Goal: Information Seeking & Learning: Learn about a topic

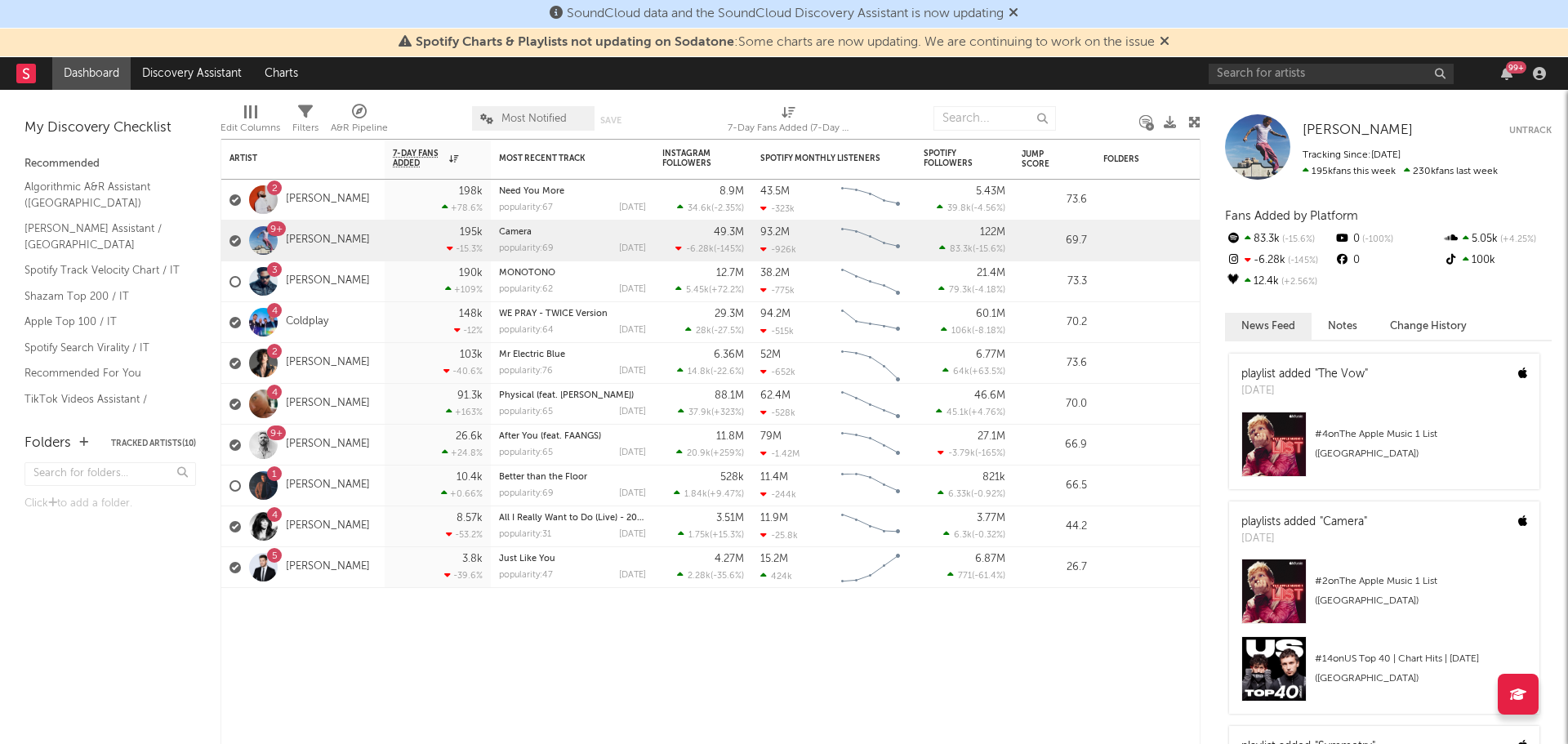
click at [1167, 38] on icon at bounding box center [1165, 41] width 10 height 13
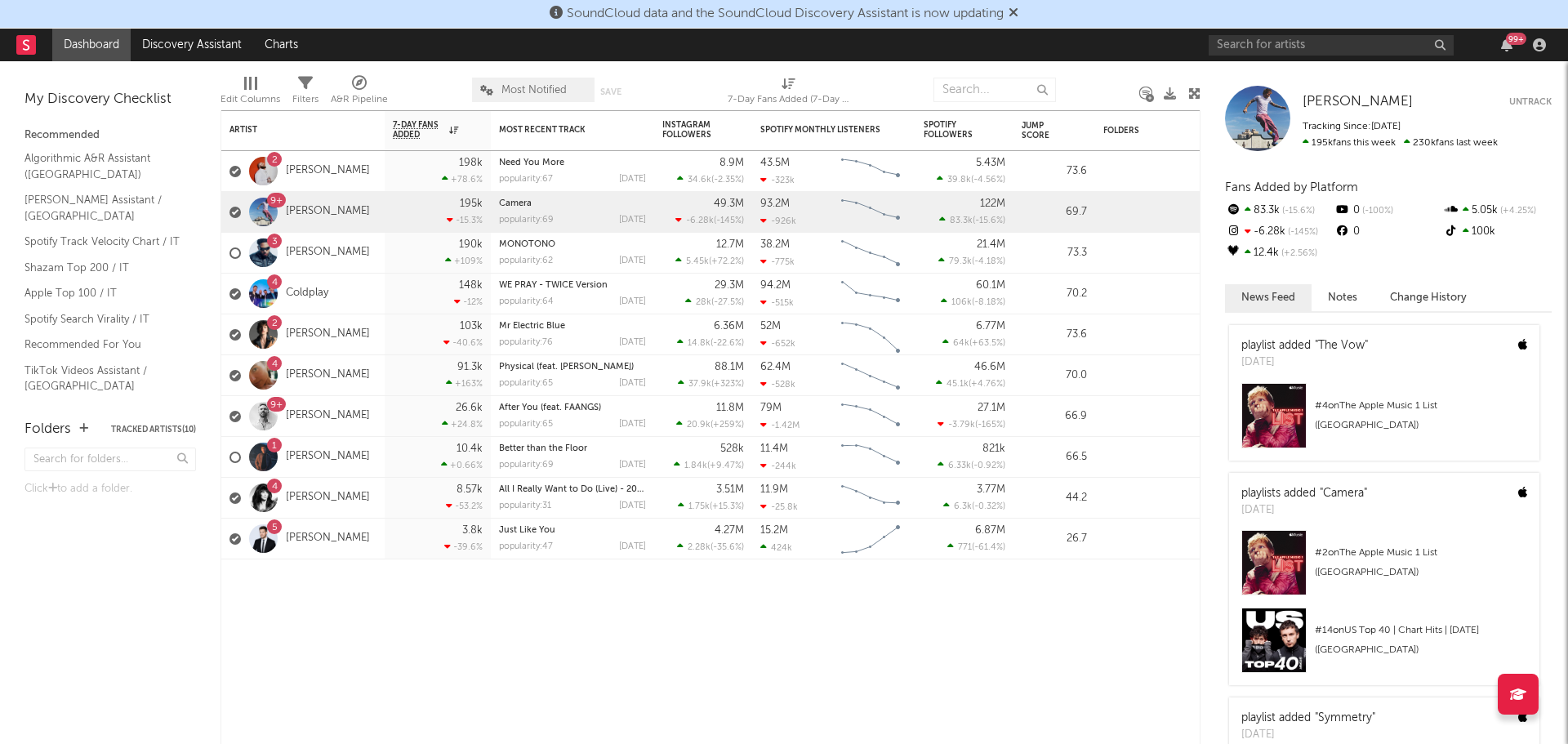
click at [1015, 8] on icon at bounding box center [1014, 12] width 10 height 13
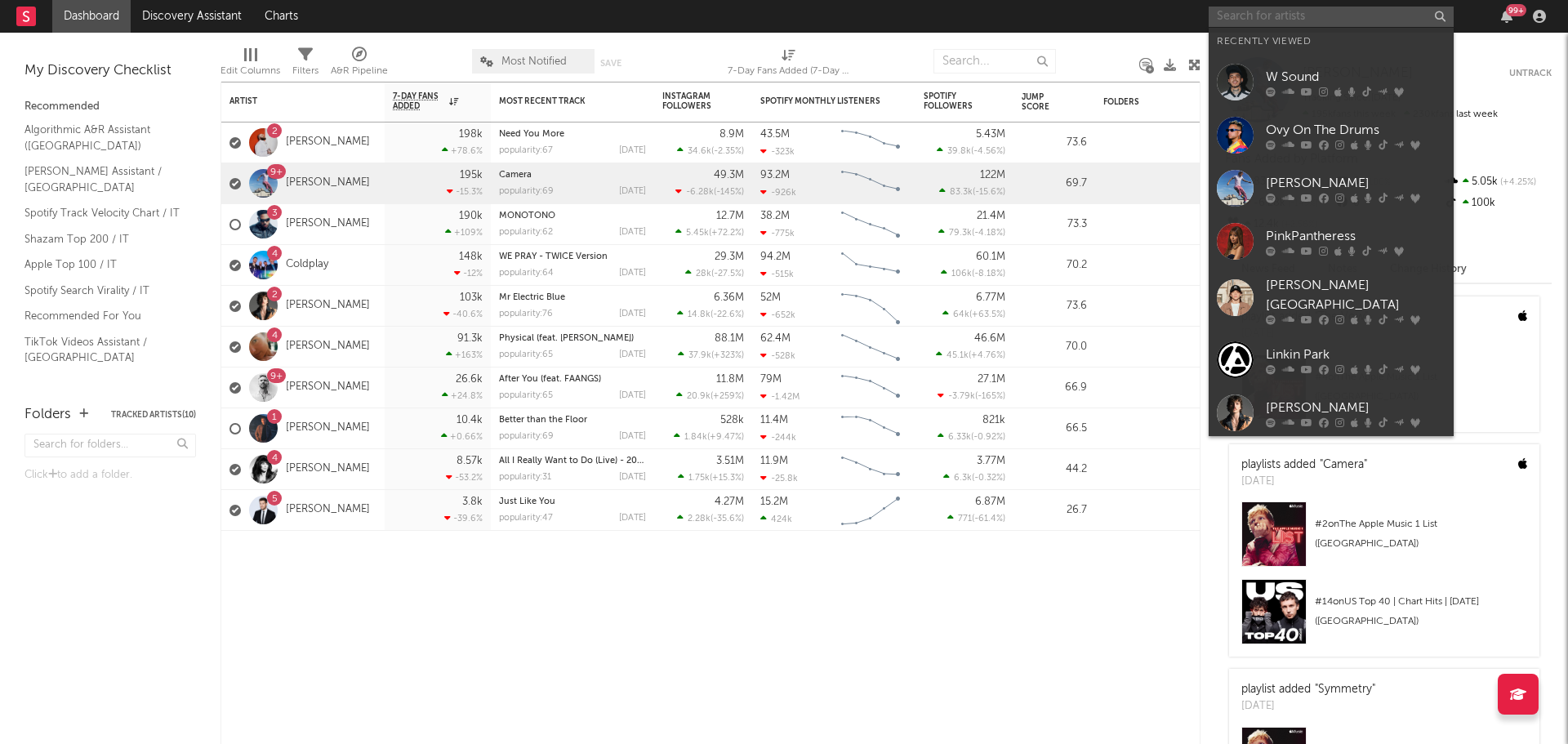
click at [1288, 11] on input "text" at bounding box center [1331, 16] width 245 height 21
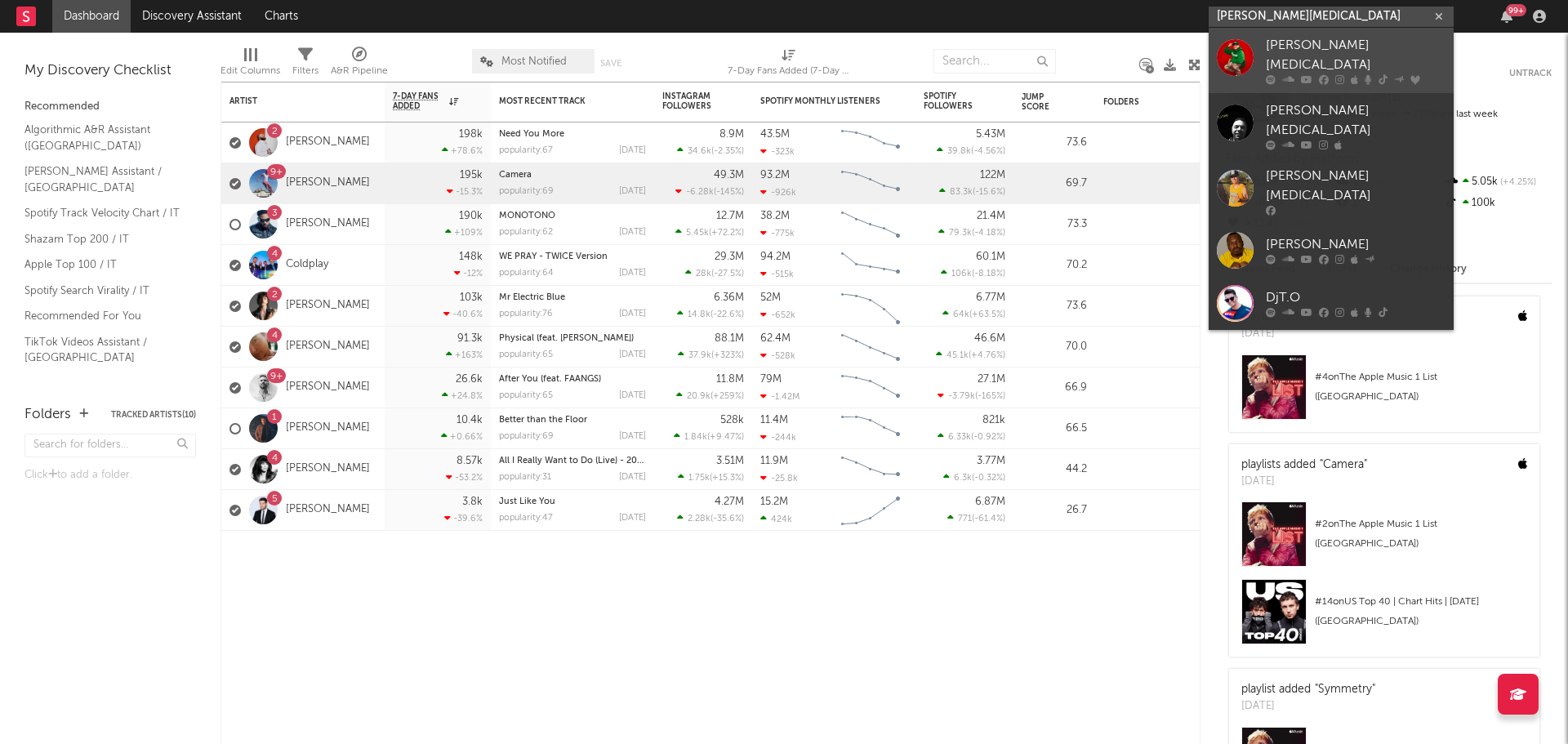
type input "dj tao"
click at [1282, 45] on div "[PERSON_NAME][MEDICAL_DATA]" at bounding box center [1355, 56] width 180 height 39
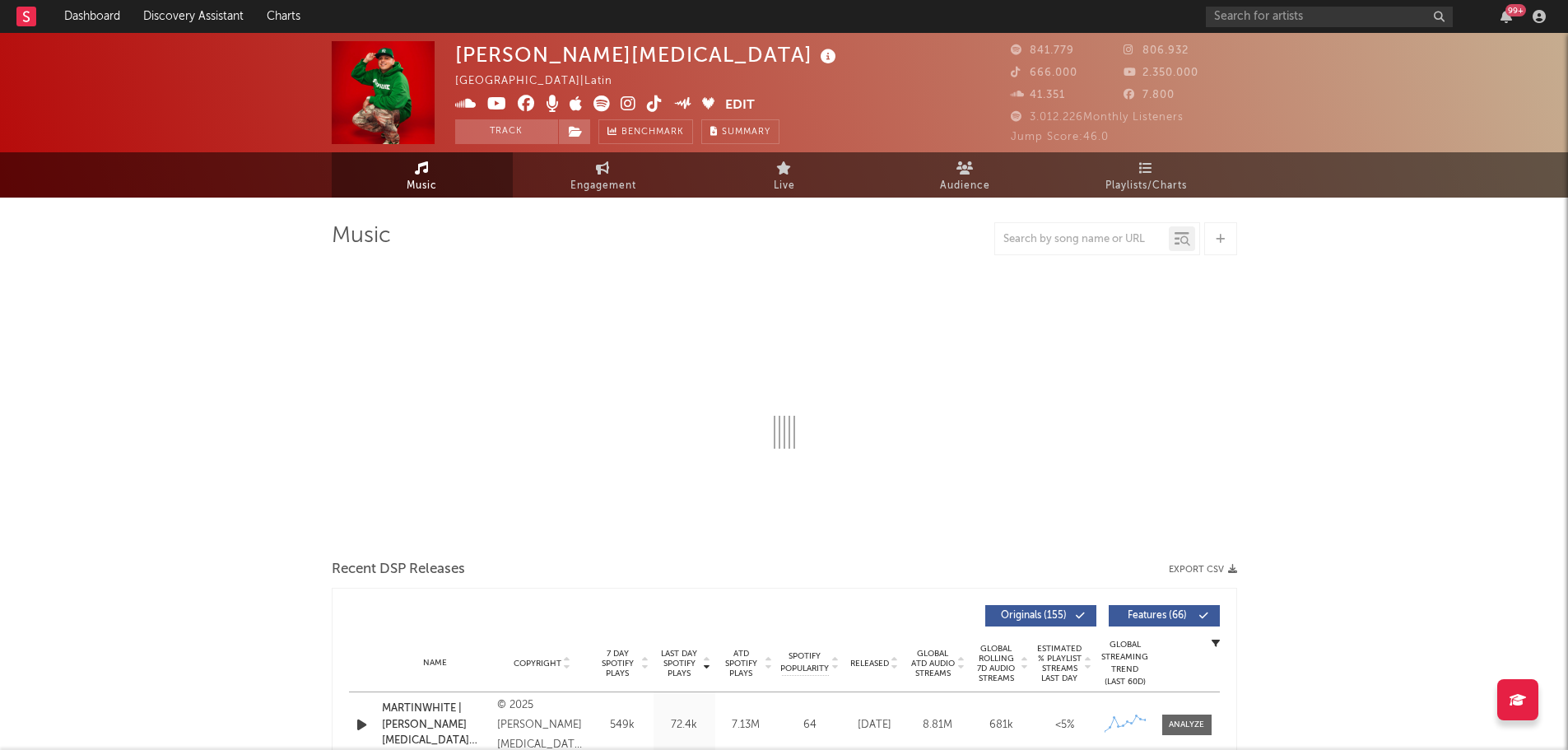
select select "6m"
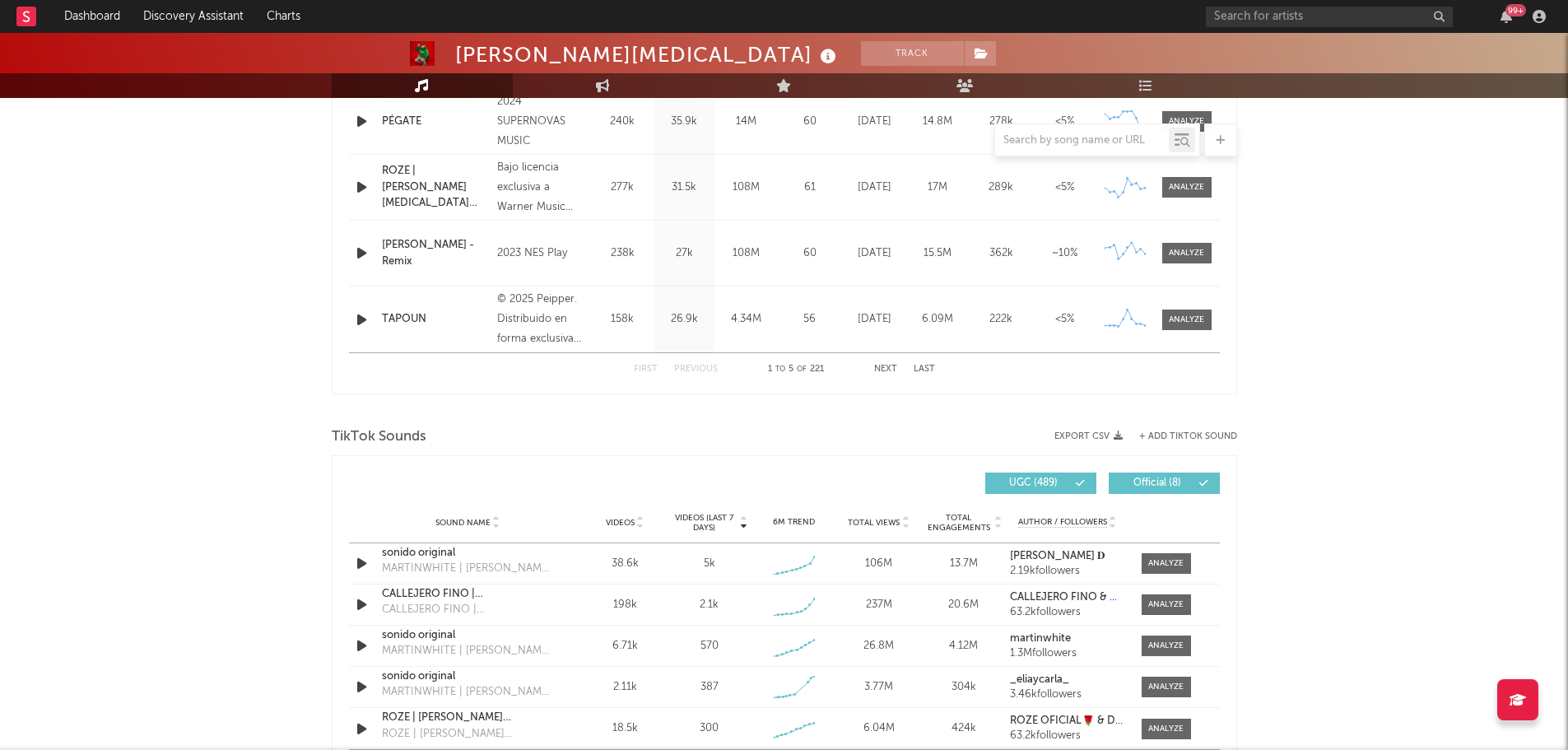
scroll to position [824, 0]
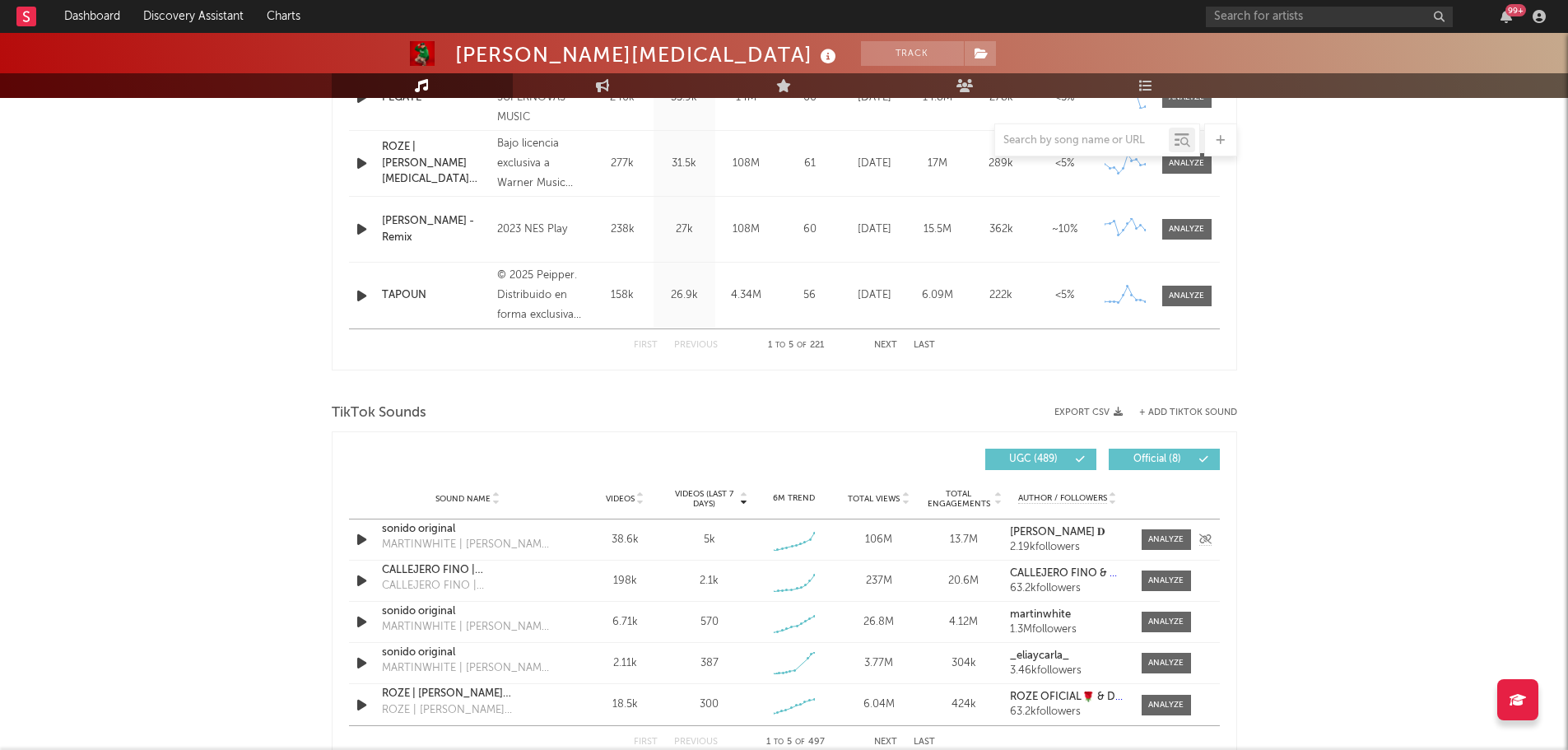
click at [357, 536] on icon "button" at bounding box center [362, 539] width 17 height 21
drag, startPoint x: 360, startPoint y: 539, endPoint x: 402, endPoint y: 399, distance: 146.2
click at [359, 539] on icon "button" at bounding box center [361, 539] width 16 height 21
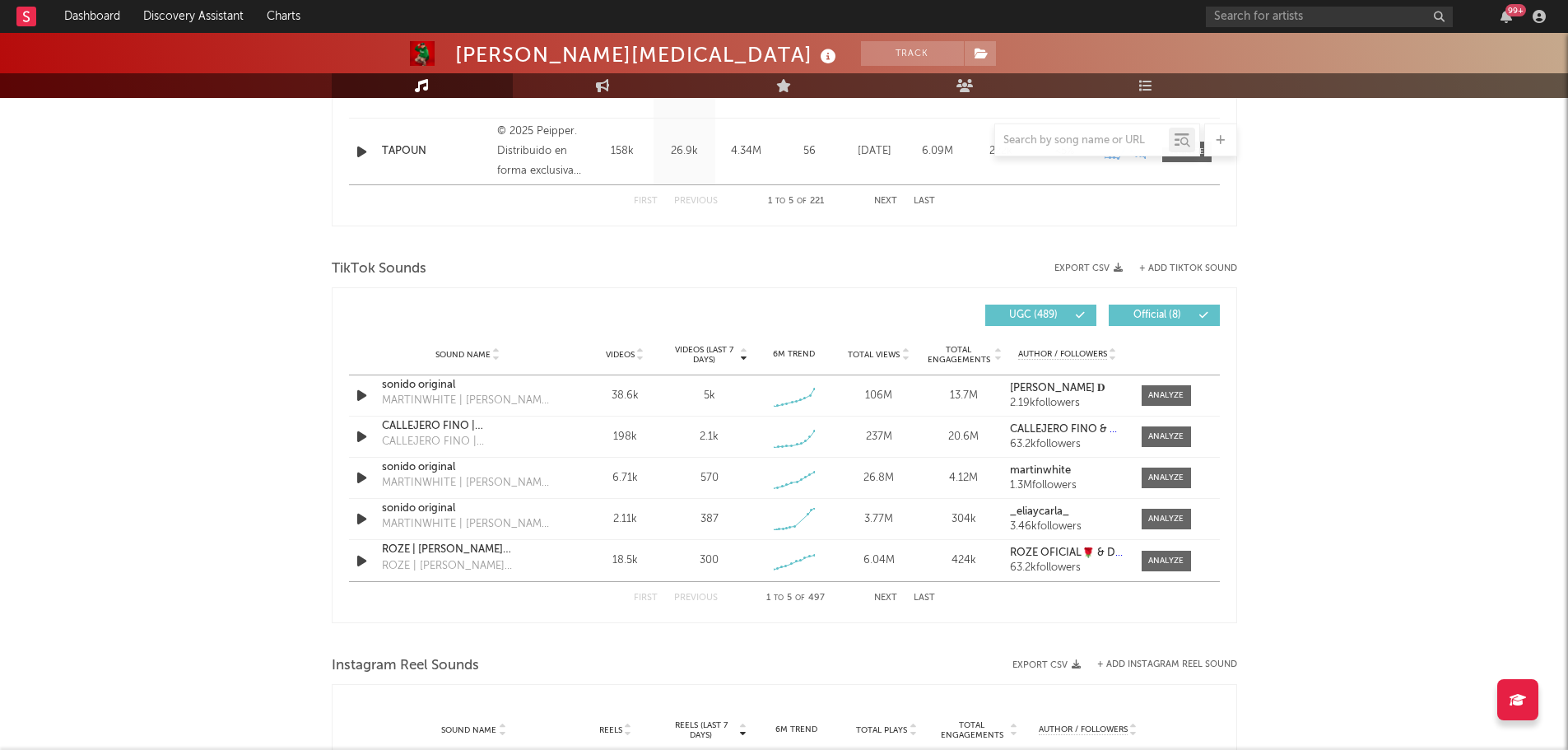
scroll to position [988, 0]
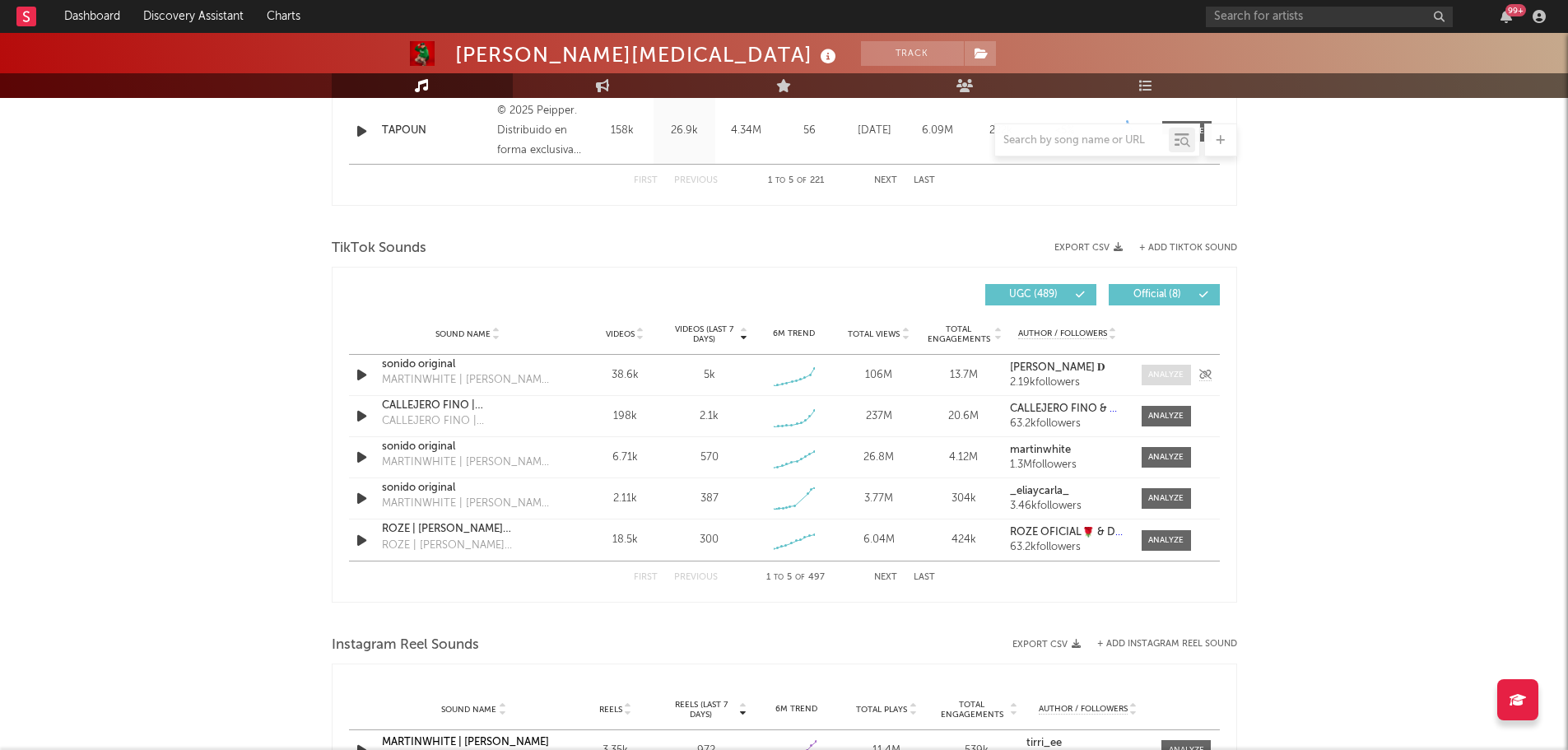
click at [1172, 375] on div at bounding box center [1165, 375] width 36 height 12
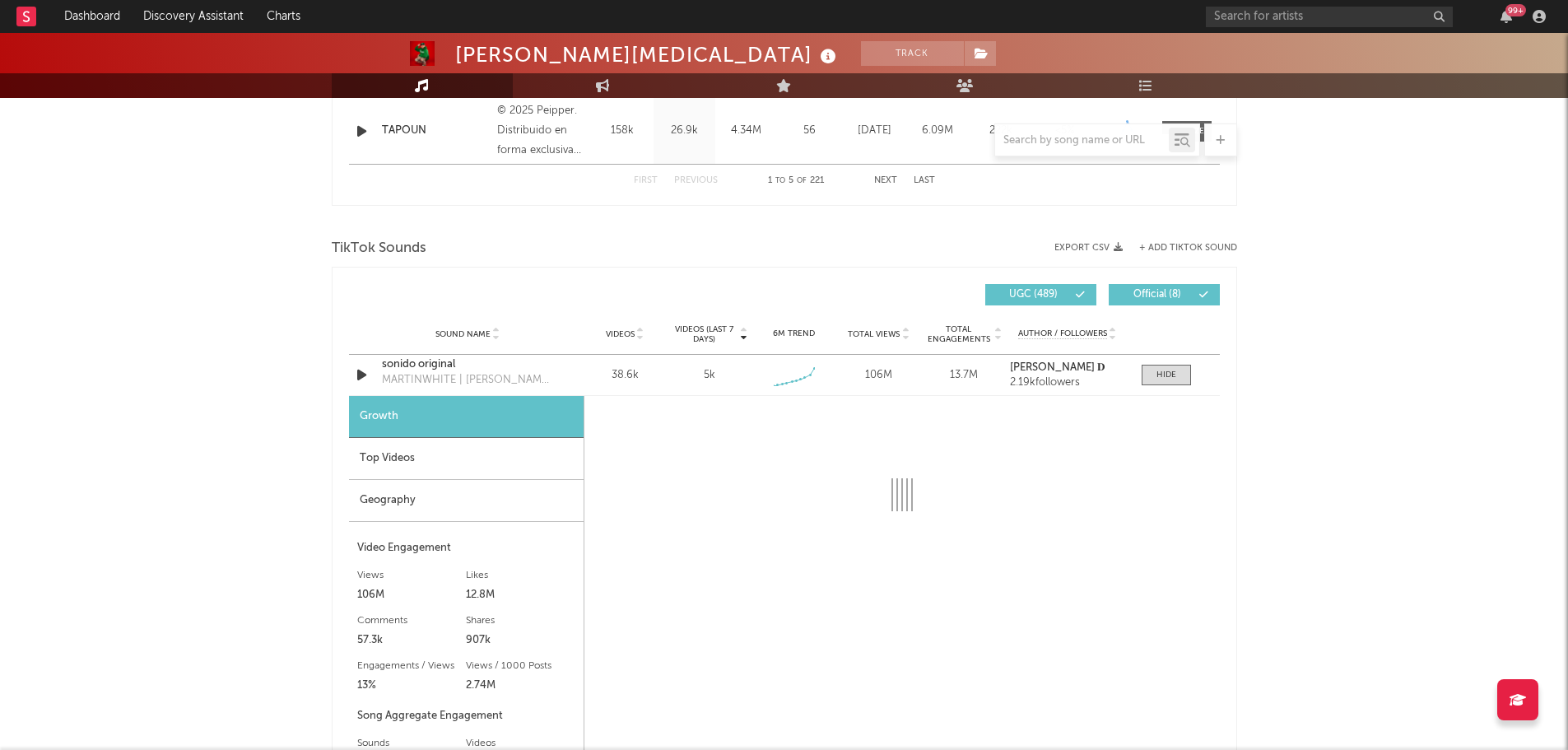
select select "1w"
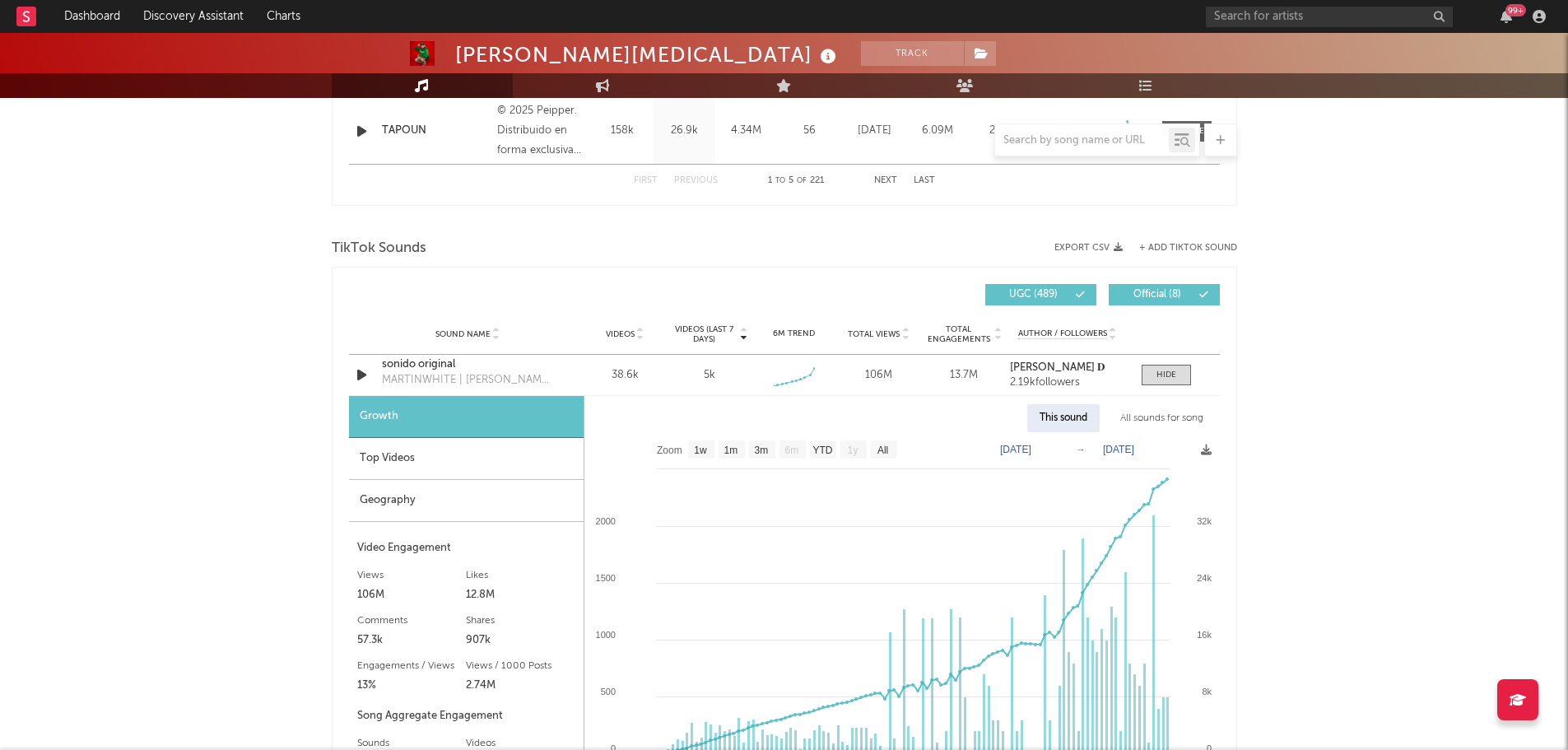
click at [408, 458] on div "Top Videos" at bounding box center [466, 459] width 234 height 42
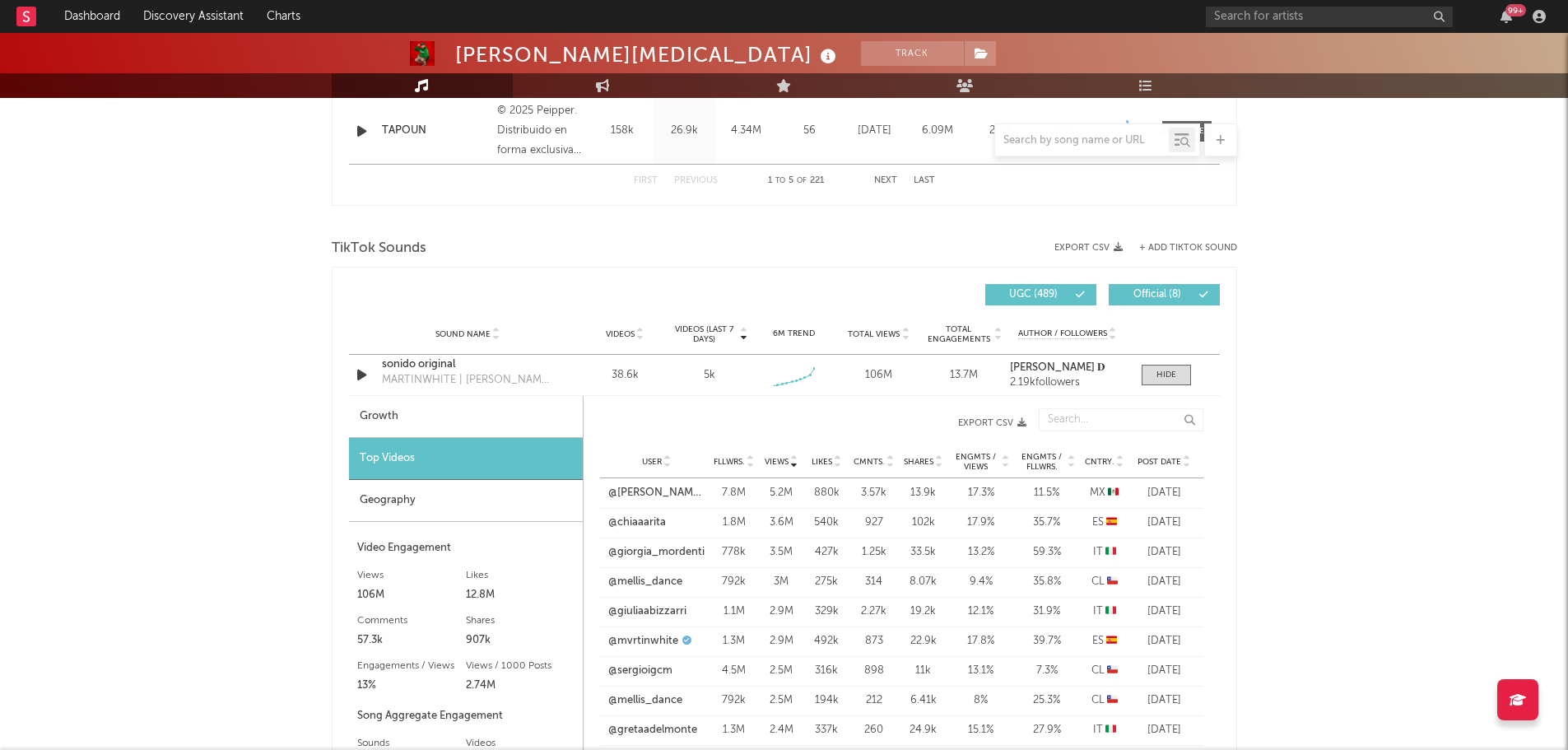
click at [428, 491] on div "Geography" at bounding box center [466, 501] width 233 height 42
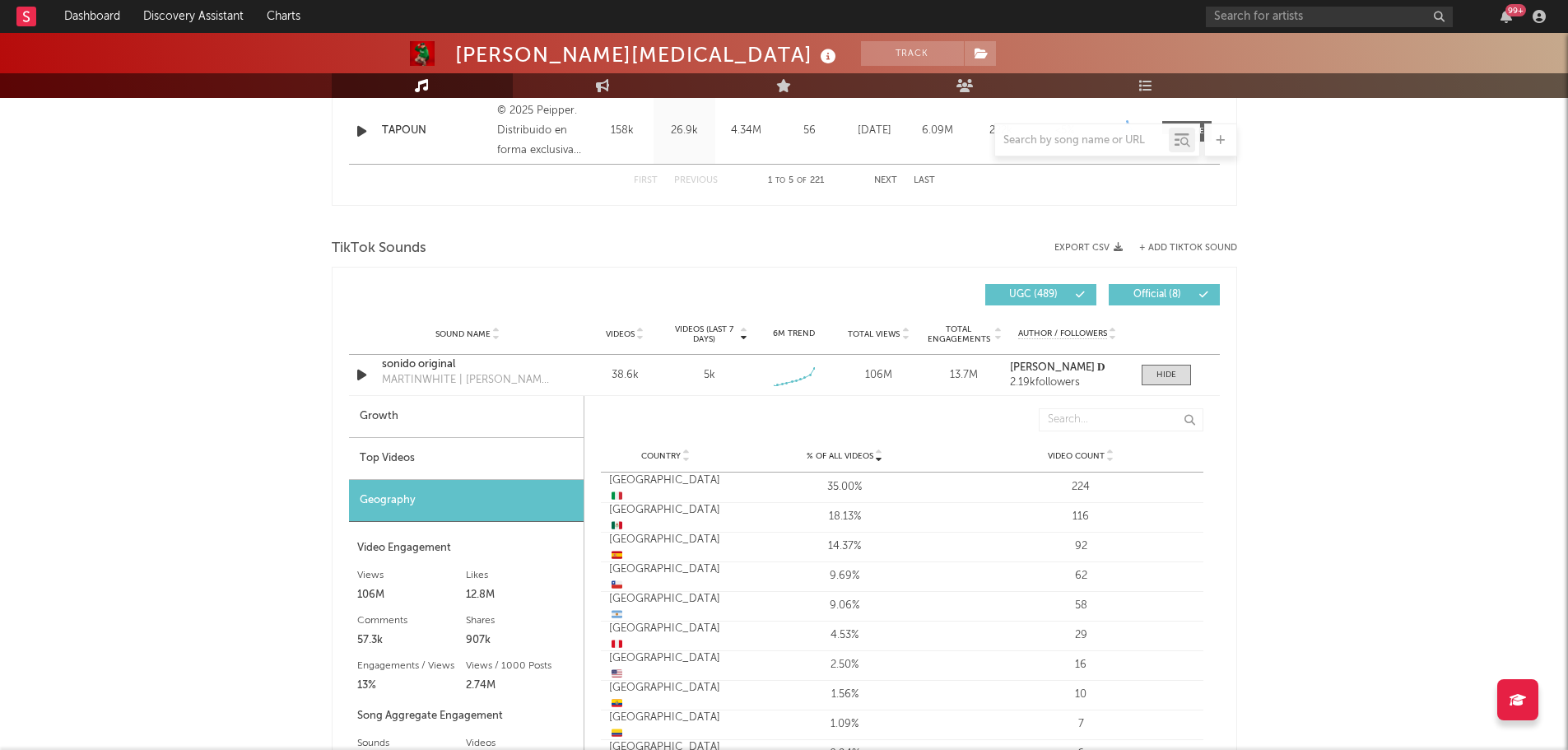
click at [403, 454] on div "Top Videos" at bounding box center [466, 459] width 234 height 42
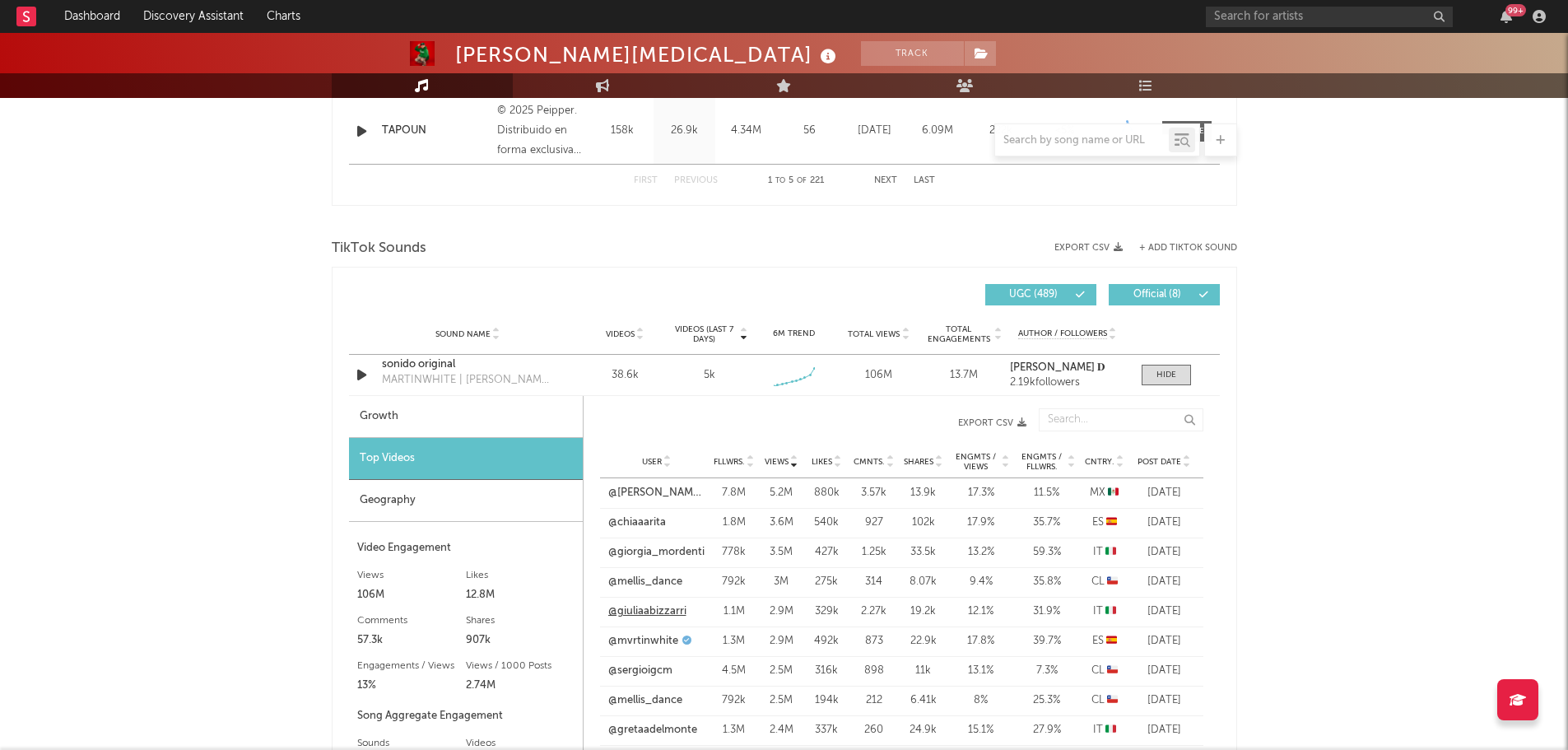
click at [652, 613] on link "@giuliaabizzarri" at bounding box center [647, 612] width 78 height 17
click at [1102, 459] on span "Cntry." at bounding box center [1100, 462] width 30 height 10
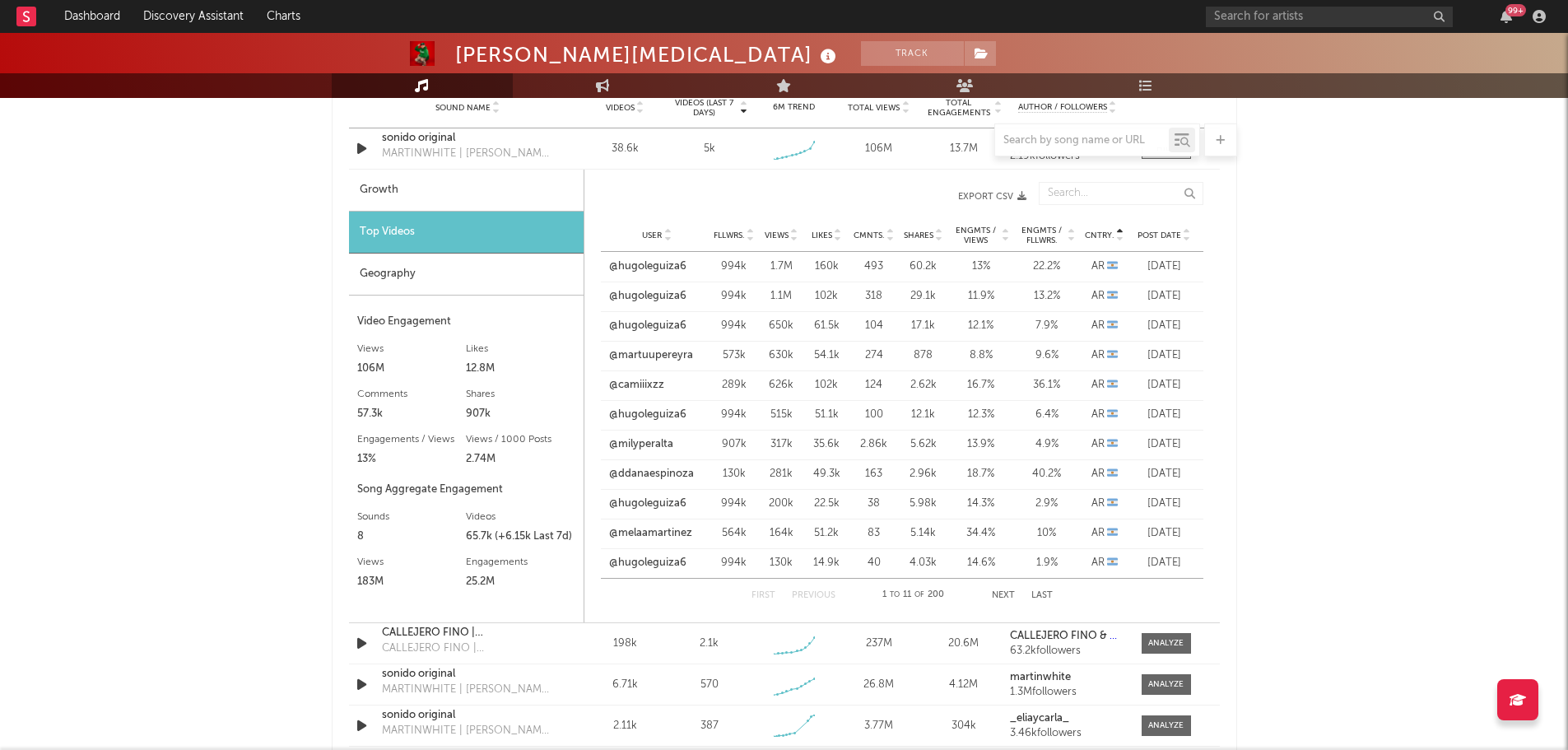
scroll to position [1235, 0]
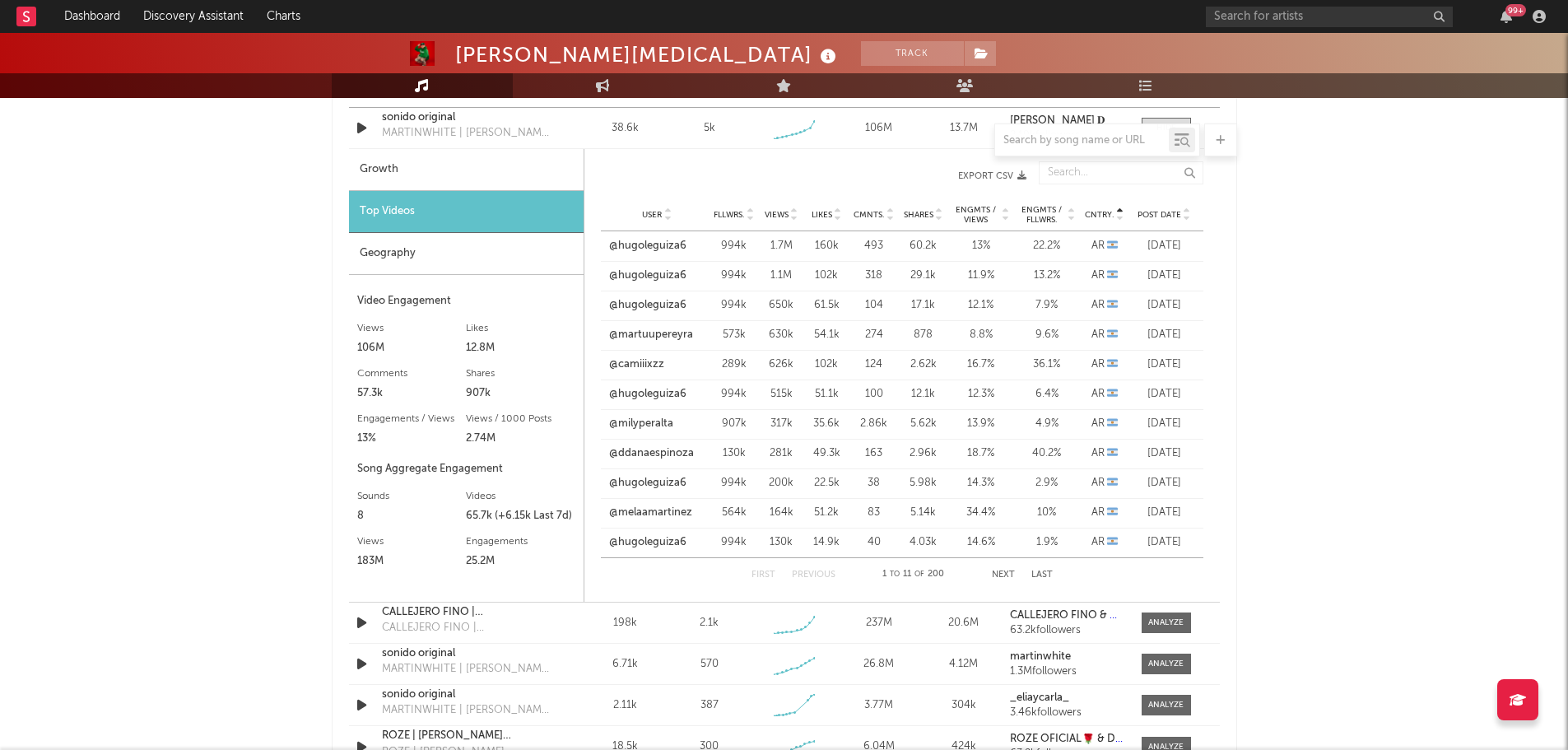
click at [1001, 575] on button "Next" at bounding box center [1003, 575] width 23 height 9
click at [1000, 575] on button "Next" at bounding box center [1002, 575] width 23 height 9
click at [1000, 575] on button "Next" at bounding box center [1002, 575] width 23 height 9
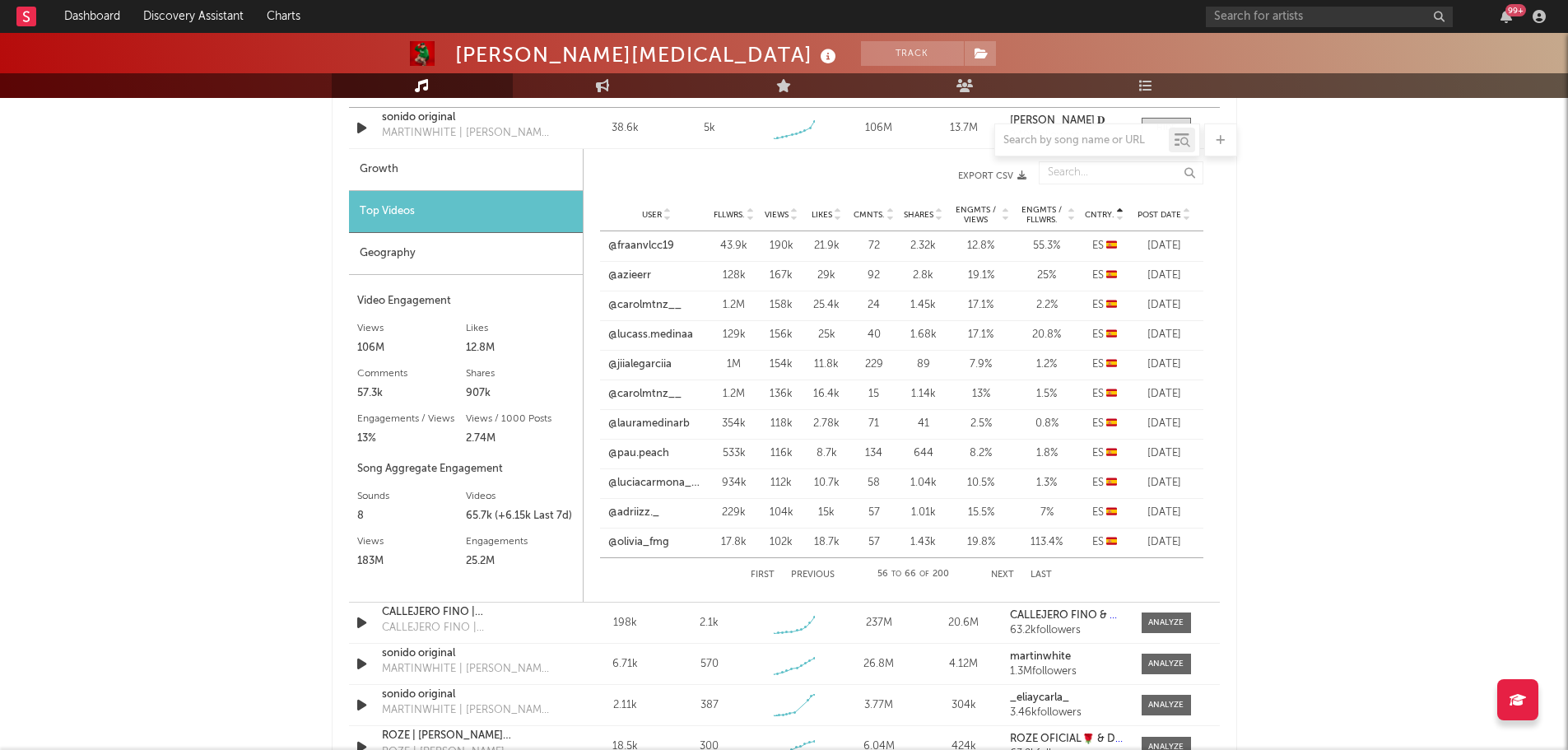
click at [1000, 575] on button "Next" at bounding box center [1002, 575] width 23 height 9
click at [631, 307] on link "@giorgia_mordenti" at bounding box center [656, 305] width 96 height 17
click at [645, 362] on link "@gretaadelmonte" at bounding box center [652, 365] width 89 height 17
click at [643, 392] on link "@ccambocci" at bounding box center [640, 394] width 64 height 17
click at [660, 461] on link "@giorgiiiii.elisaaaaaa" at bounding box center [656, 454] width 97 height 17
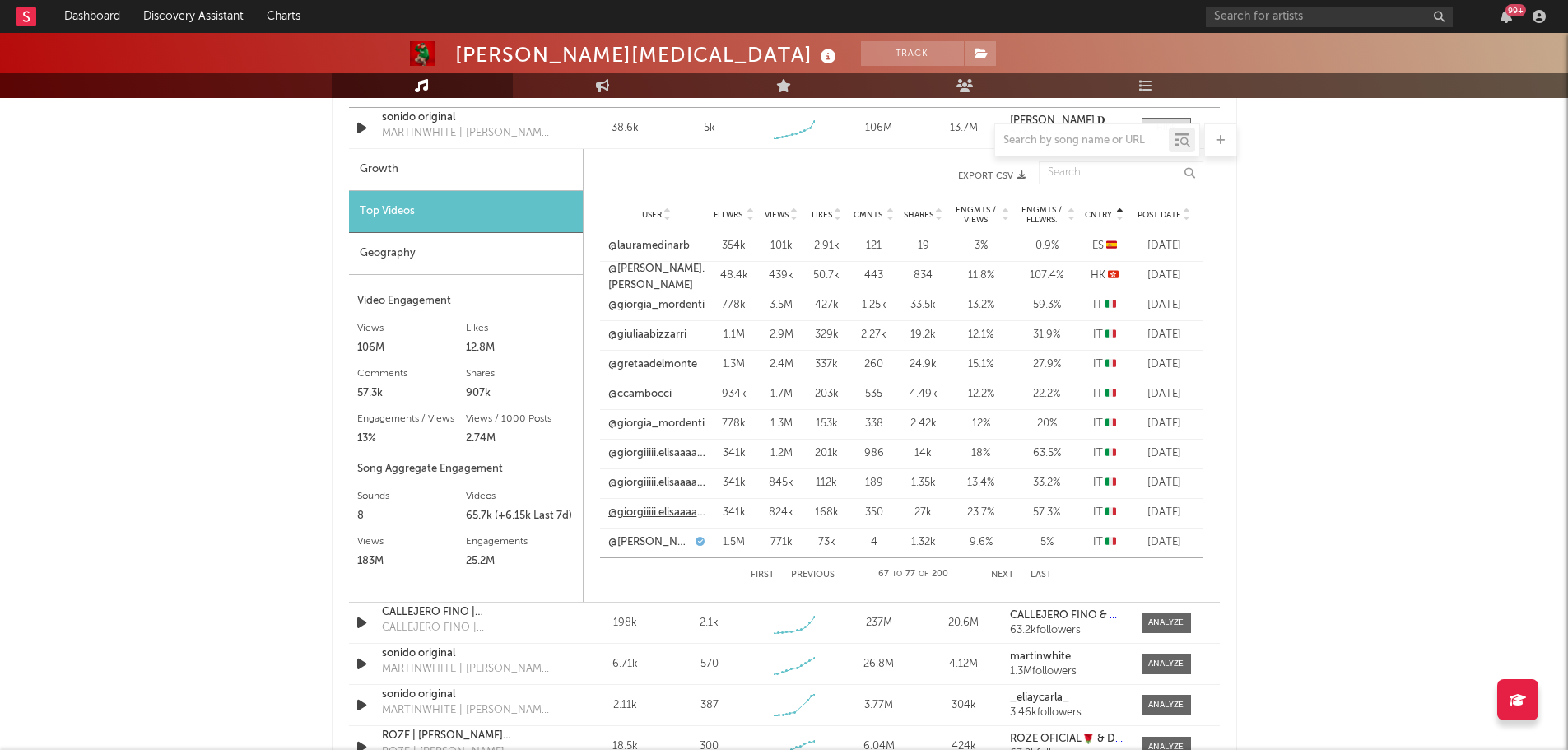
click at [656, 515] on link "@giorgiiiii.elisaaaaaa" at bounding box center [656, 513] width 97 height 17
click at [1003, 575] on button "Next" at bounding box center [1002, 575] width 23 height 9
click at [638, 335] on link "@rdsnext" at bounding box center [631, 335] width 47 height 17
click at [647, 395] on link "@[PERSON_NAME].mordenti_" at bounding box center [650, 394] width 84 height 17
click at [1005, 574] on button "Next" at bounding box center [1002, 575] width 23 height 9
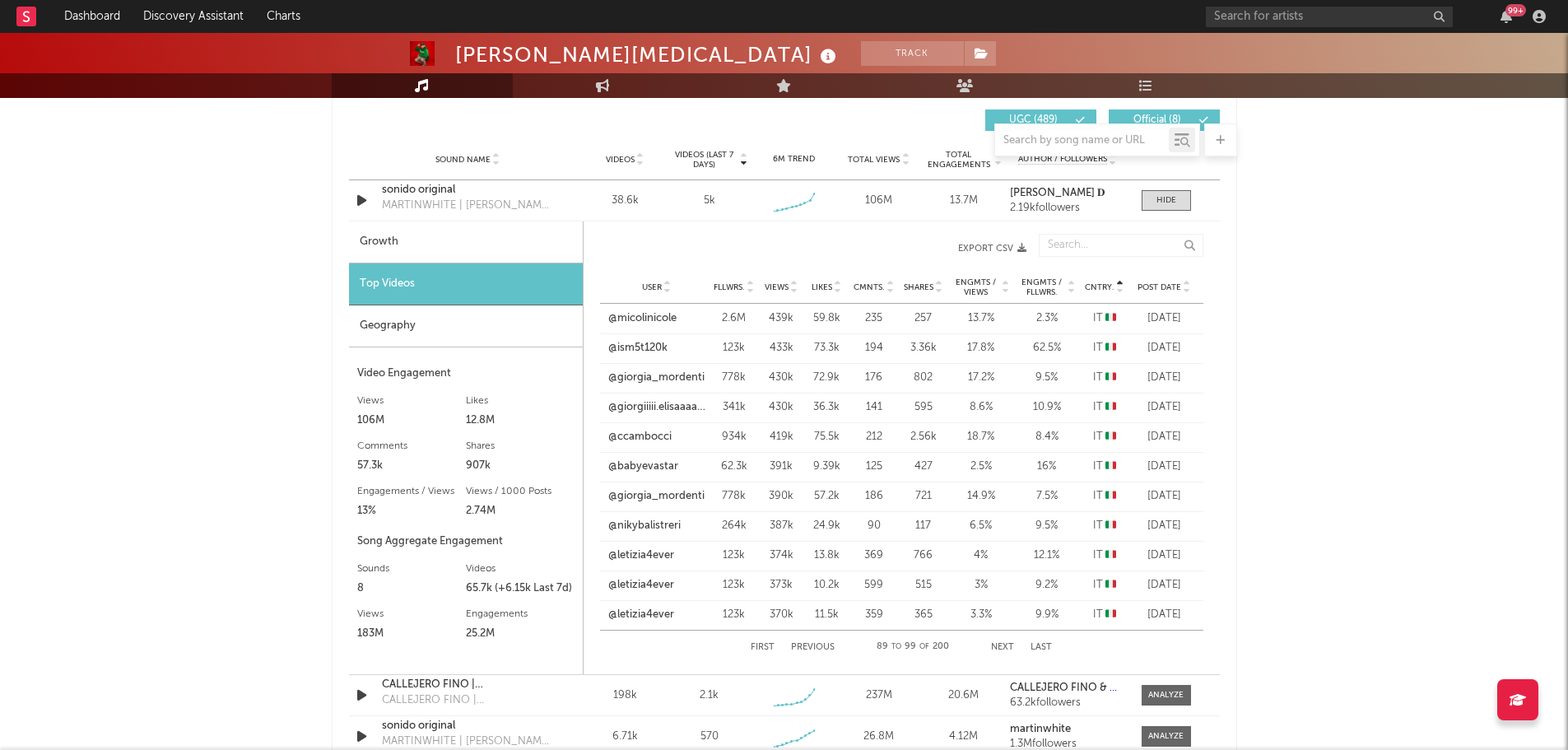
scroll to position [1152, 0]
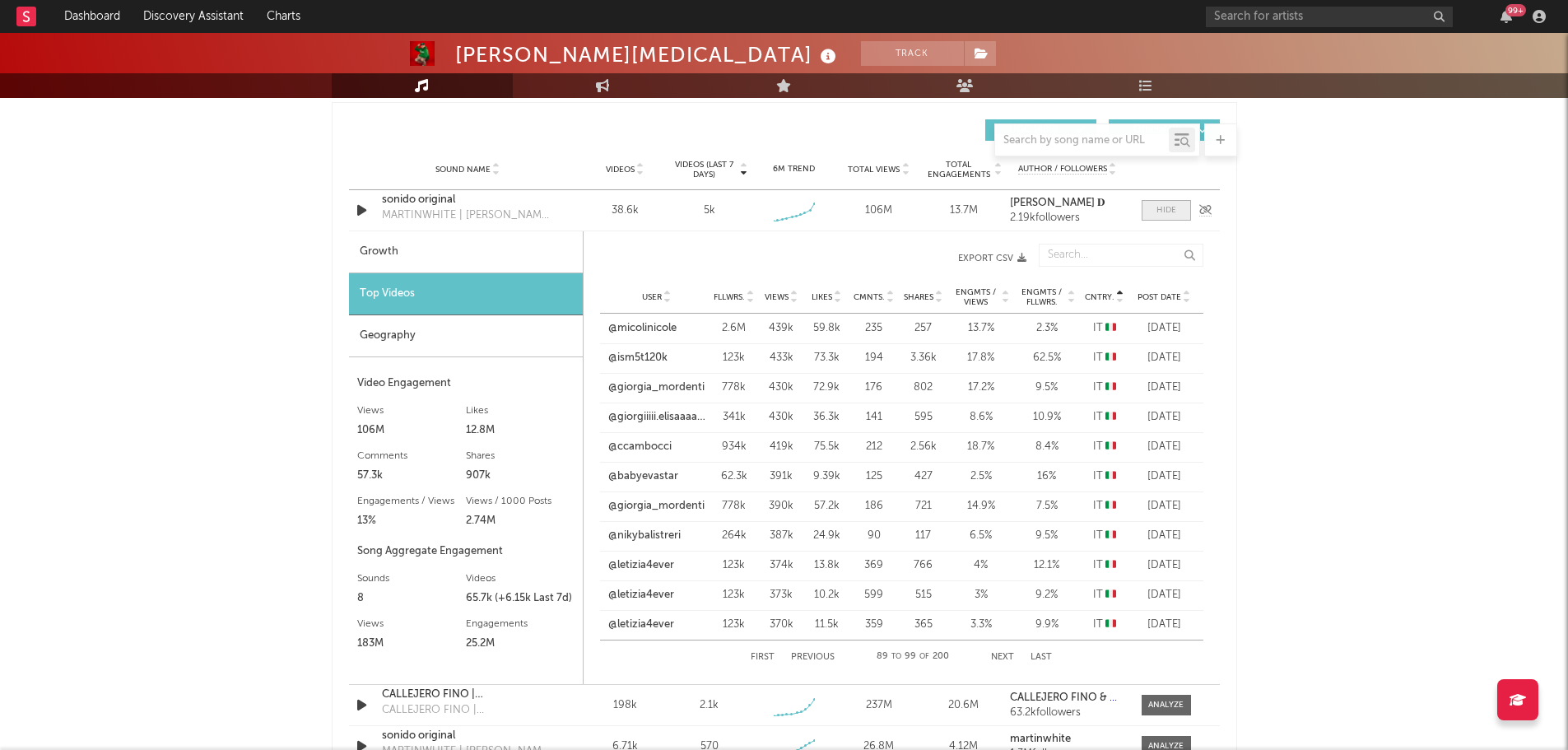
click at [1175, 214] on div at bounding box center [1166, 210] width 20 height 12
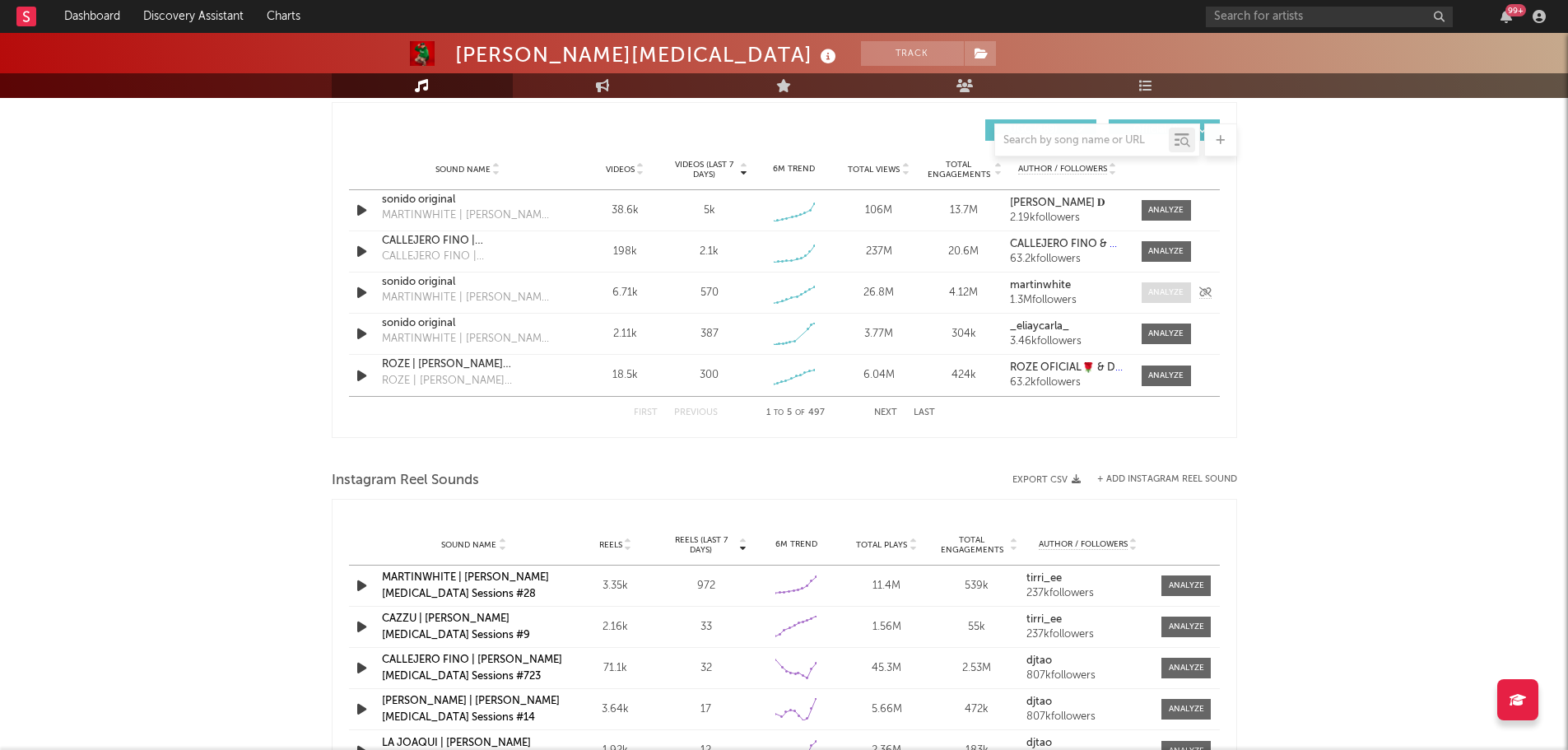
click at [1163, 297] on div at bounding box center [1165, 292] width 36 height 12
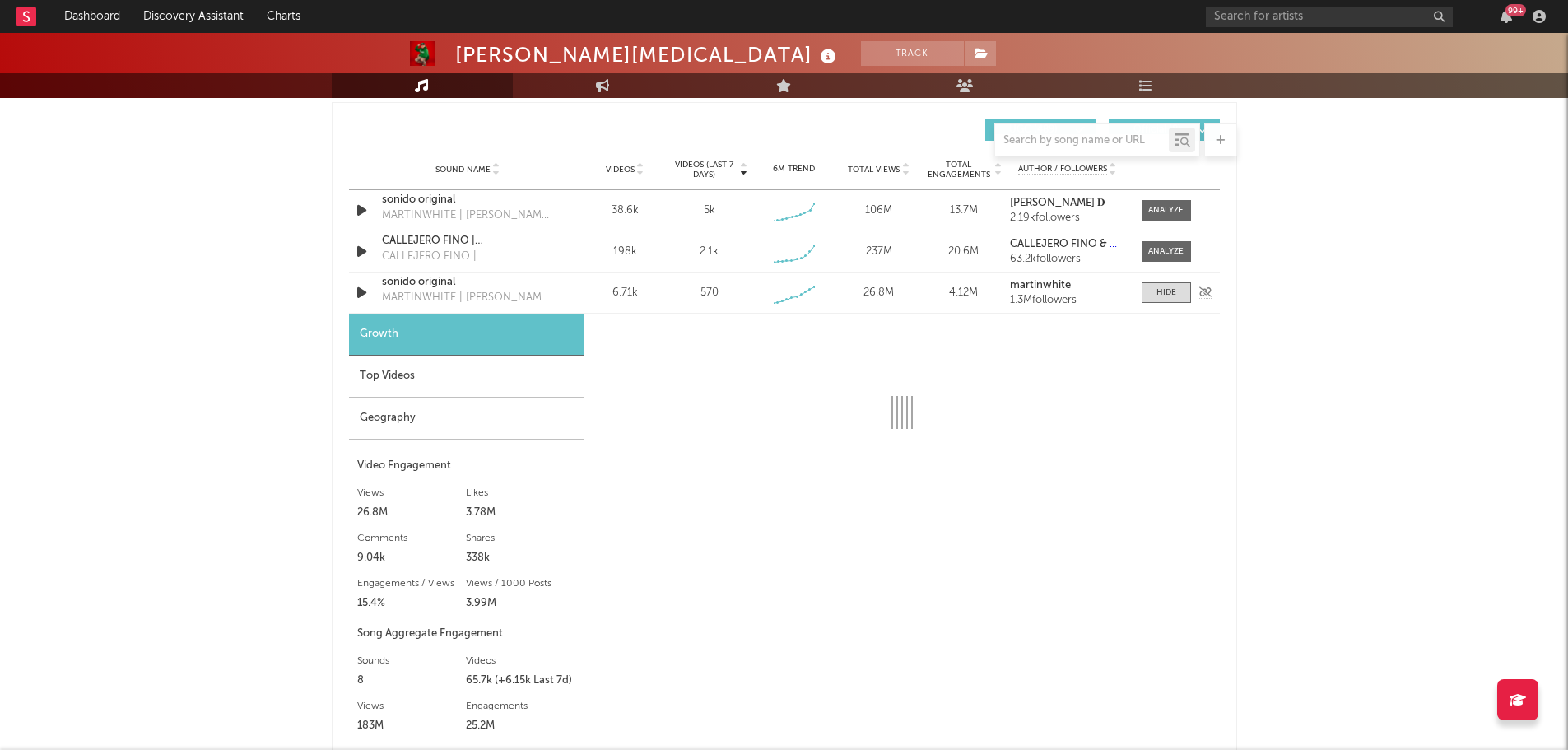
select select "1w"
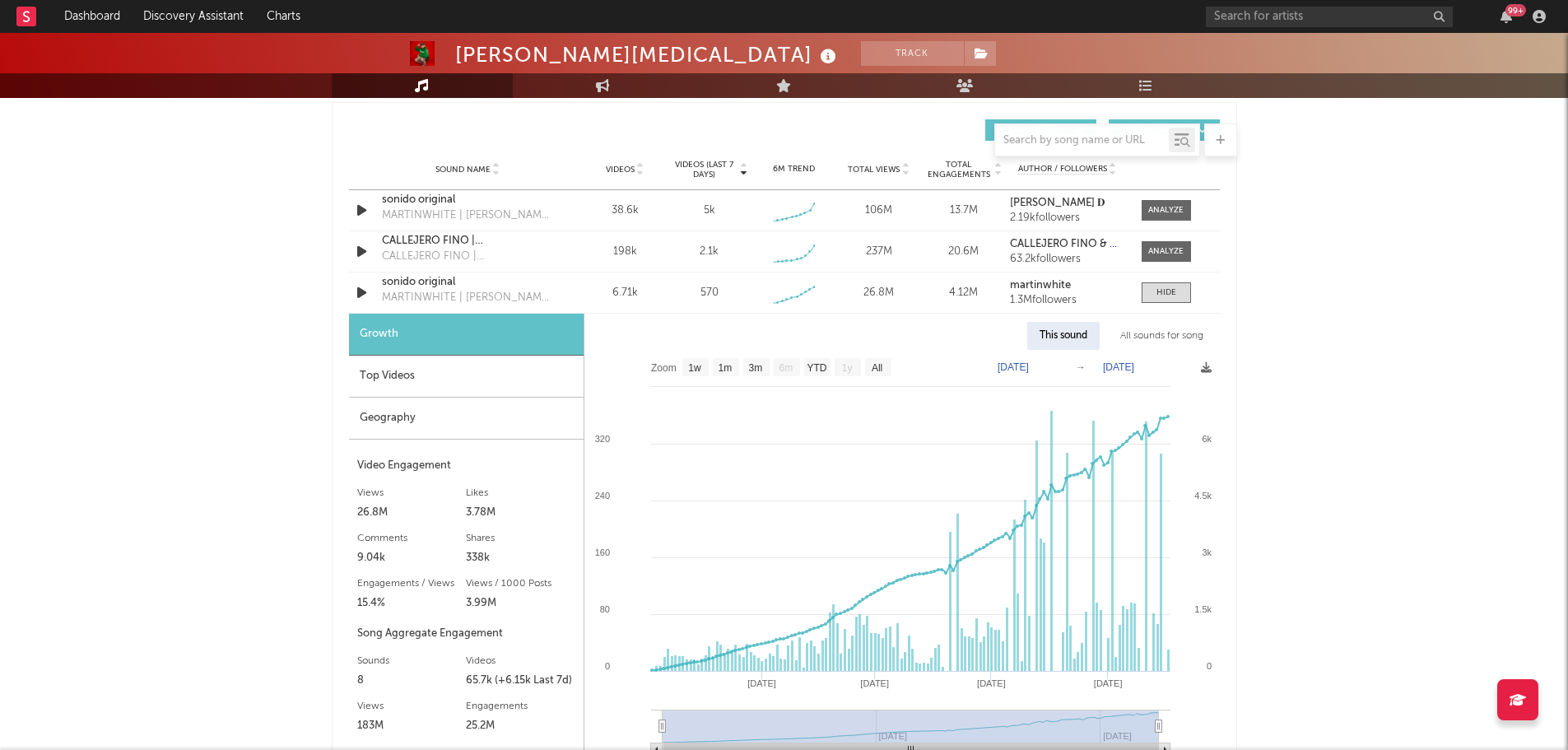
click at [404, 379] on div "Top Videos" at bounding box center [466, 377] width 234 height 42
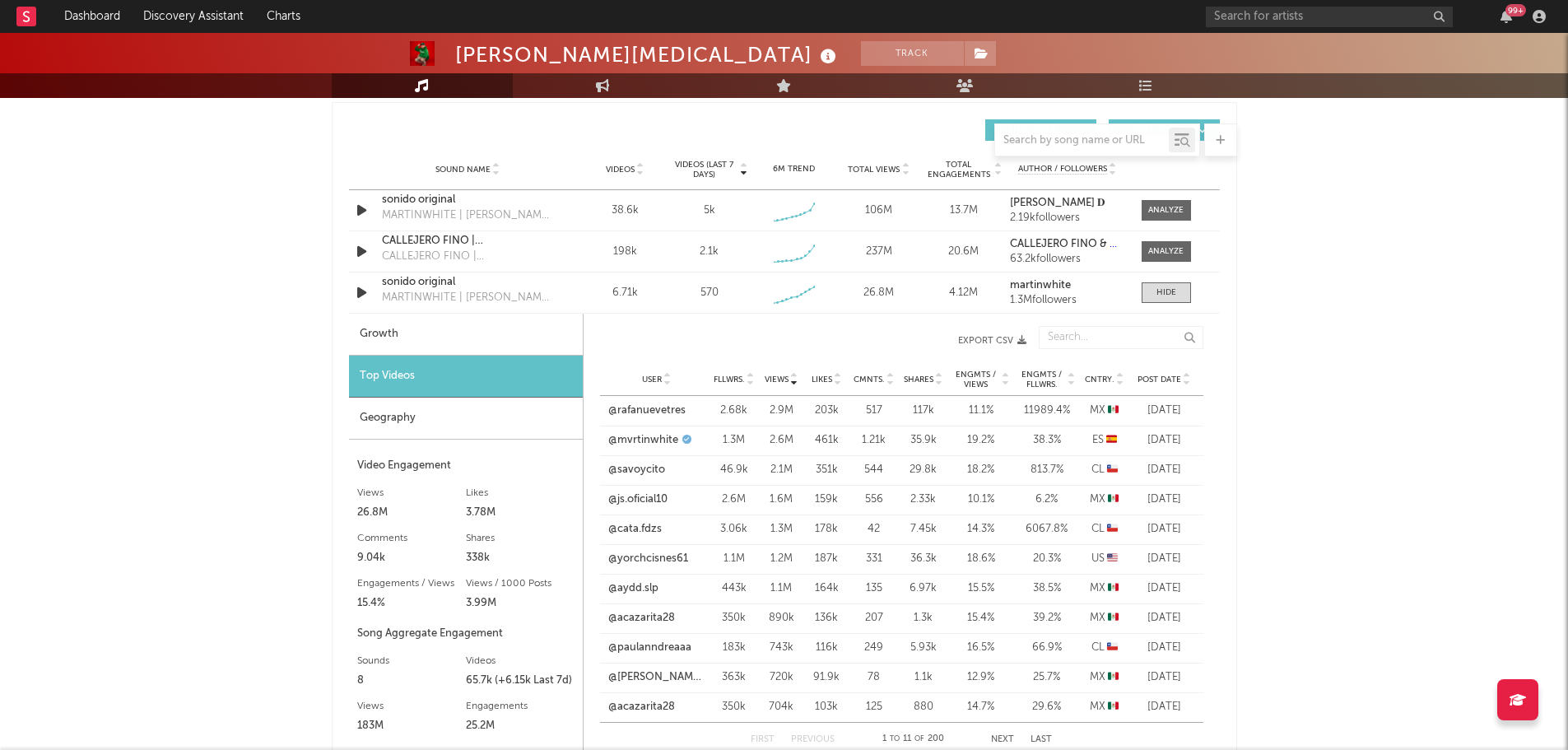
click at [404, 420] on div "Geography" at bounding box center [466, 418] width 233 height 42
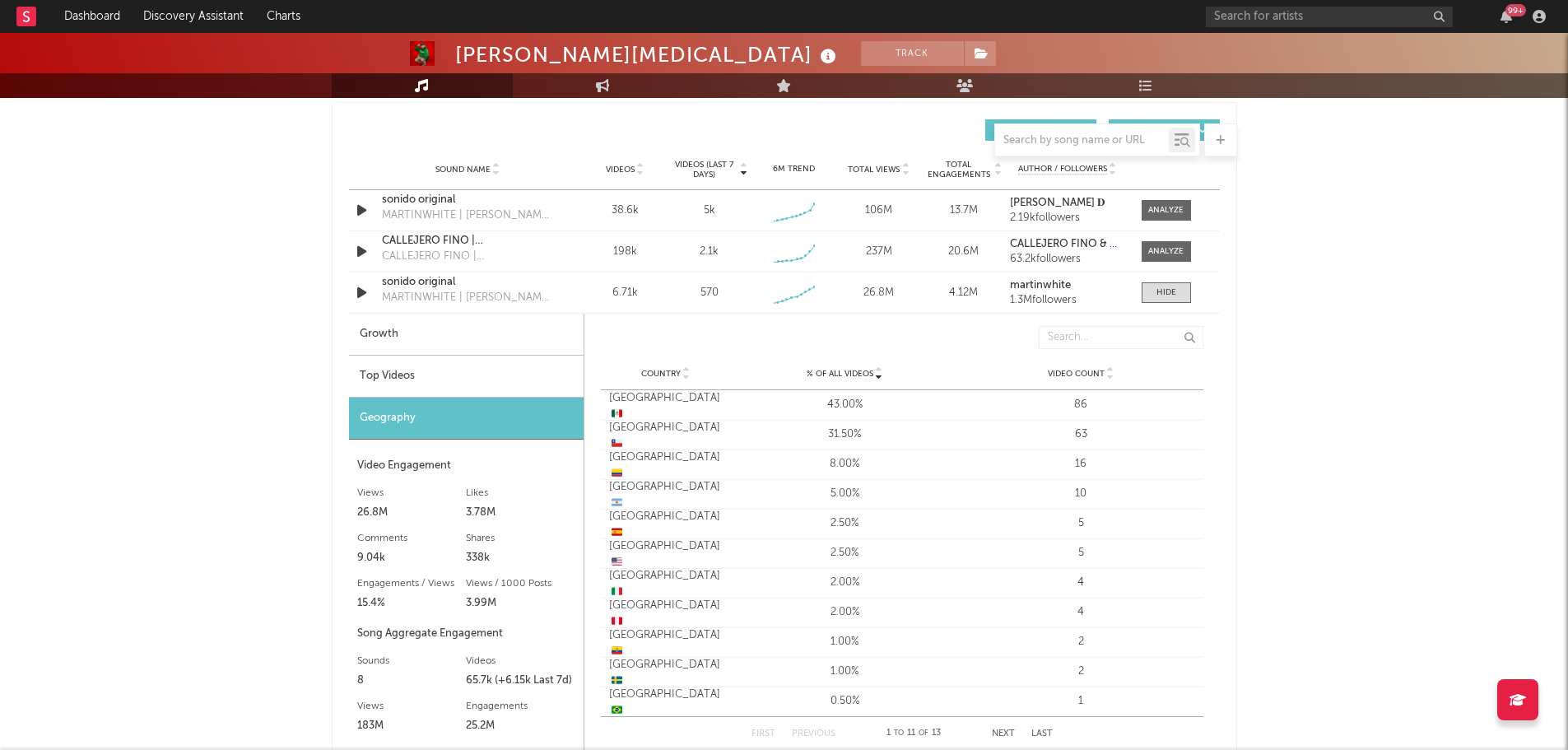
click at [389, 368] on div "Top Videos" at bounding box center [466, 377] width 234 height 42
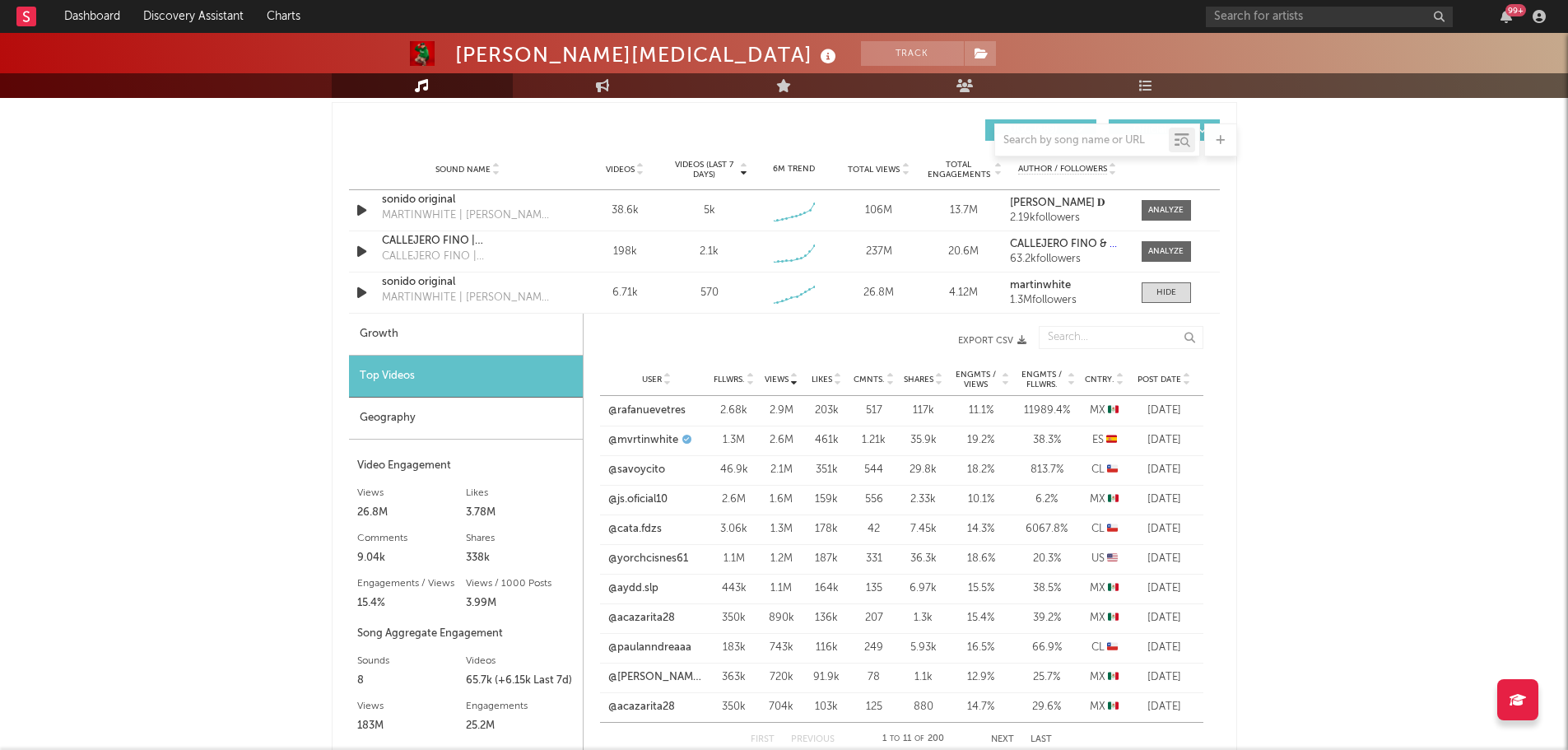
click at [383, 329] on div "Growth" at bounding box center [466, 334] width 233 height 42
select select "1w"
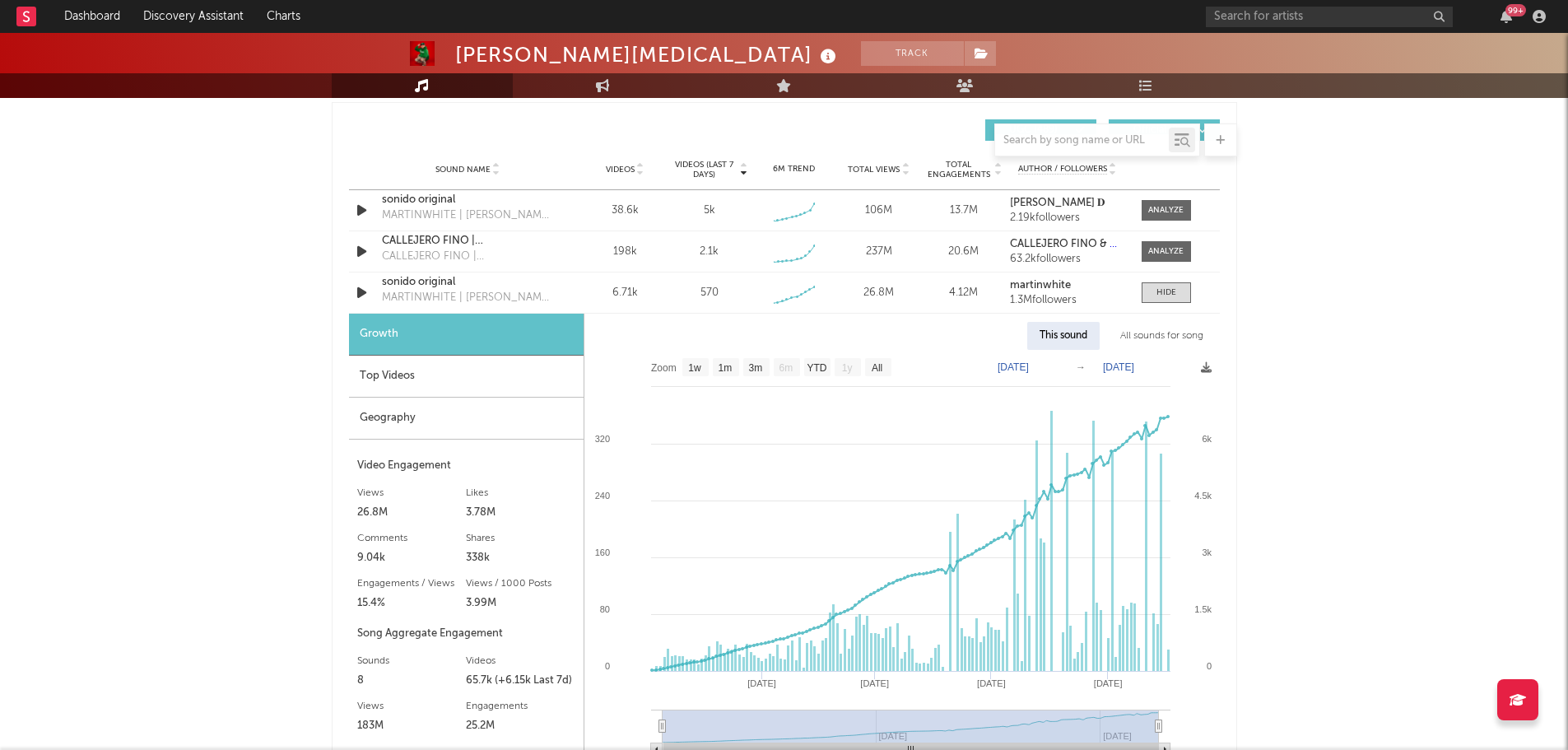
click at [394, 373] on div "Top Videos" at bounding box center [466, 377] width 234 height 42
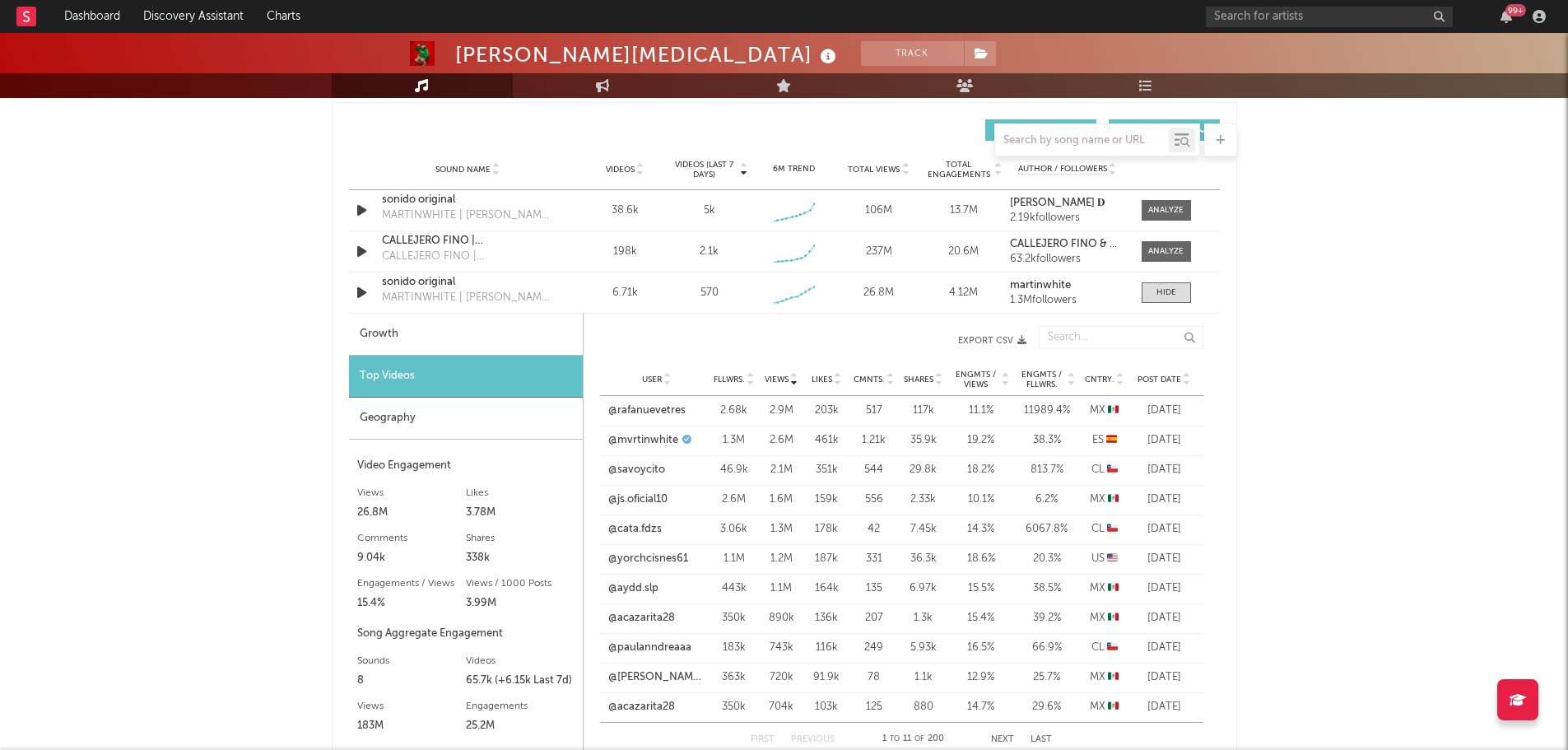
click at [396, 418] on div "Geography" at bounding box center [466, 418] width 233 height 42
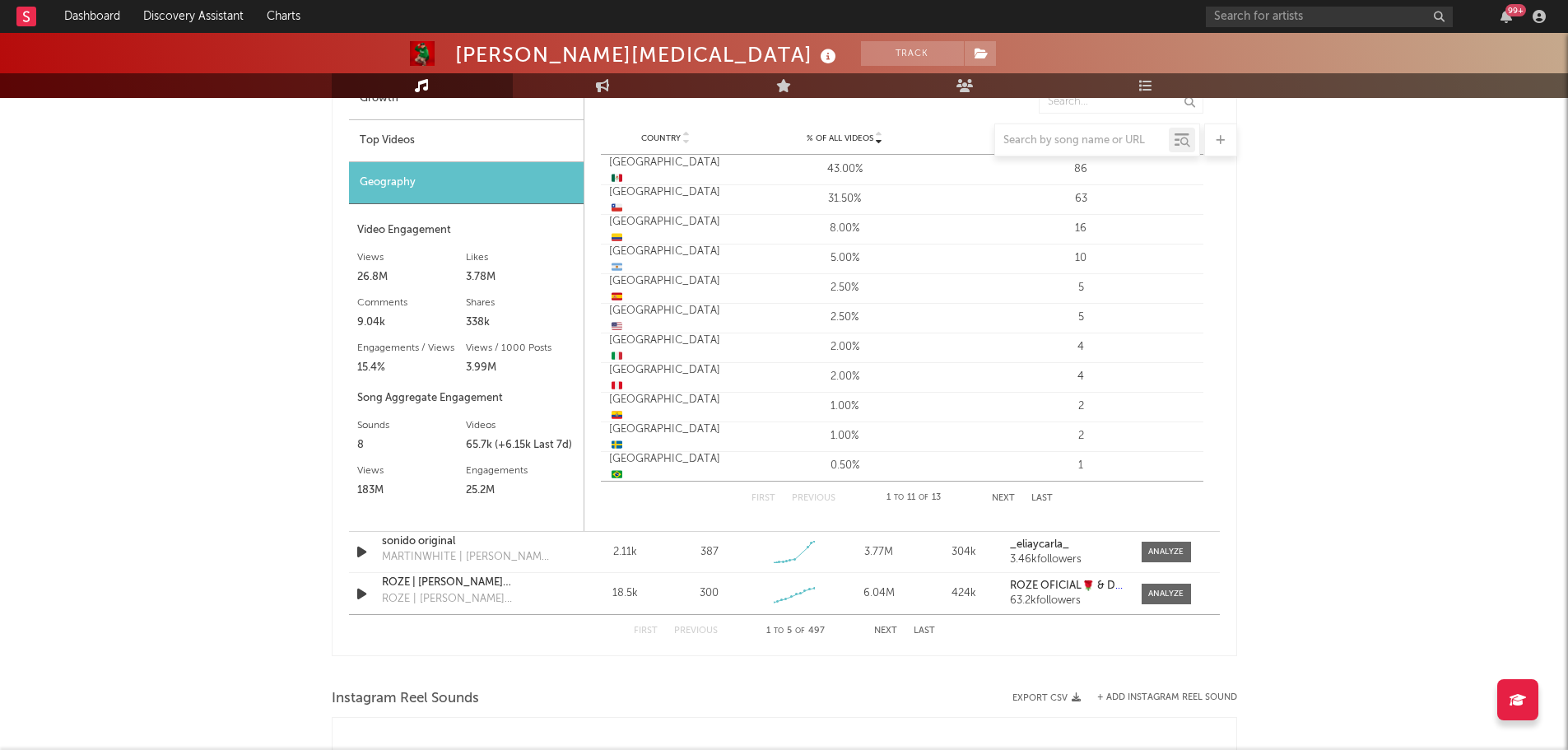
scroll to position [1400, 0]
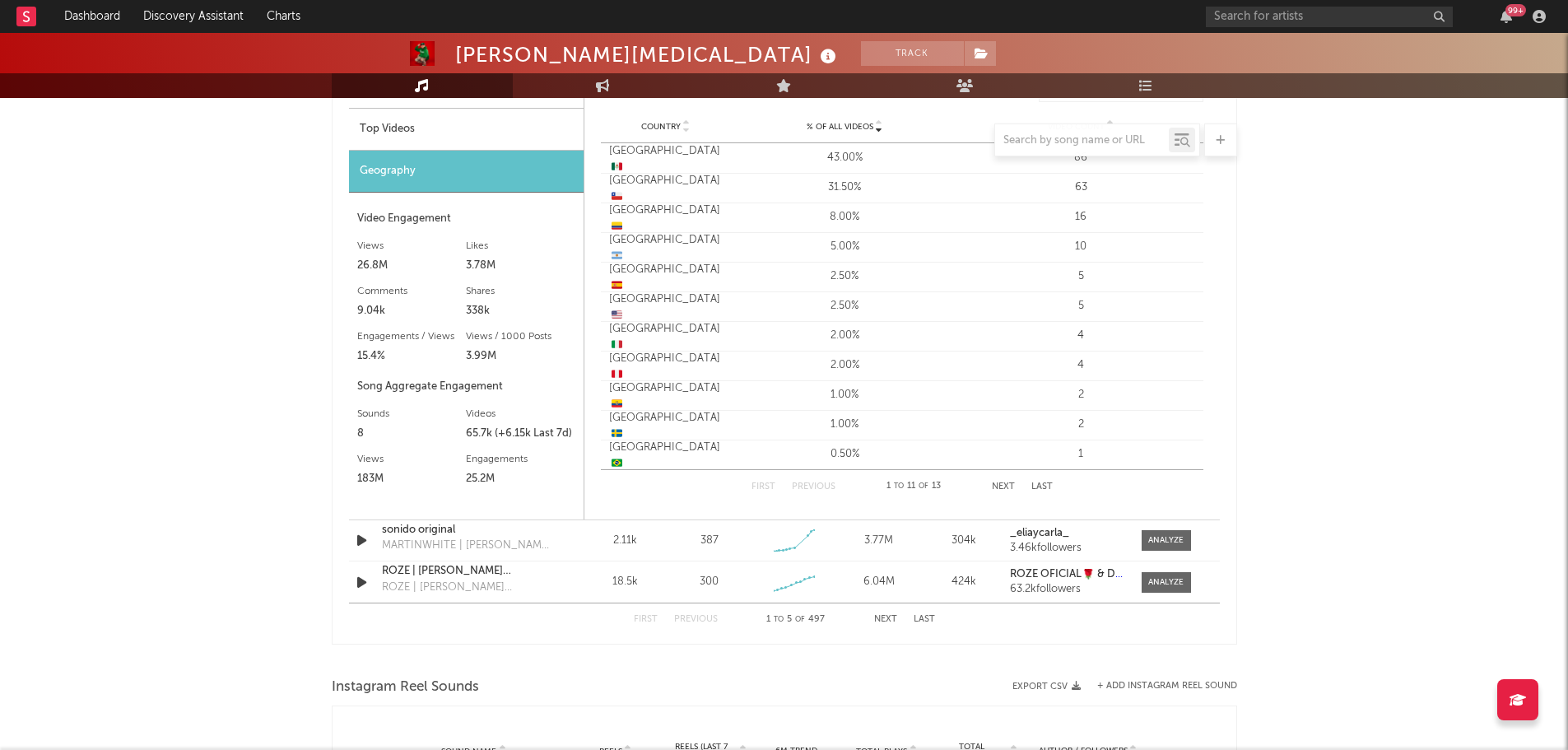
click at [883, 621] on button "Next" at bounding box center [885, 619] width 23 height 9
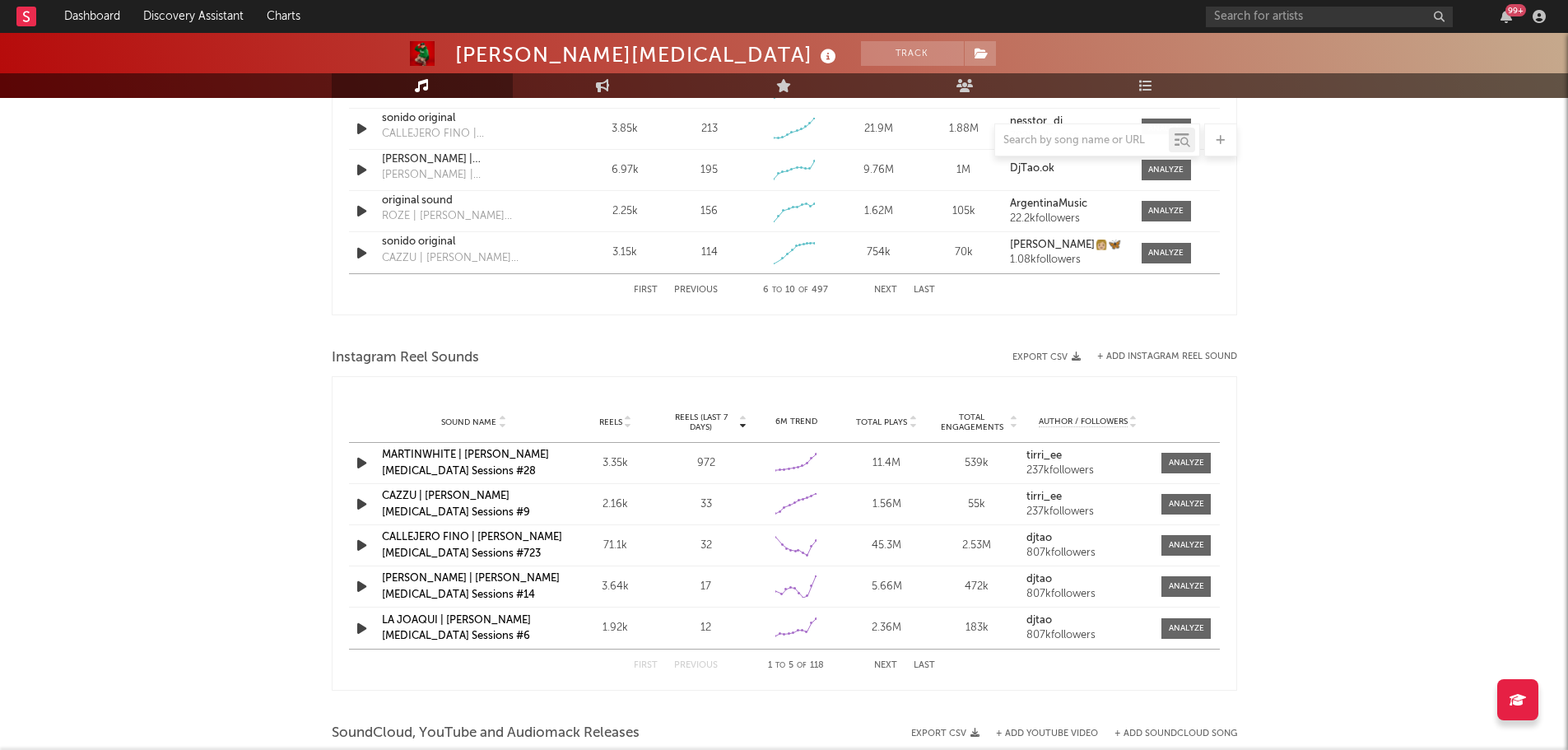
scroll to position [1276, 0]
click at [1177, 462] on div at bounding box center [1186, 462] width 36 height 12
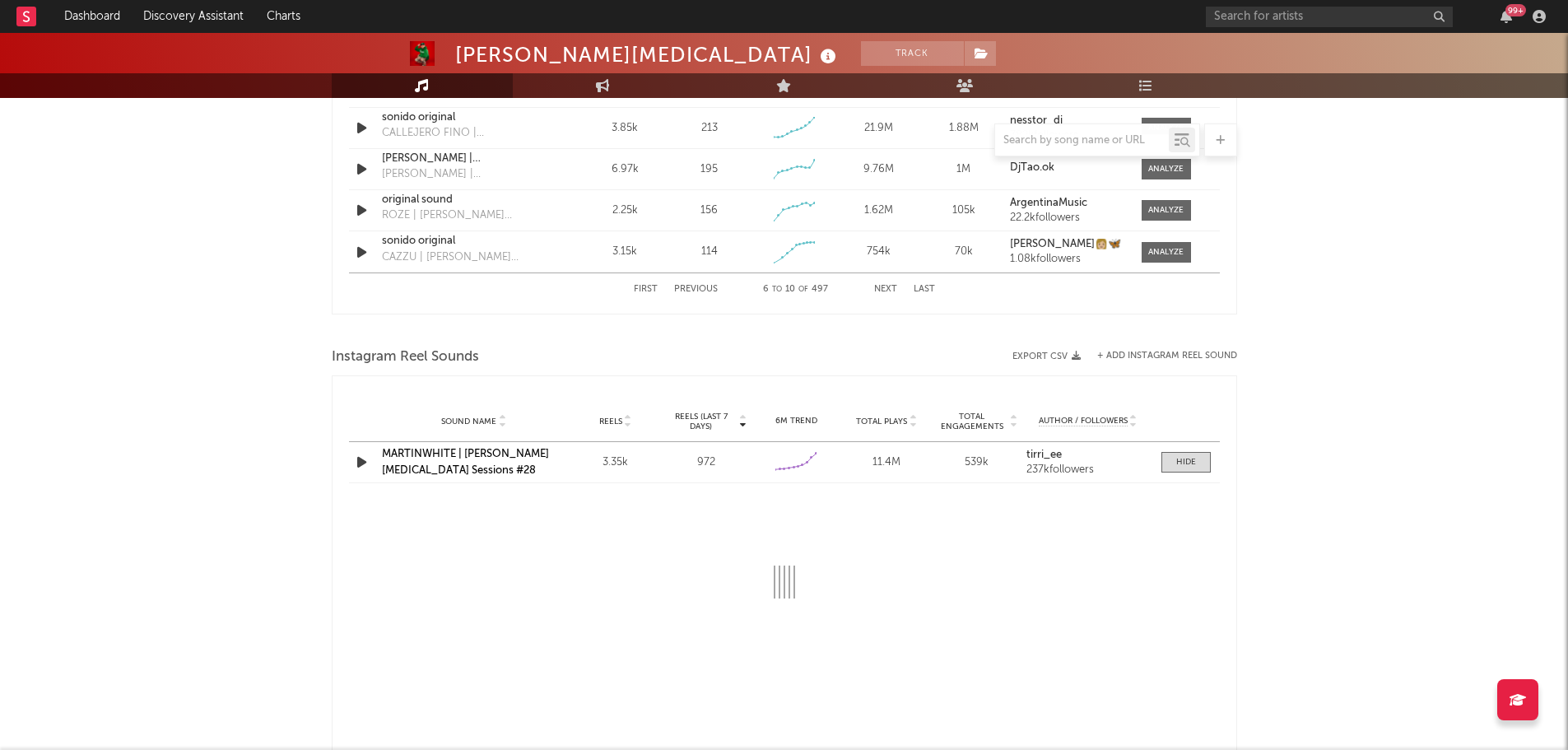
select select "1w"
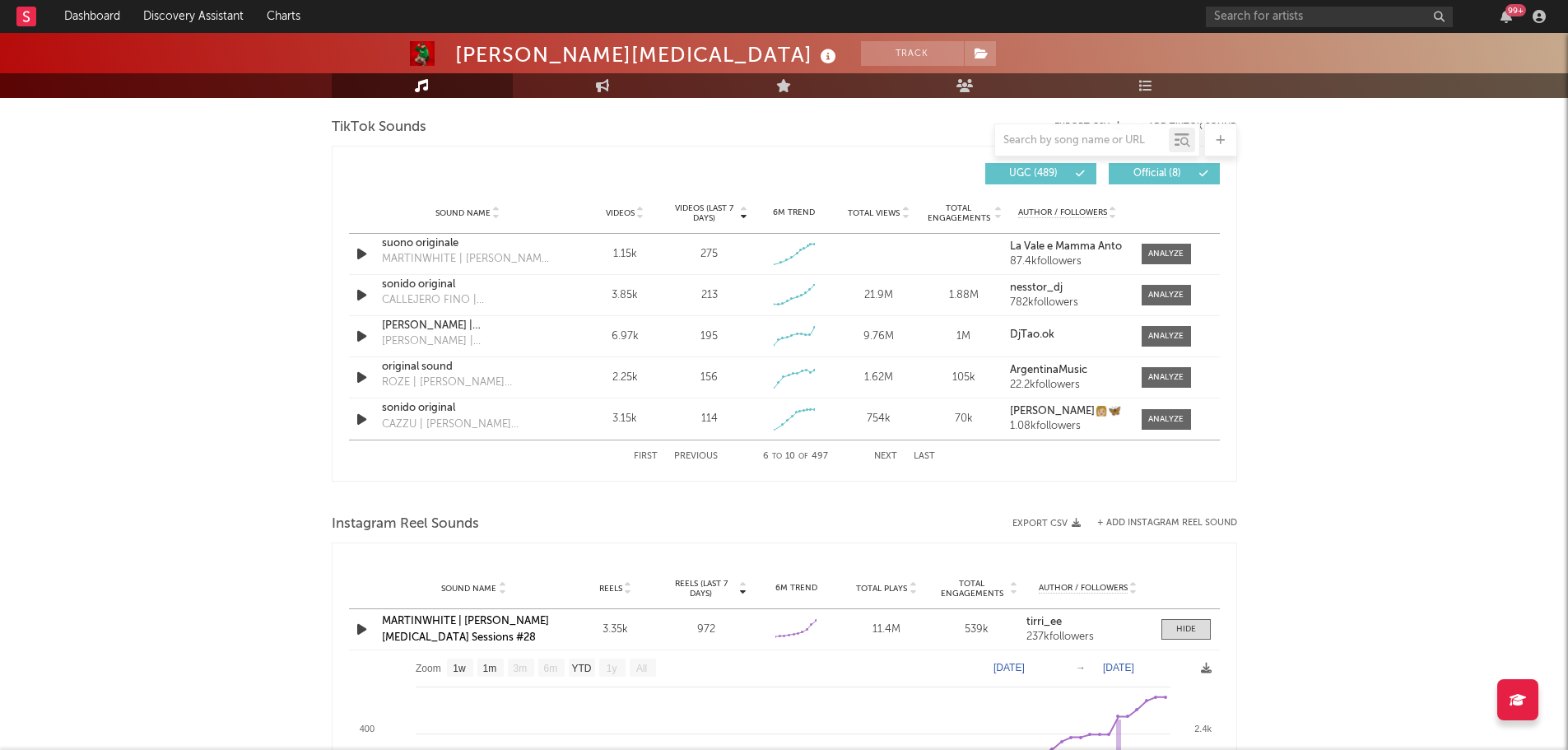
scroll to position [1062, 0]
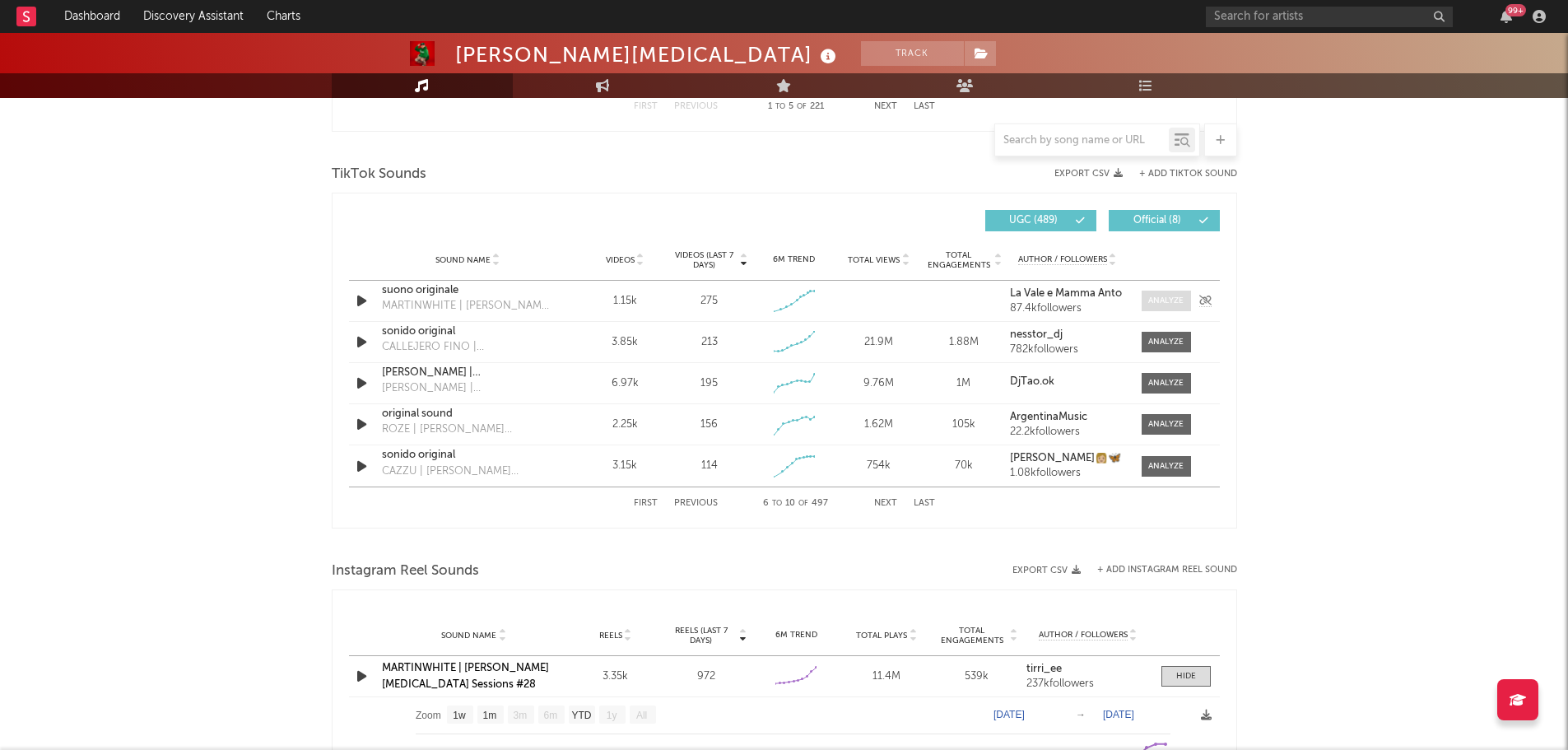
click at [1163, 296] on div at bounding box center [1165, 300] width 36 height 12
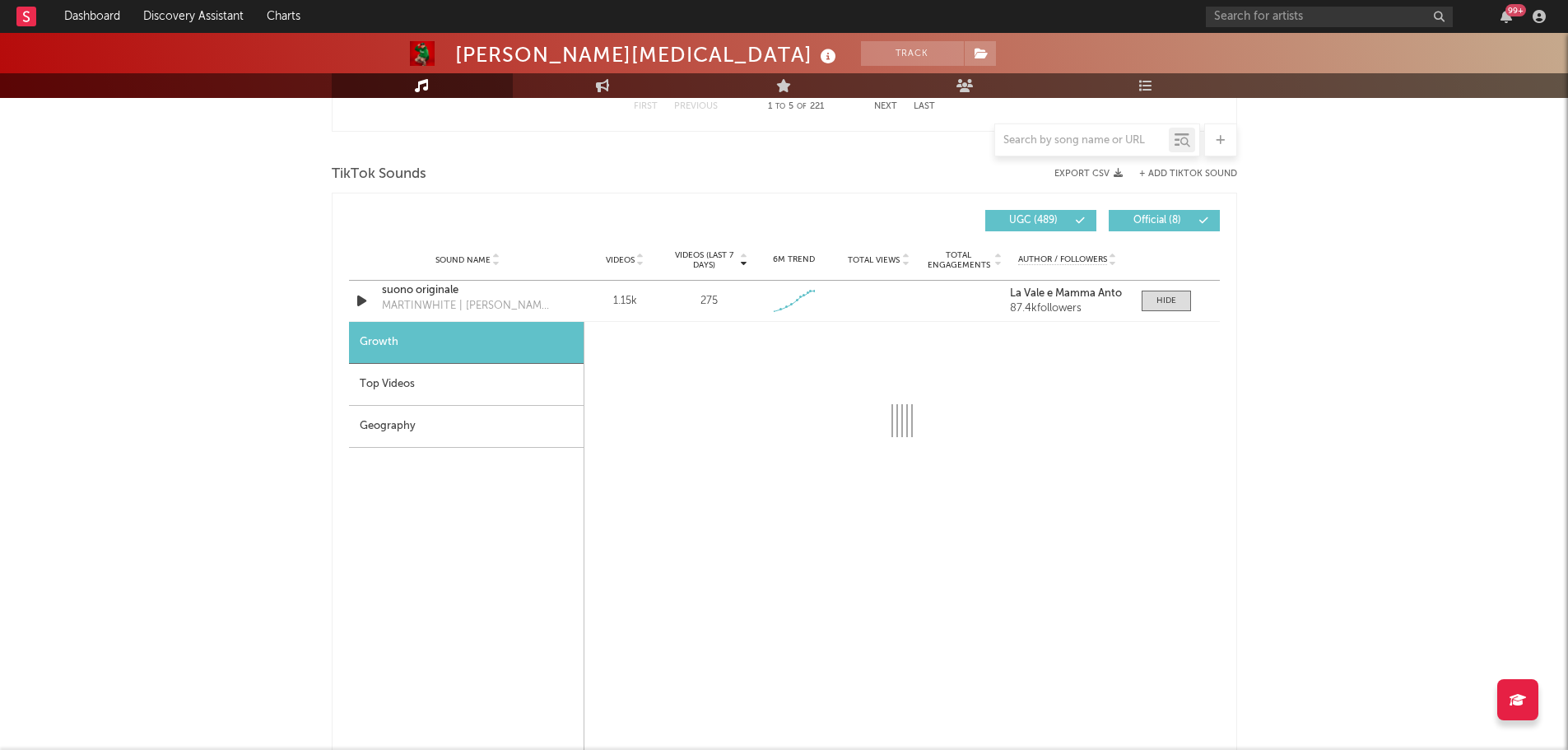
select select "1w"
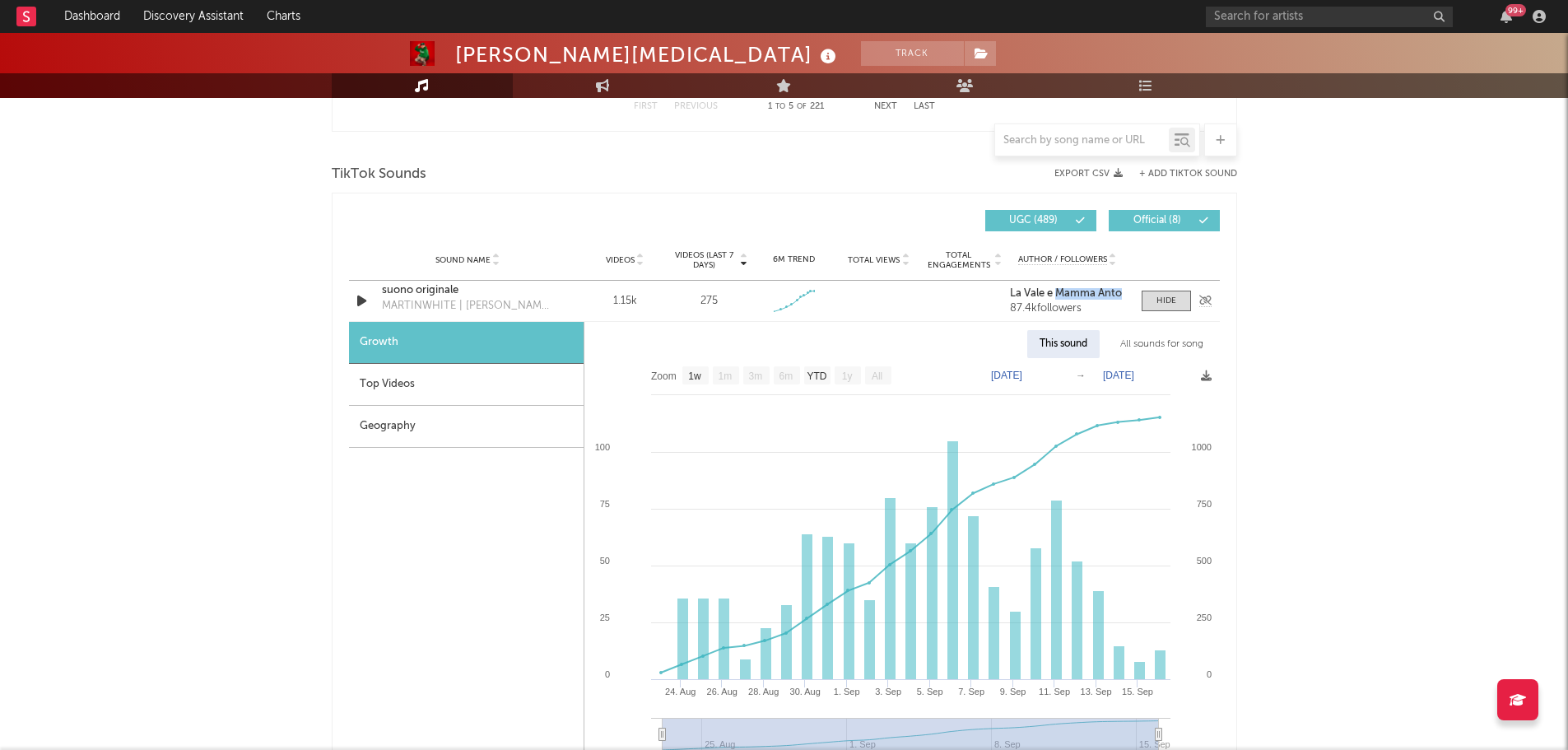
click at [1060, 299] on div "La Vale e Mamma Anto 87.4k followers" at bounding box center [1067, 301] width 114 height 26
click at [1038, 305] on div "87.4k followers" at bounding box center [1067, 309] width 114 height 12
click at [381, 382] on div "Top Videos" at bounding box center [466, 385] width 234 height 42
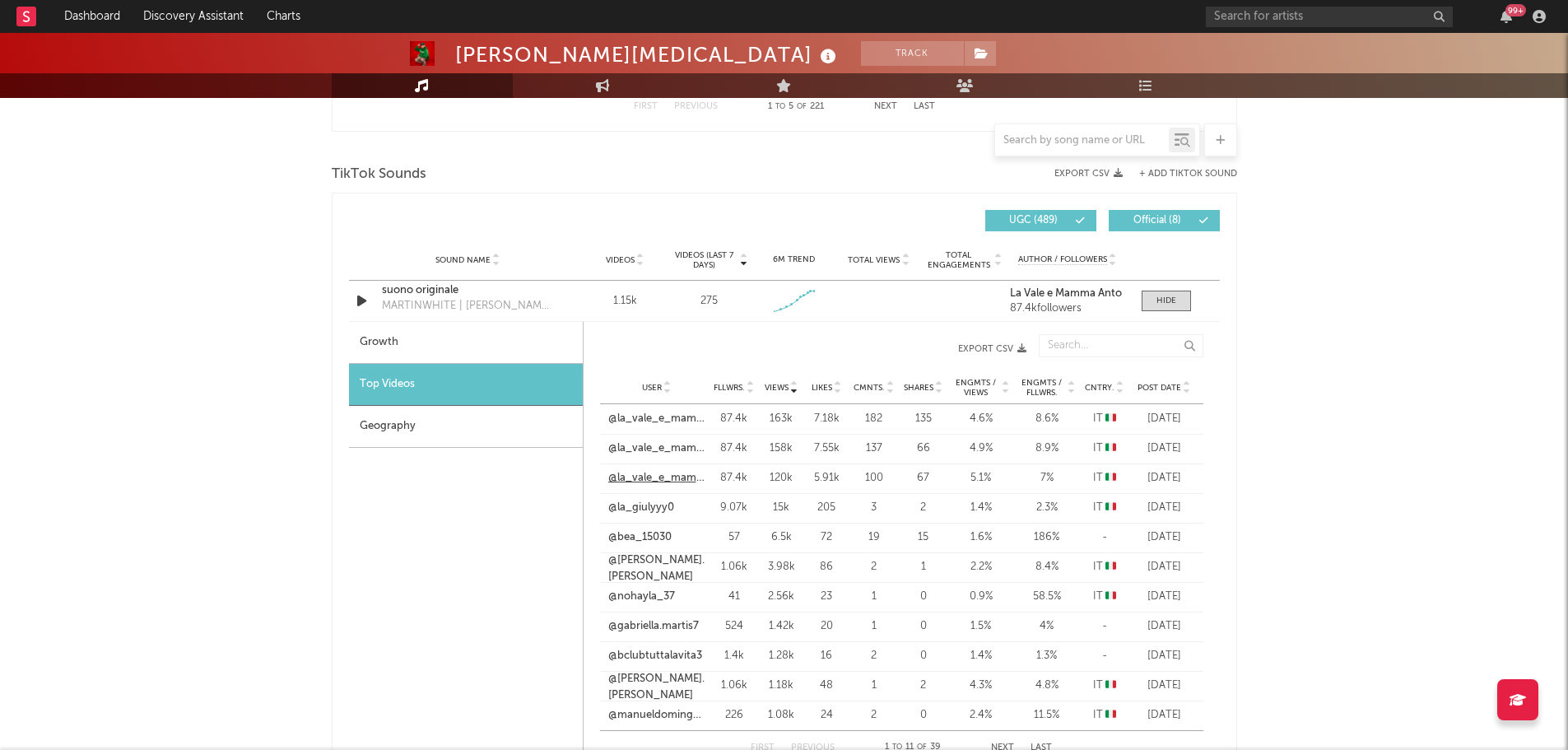
click at [654, 477] on link "@la_vale_e_mamma_anto" at bounding box center [656, 478] width 97 height 17
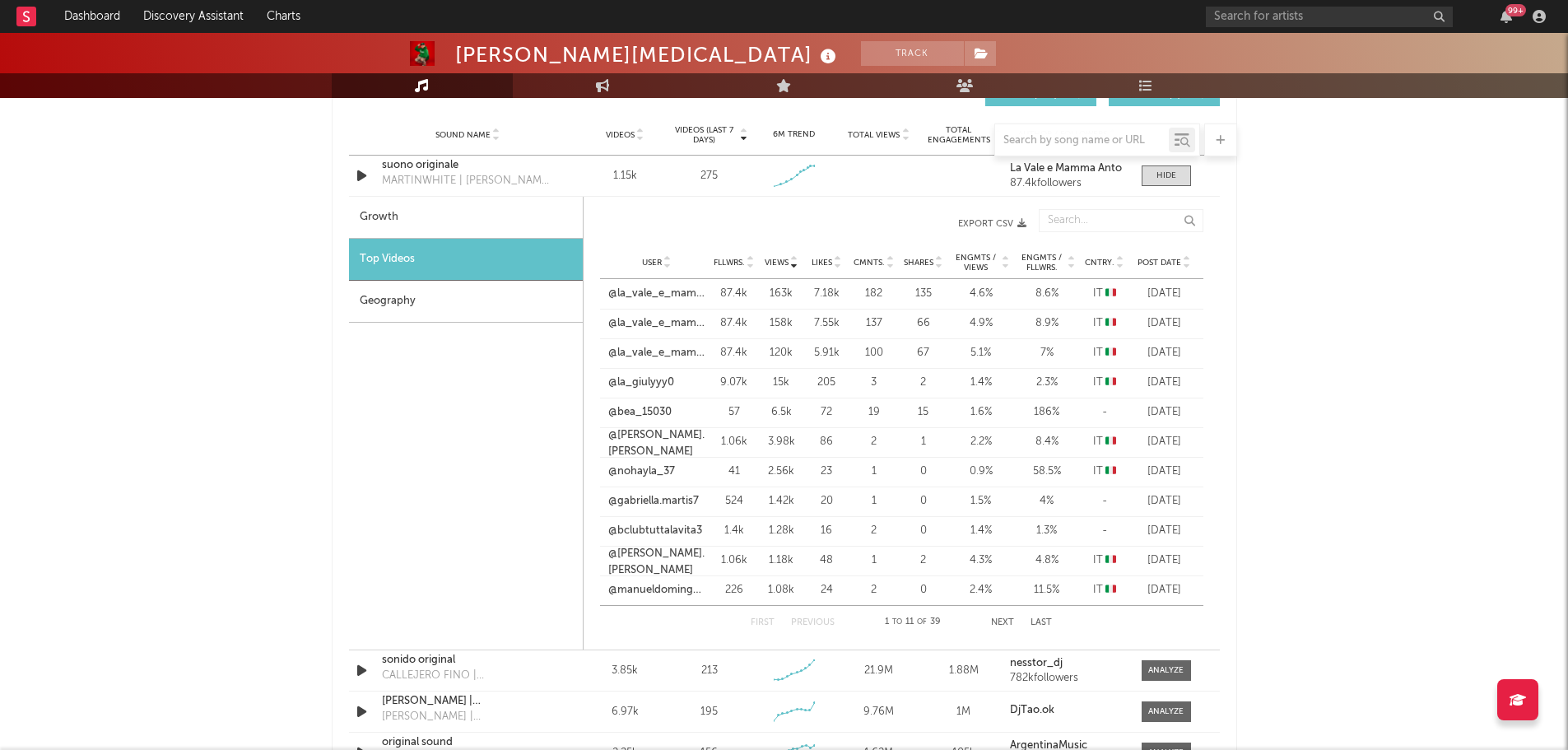
scroll to position [1392, 0]
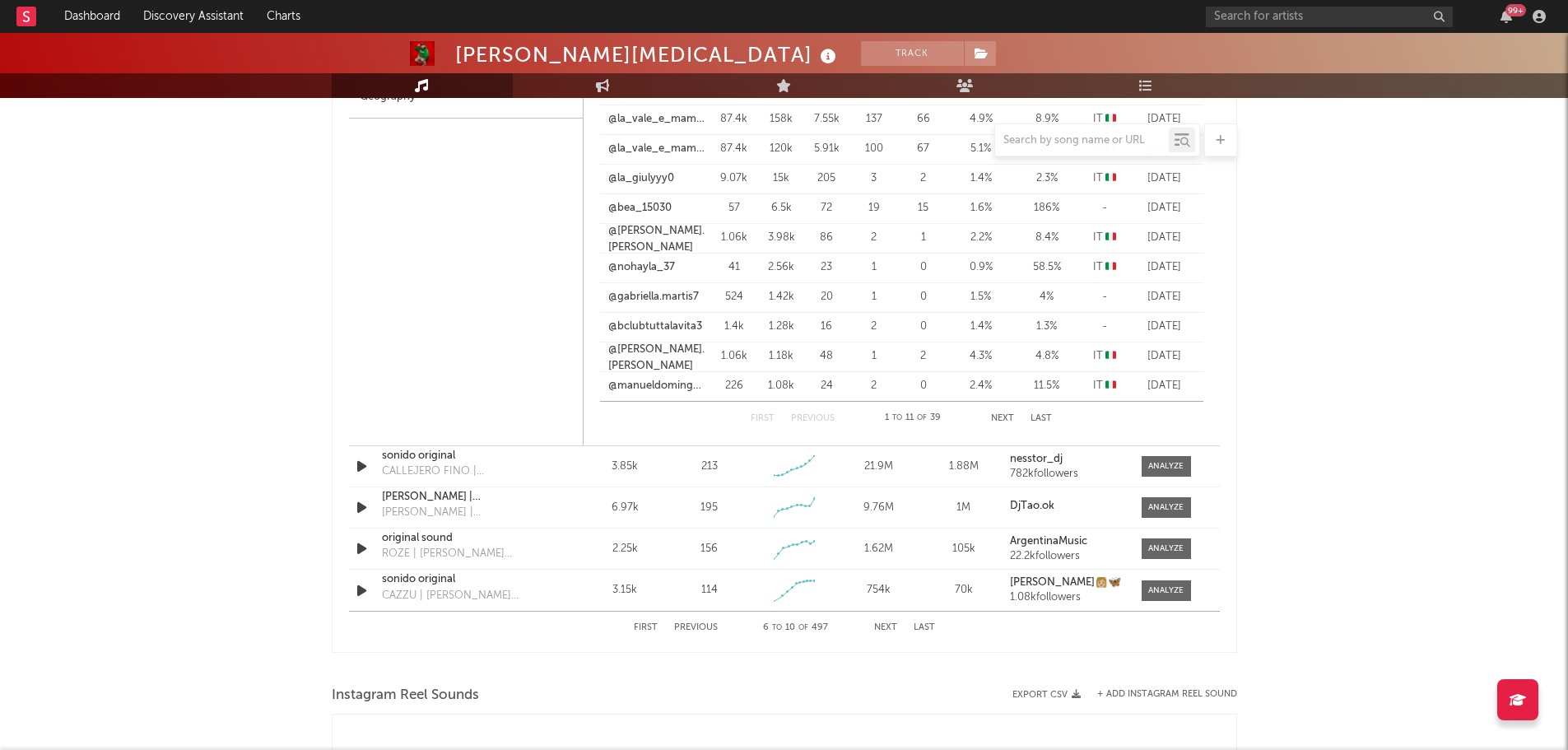
click at [642, 627] on button "First" at bounding box center [645, 627] width 24 height 9
select select "1w"
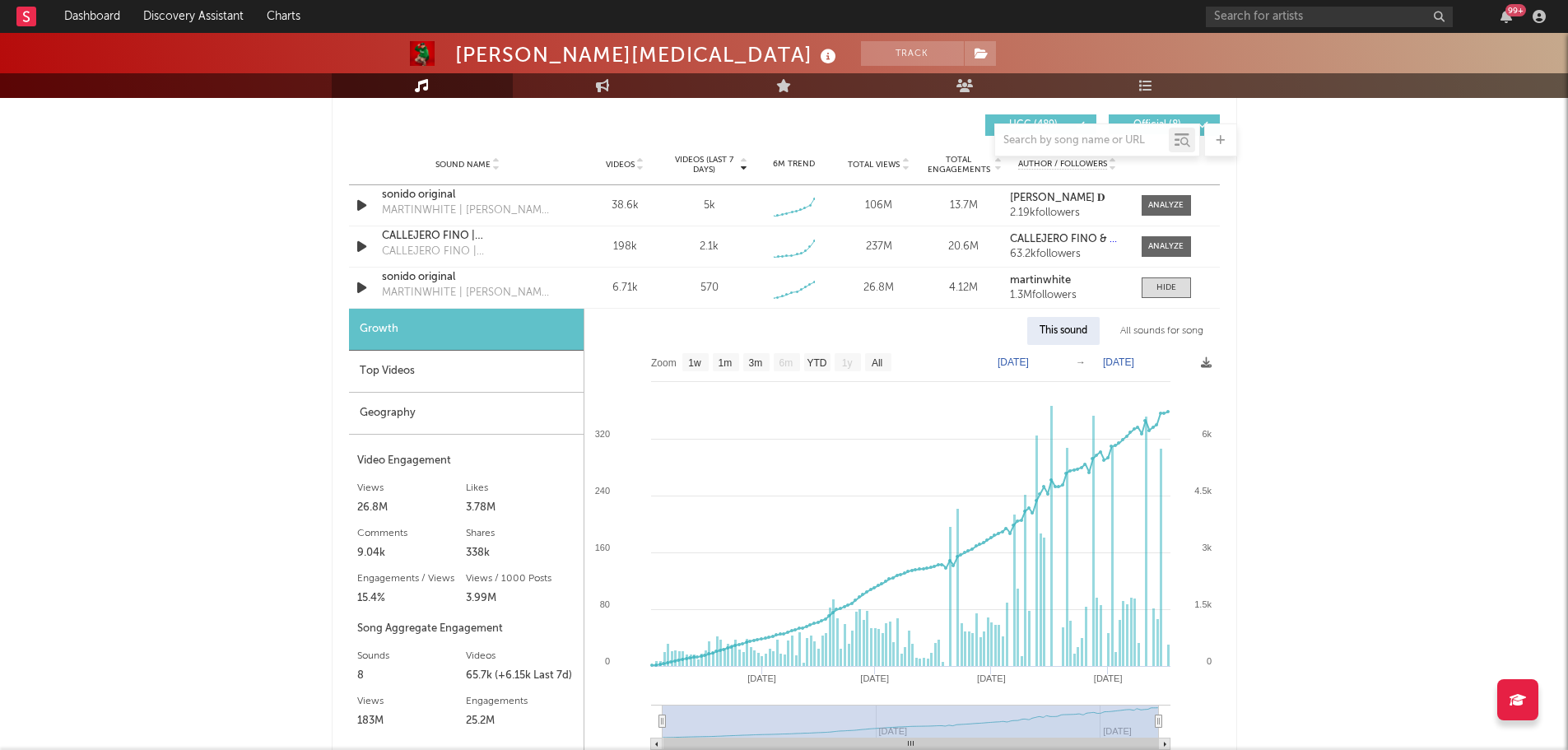
scroll to position [1103, 0]
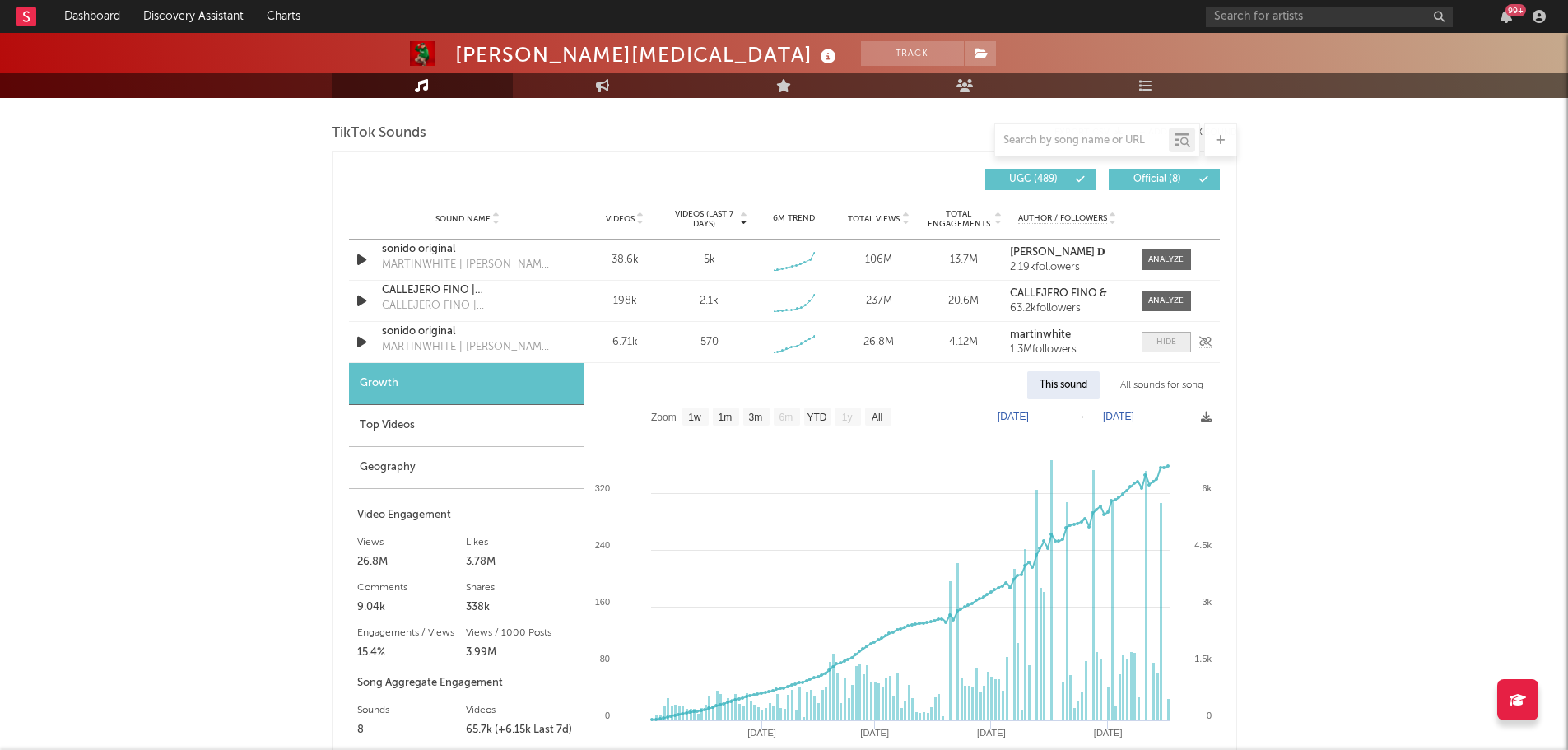
click at [1160, 342] on div at bounding box center [1166, 342] width 20 height 12
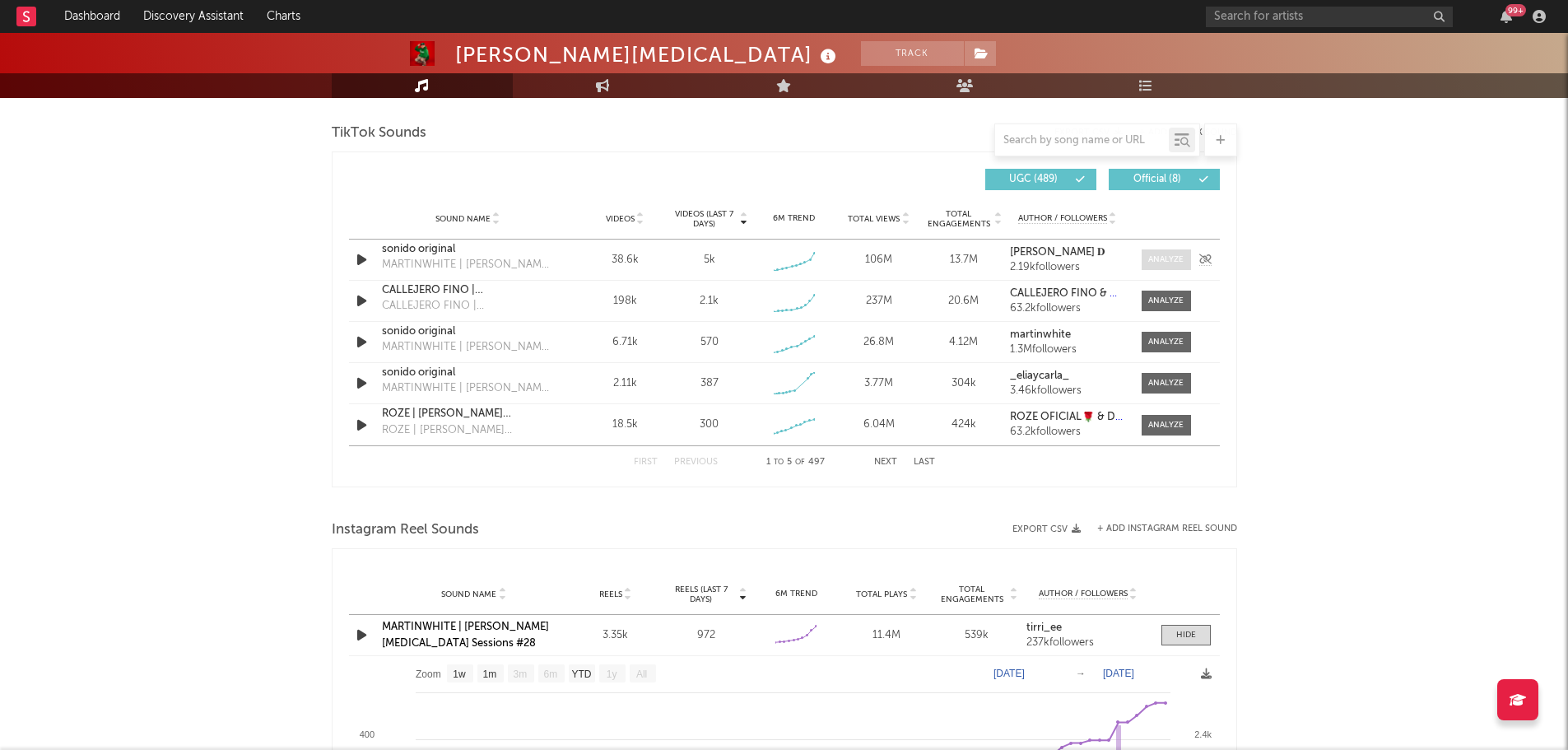
click at [1172, 257] on div at bounding box center [1165, 259] width 36 height 12
select select "1w"
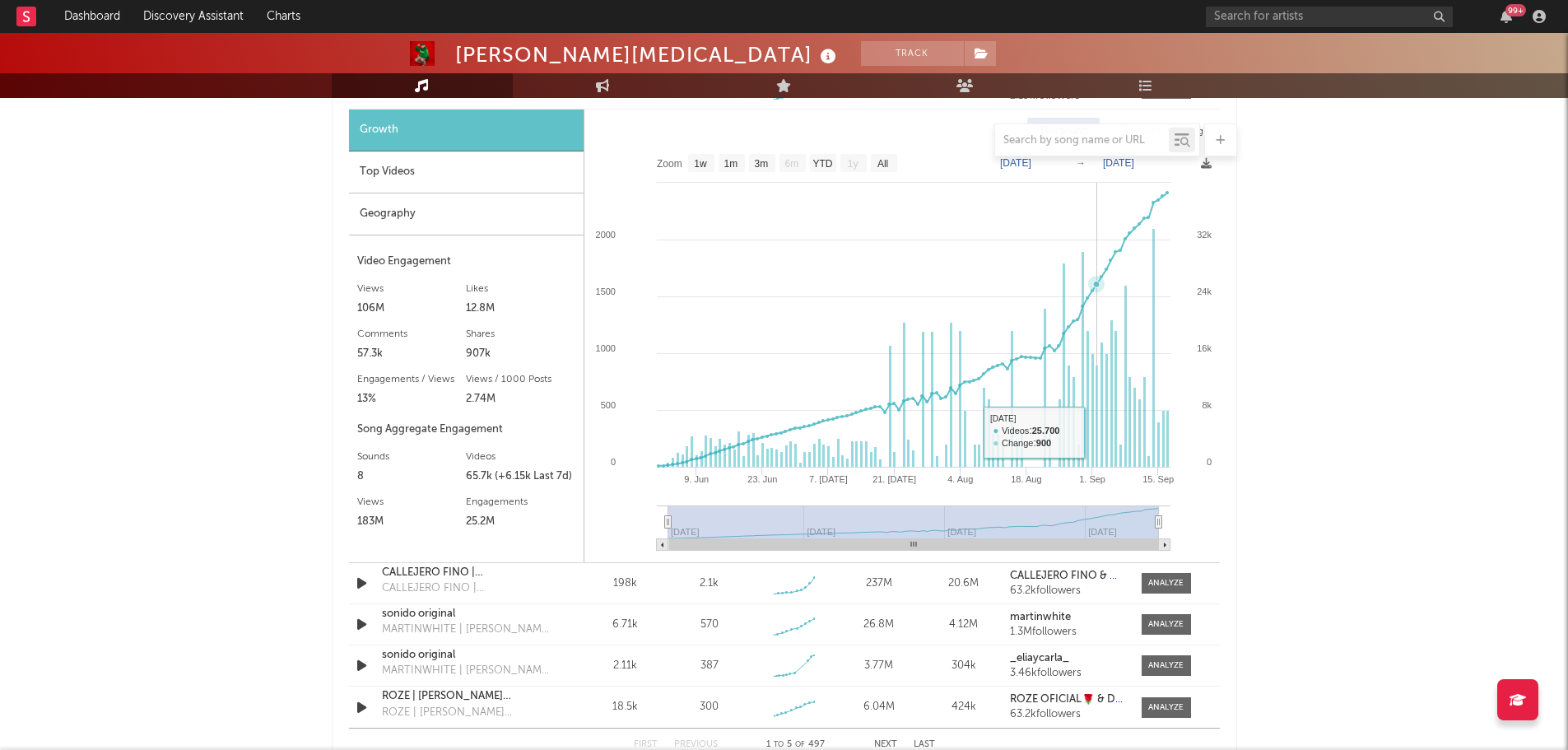
scroll to position [1268, 0]
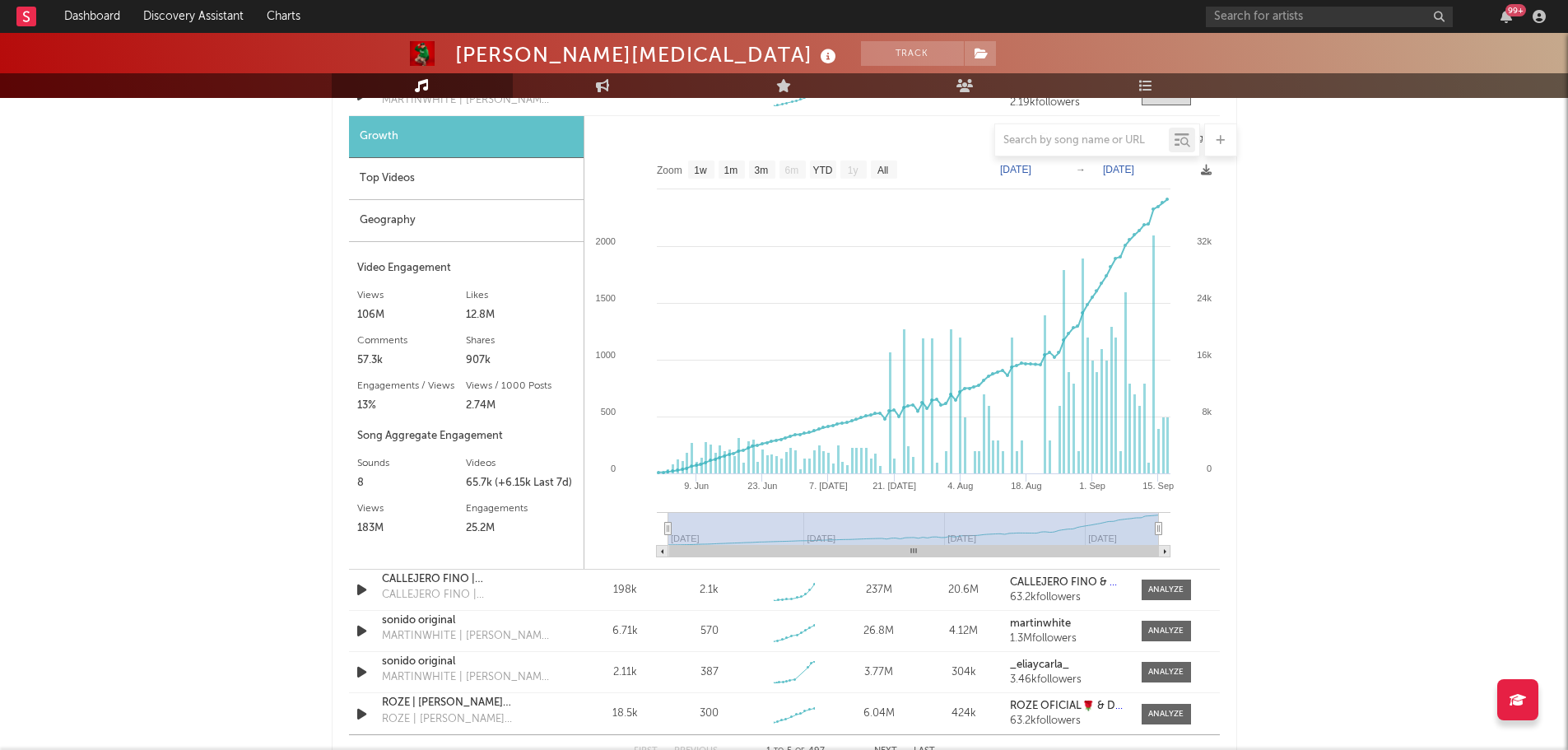
click at [391, 182] on div "Top Videos" at bounding box center [466, 179] width 234 height 42
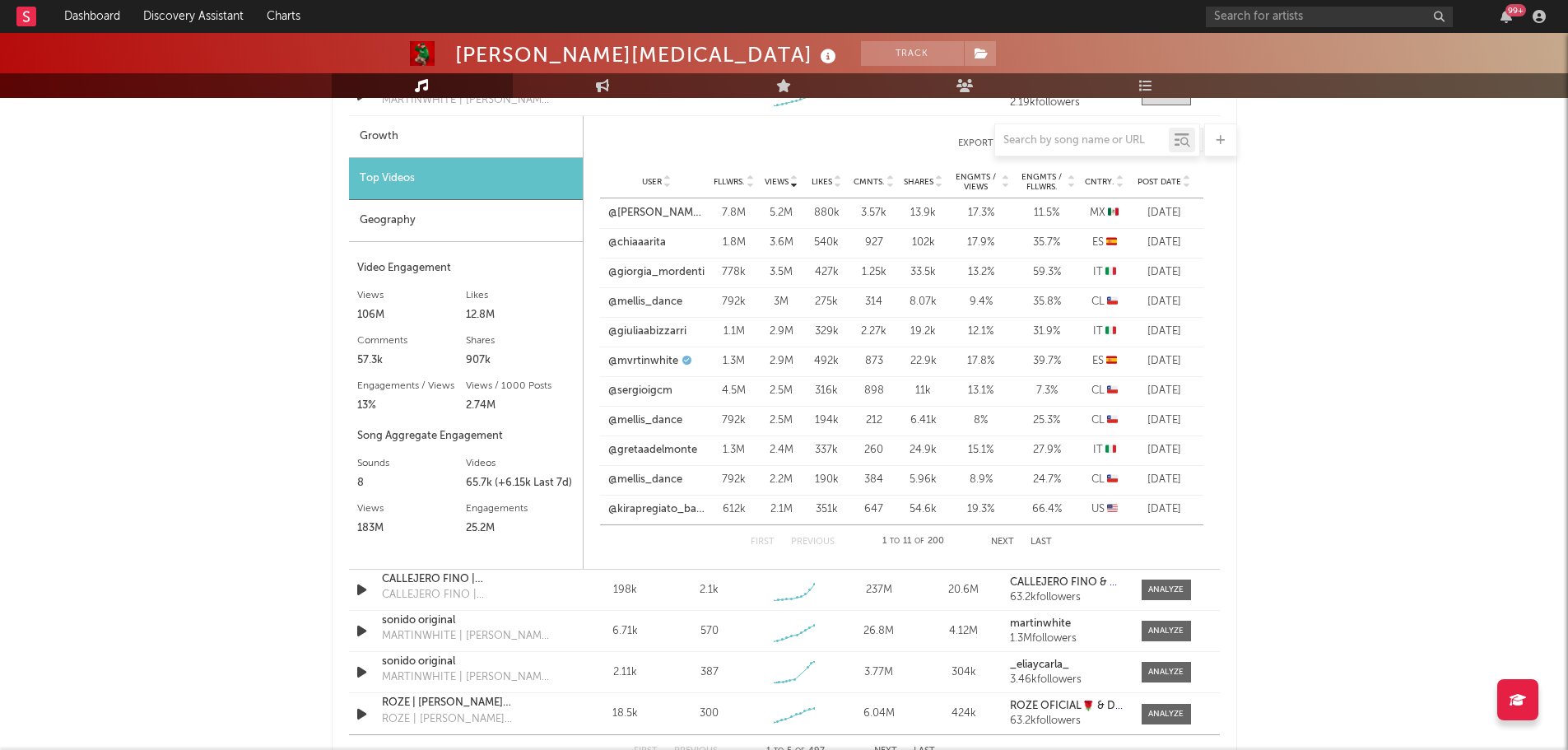
click at [402, 223] on div "Geography" at bounding box center [466, 221] width 233 height 42
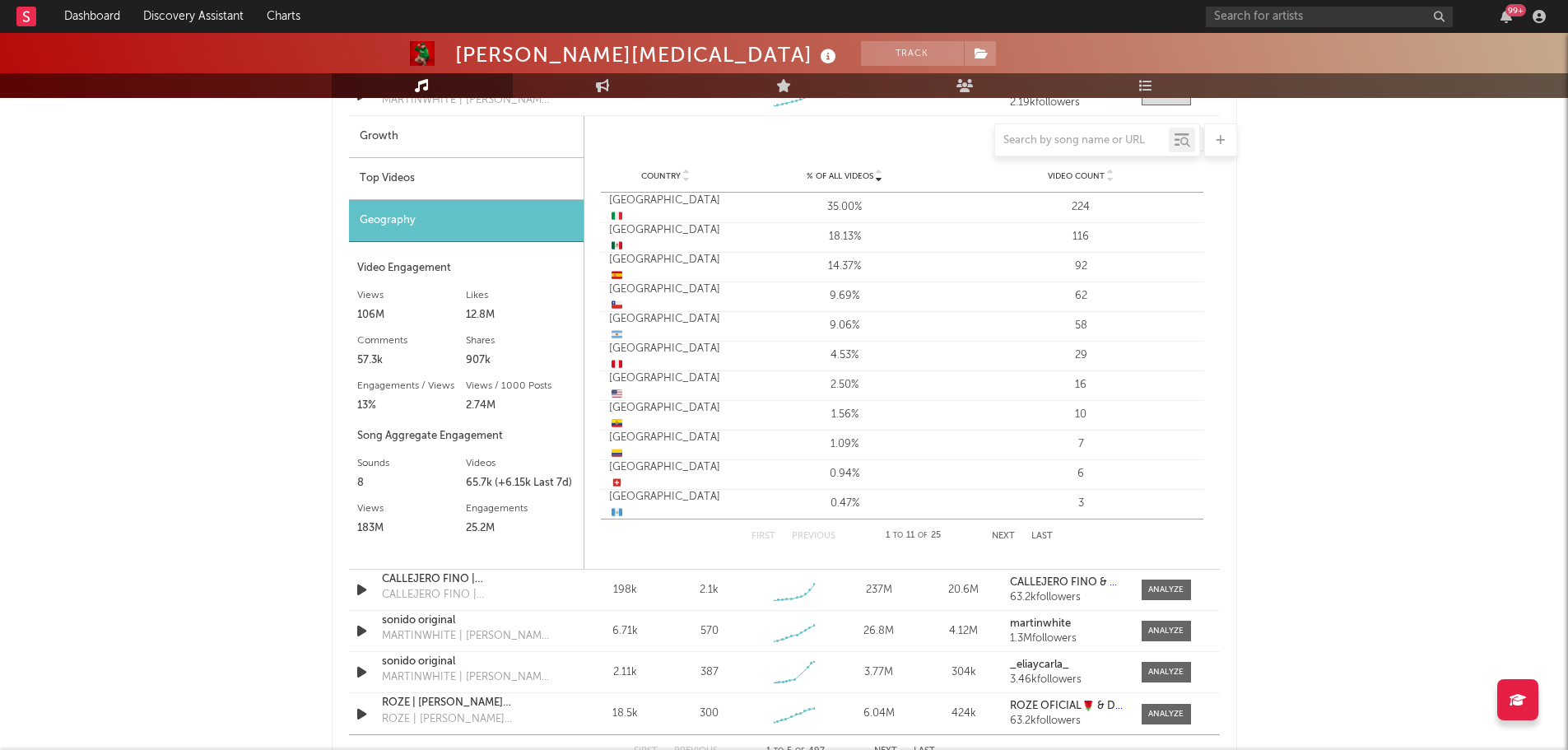
click at [622, 212] on span "🇮🇹" at bounding box center [616, 217] width 11 height 11
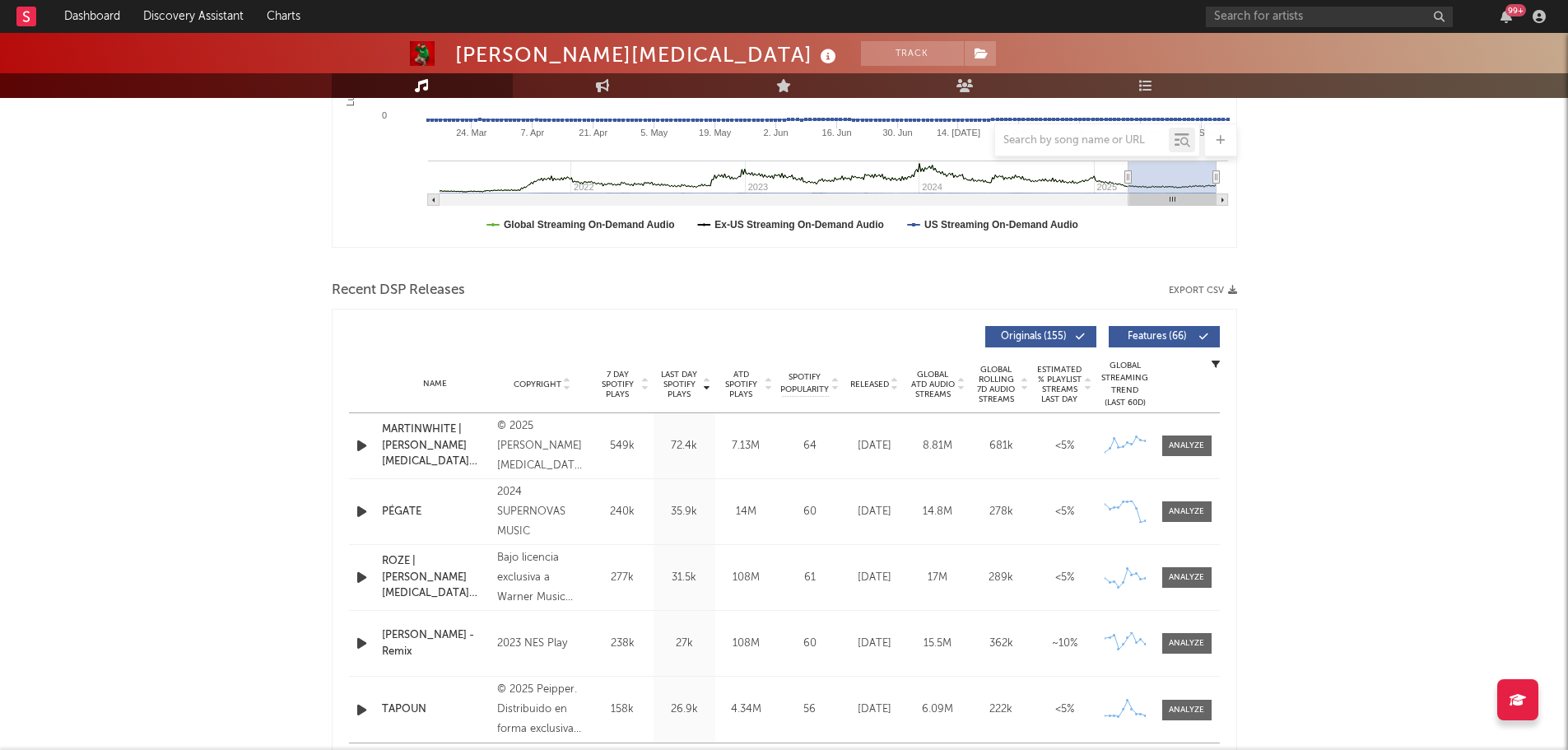
scroll to position [413, 0]
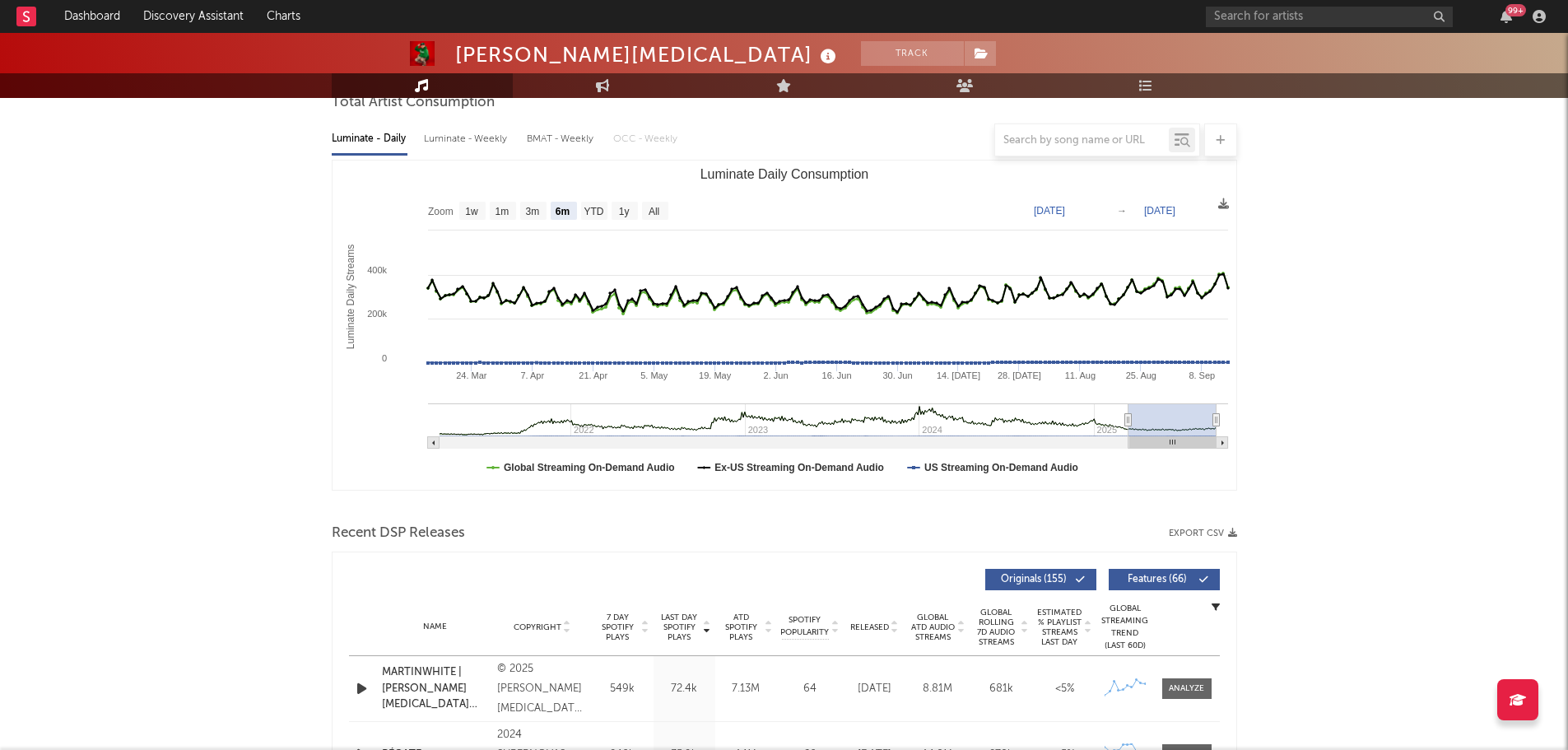
scroll to position [2, 0]
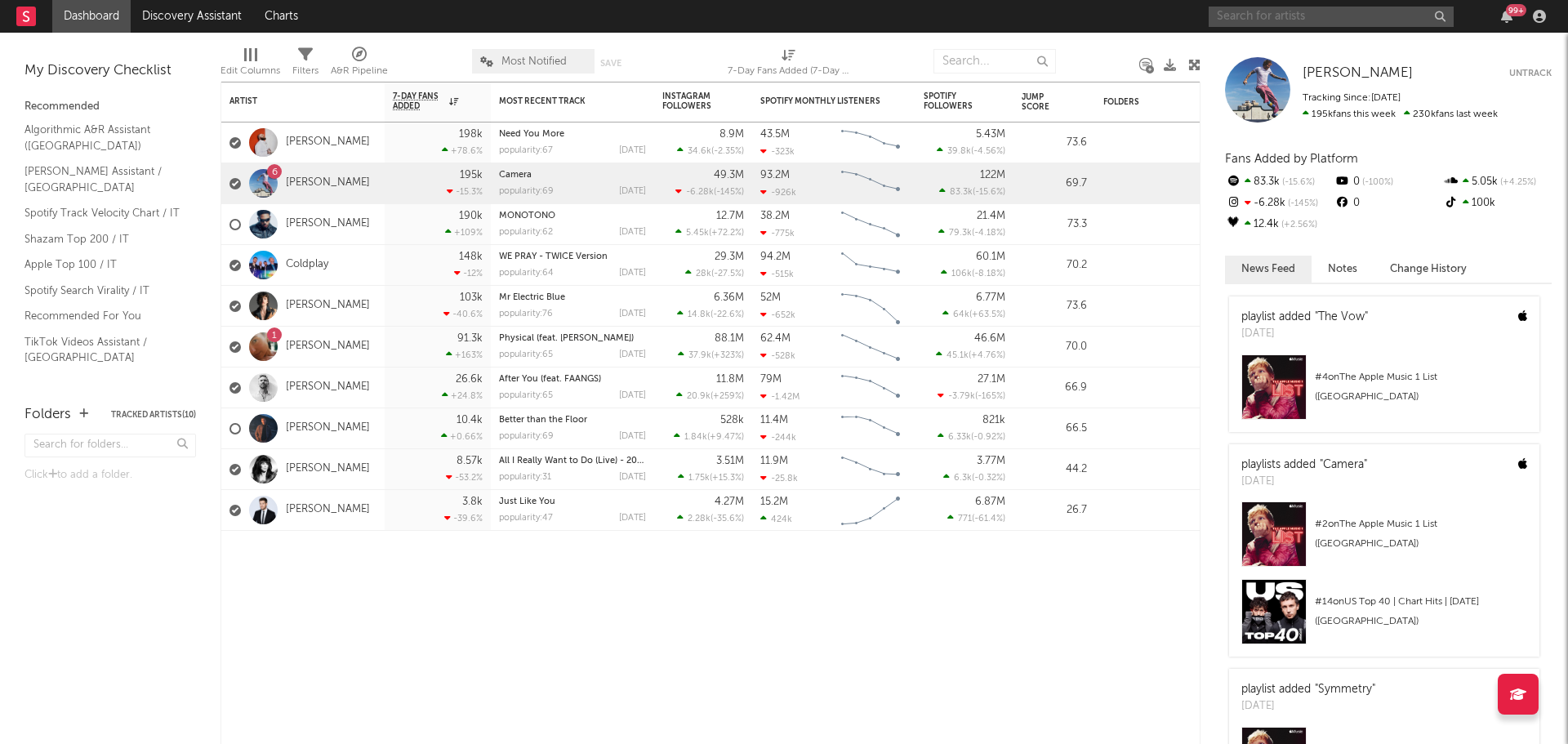
click at [1331, 16] on input "text" at bounding box center [1331, 16] width 245 height 21
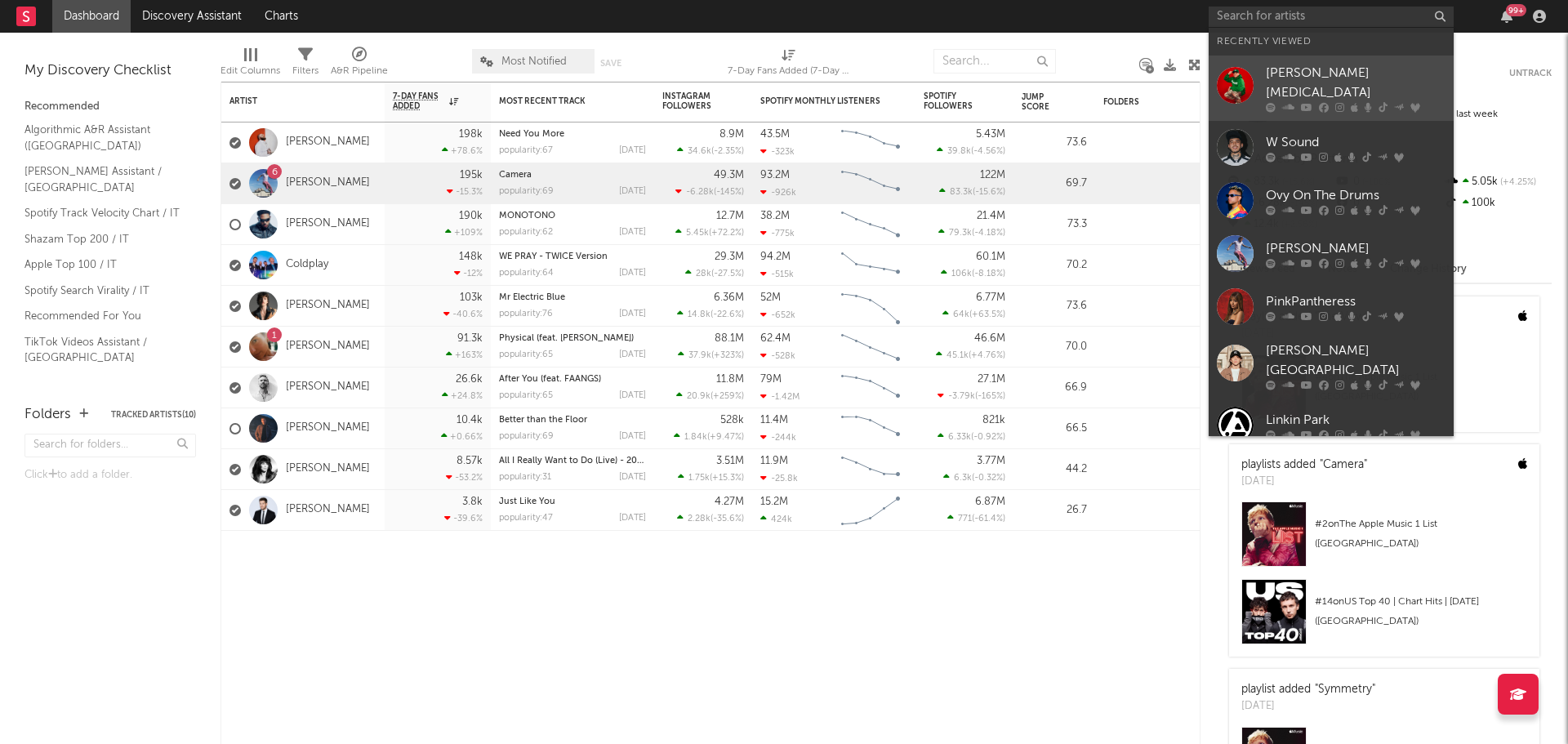
click at [1295, 76] on div "[PERSON_NAME][MEDICAL_DATA]" at bounding box center [1355, 84] width 180 height 39
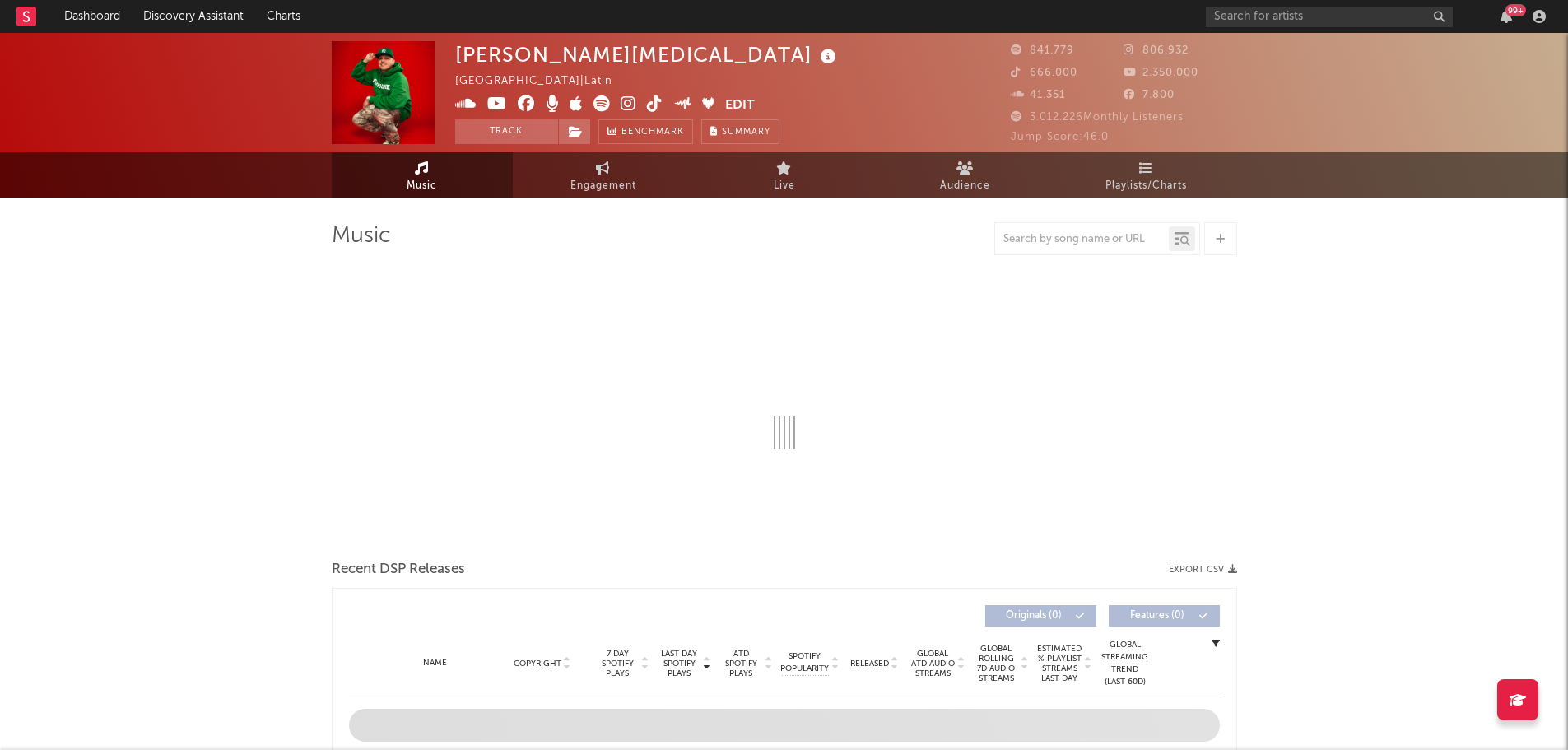
select select "6m"
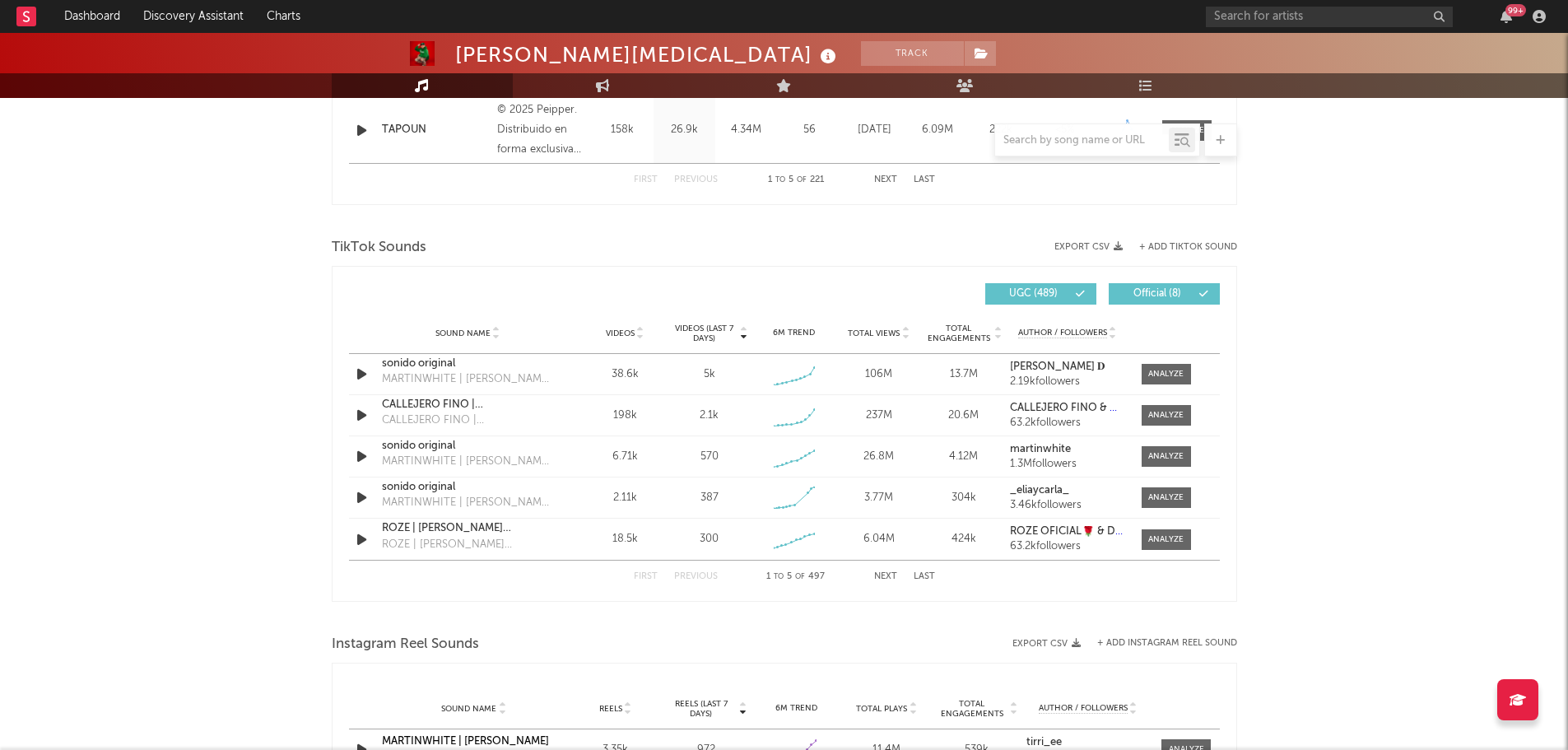
scroll to position [1070, 0]
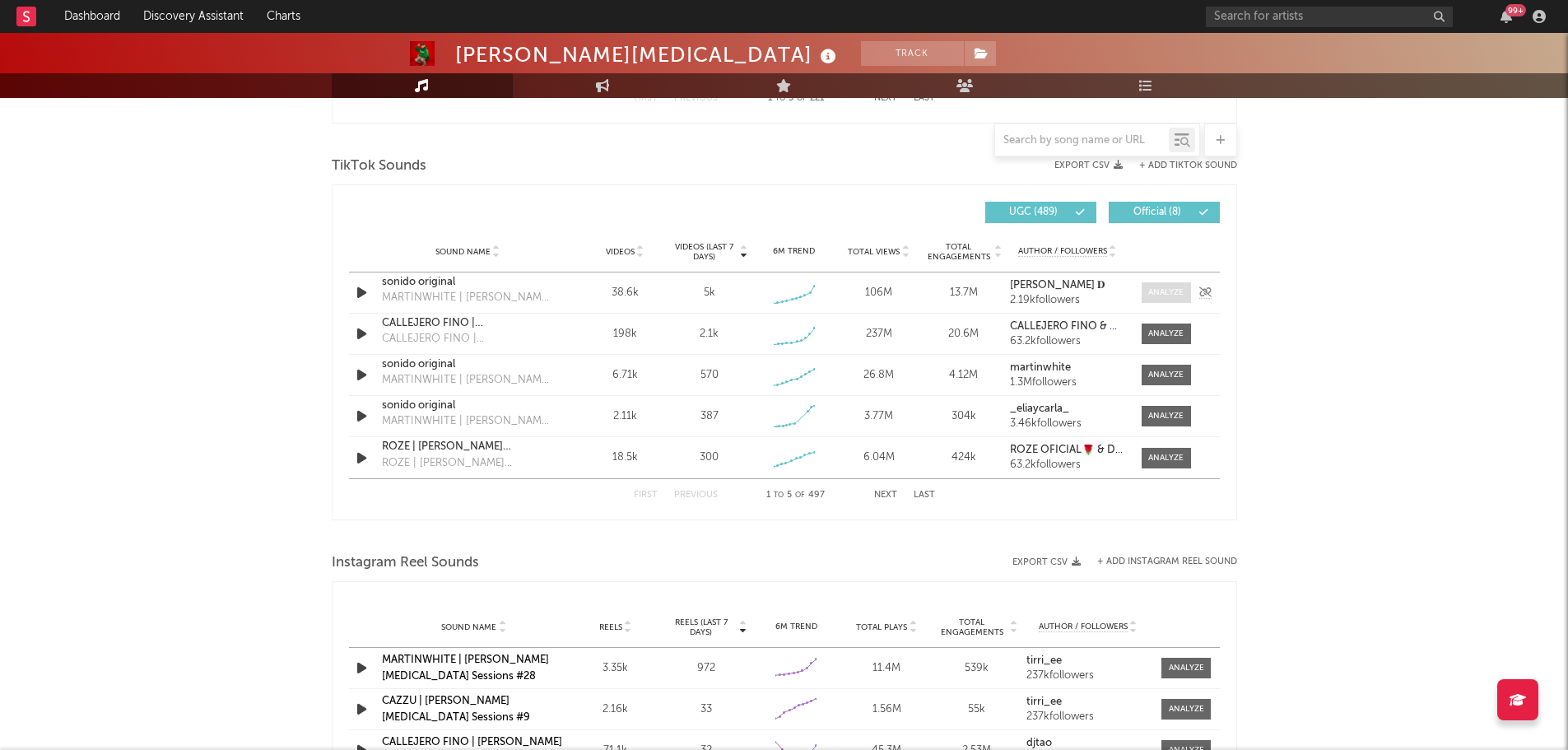
click at [1158, 291] on div at bounding box center [1165, 292] width 36 height 12
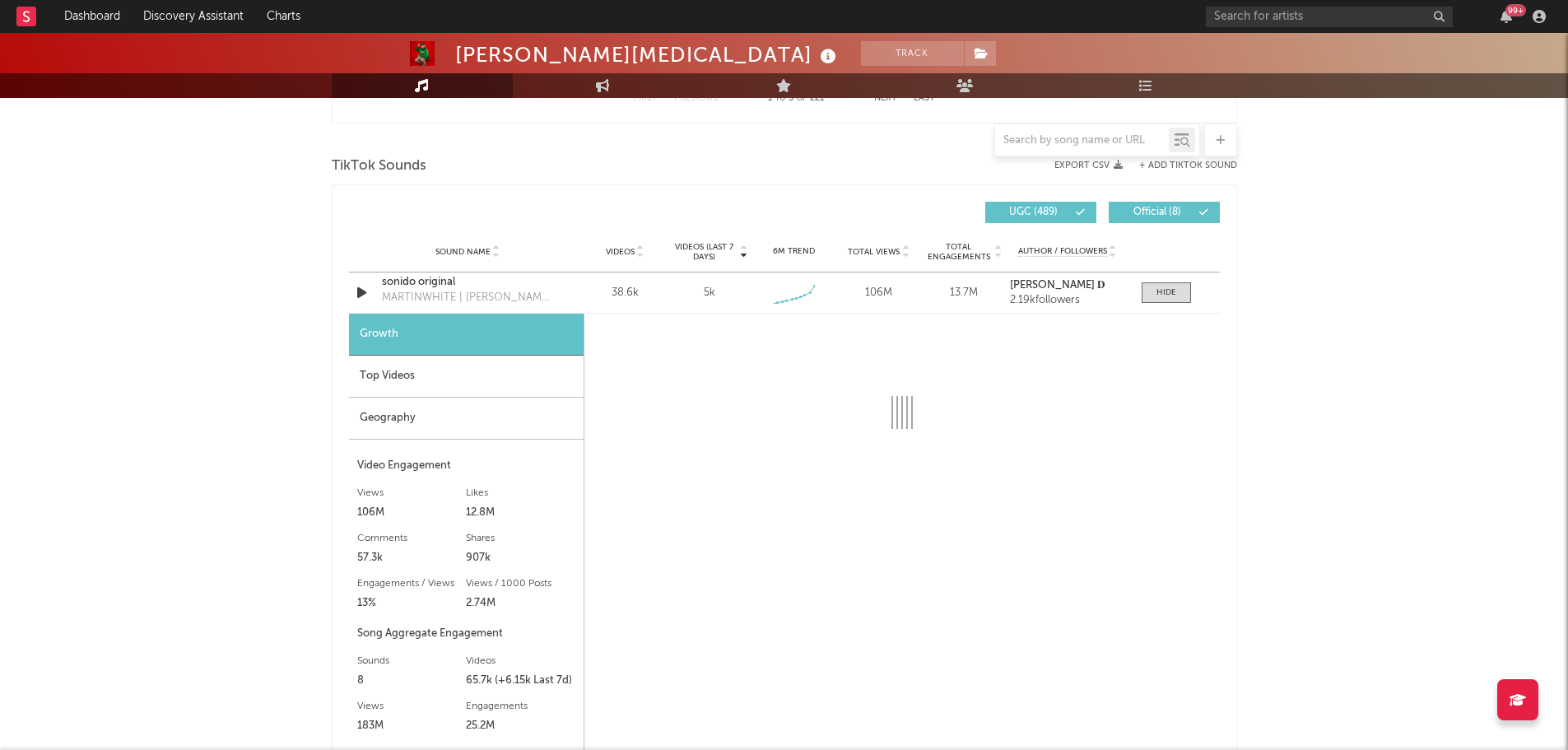
select select "1w"
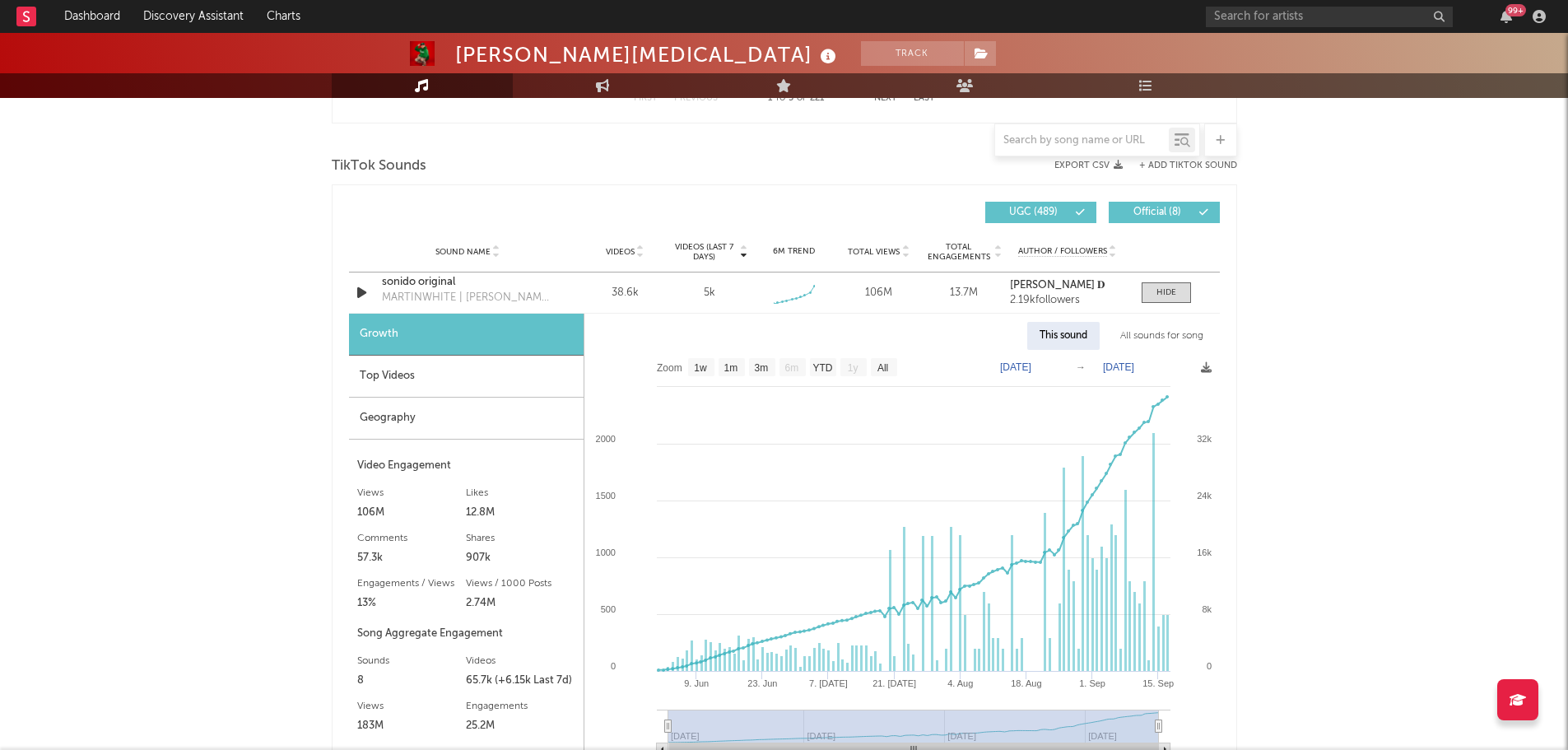
click at [381, 420] on div "Geography" at bounding box center [466, 418] width 234 height 42
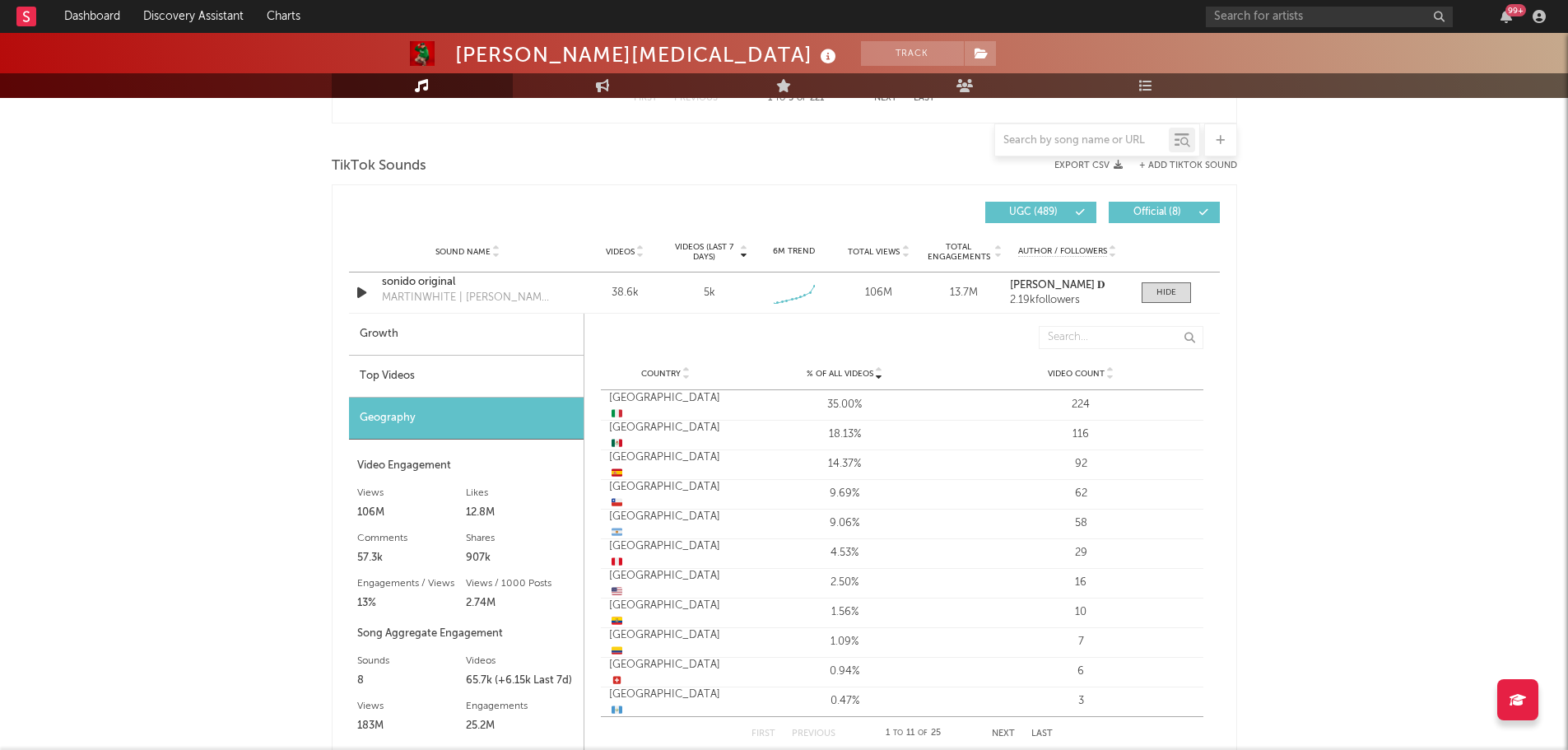
click at [391, 381] on div "Top Videos" at bounding box center [466, 377] width 234 height 42
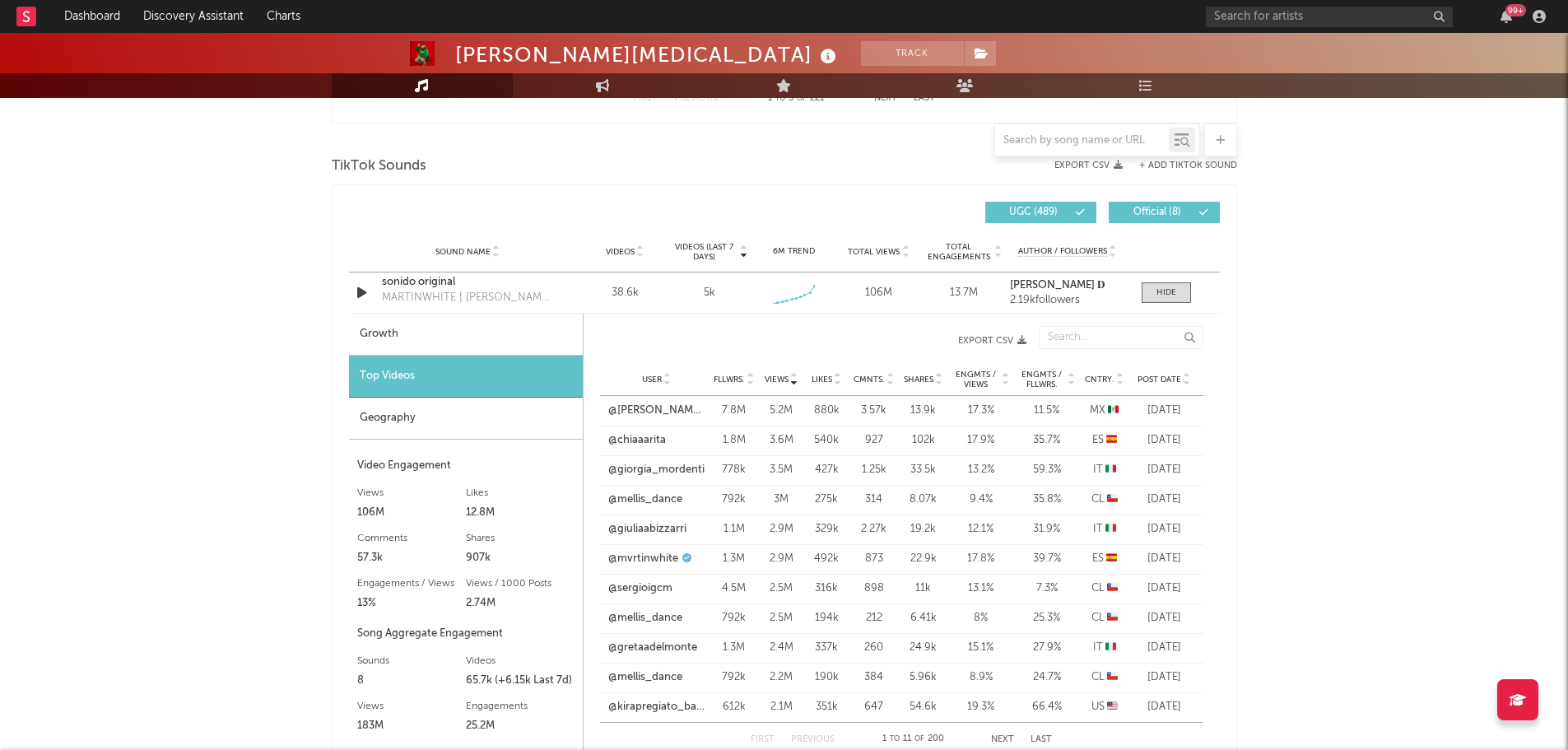
click at [1103, 381] on span "Cntry." at bounding box center [1100, 379] width 30 height 10
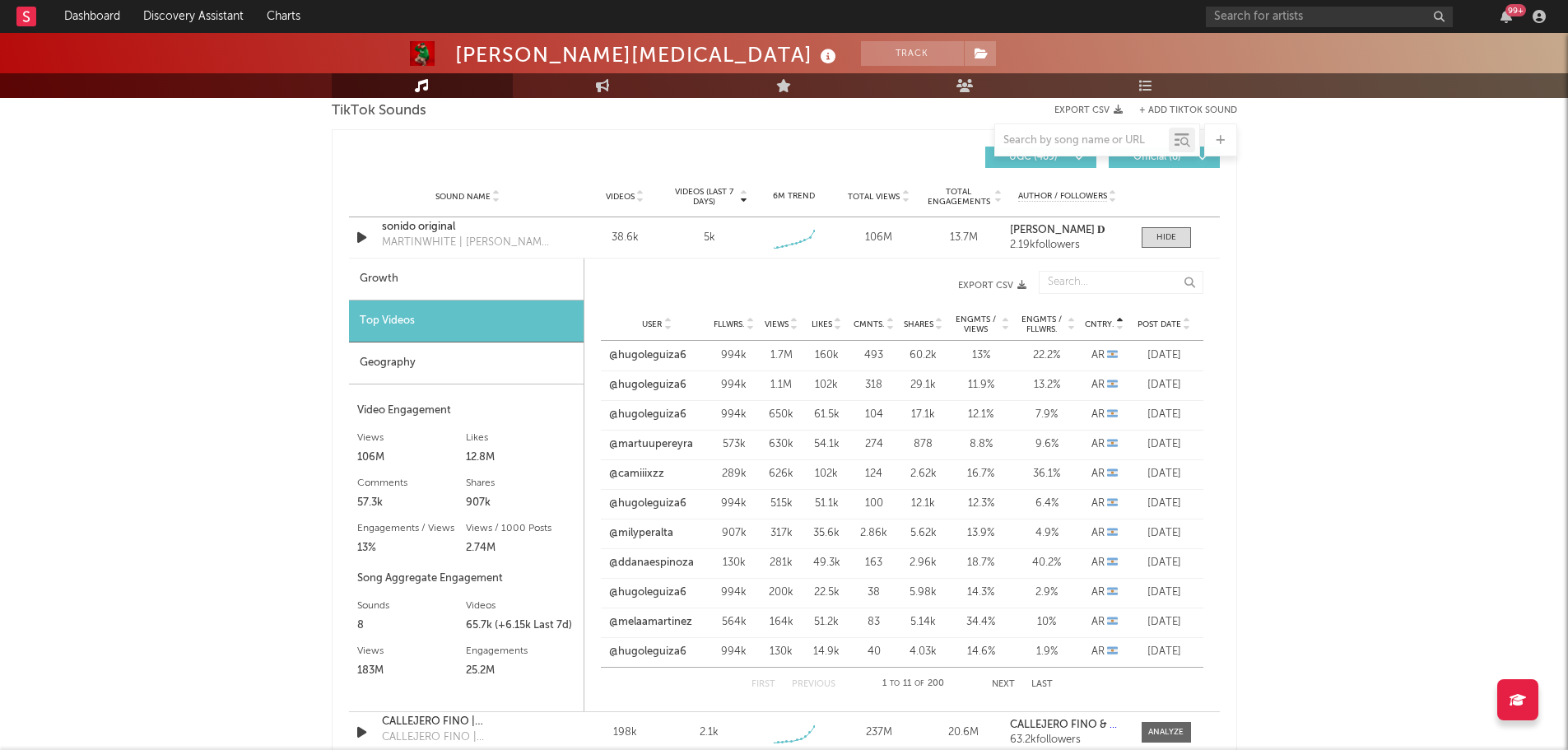
scroll to position [1152, 0]
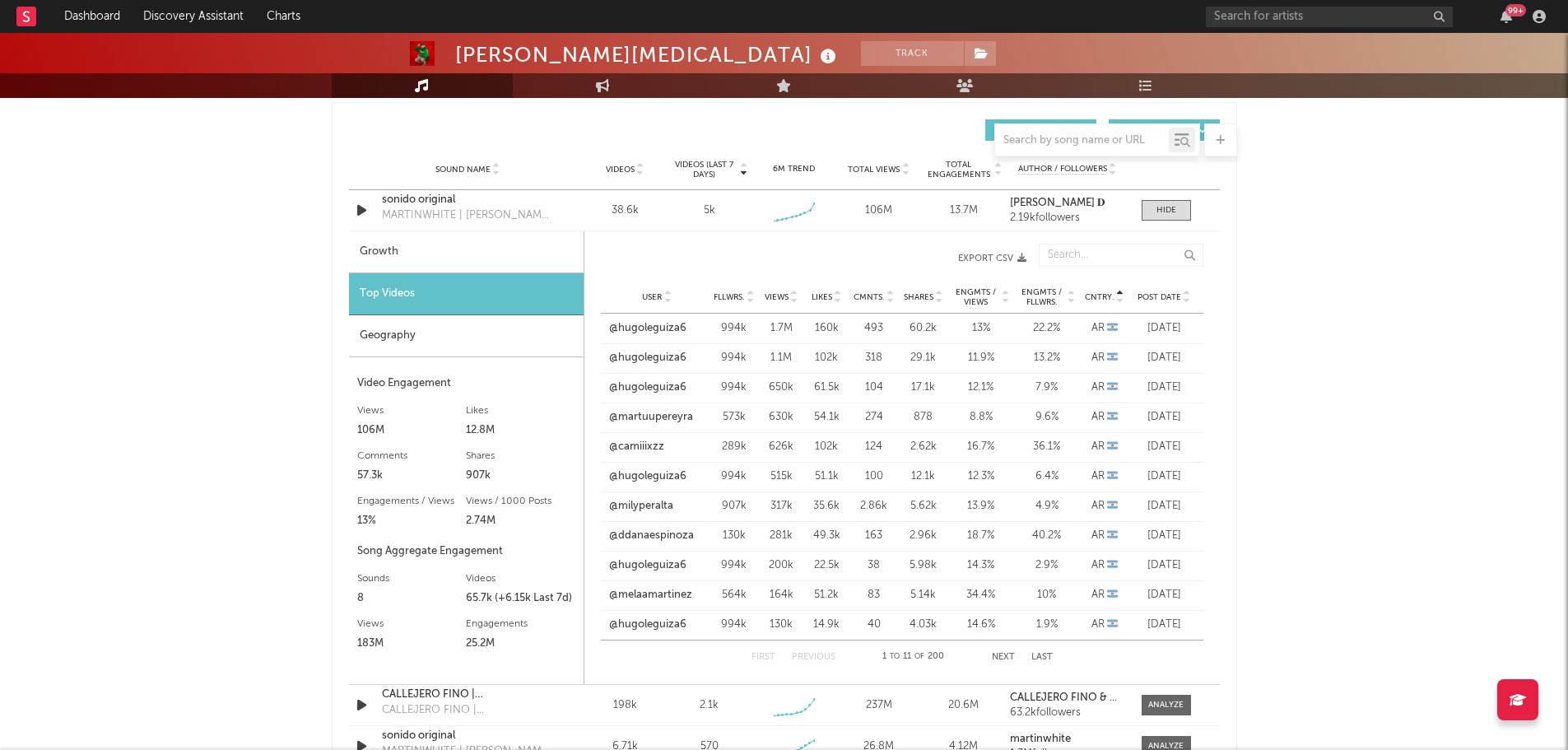
click at [1000, 658] on button "Next" at bounding box center [1003, 657] width 23 height 9
click at [1003, 658] on button "Next" at bounding box center [1003, 657] width 23 height 9
click at [1003, 658] on button "Next" at bounding box center [1002, 657] width 23 height 9
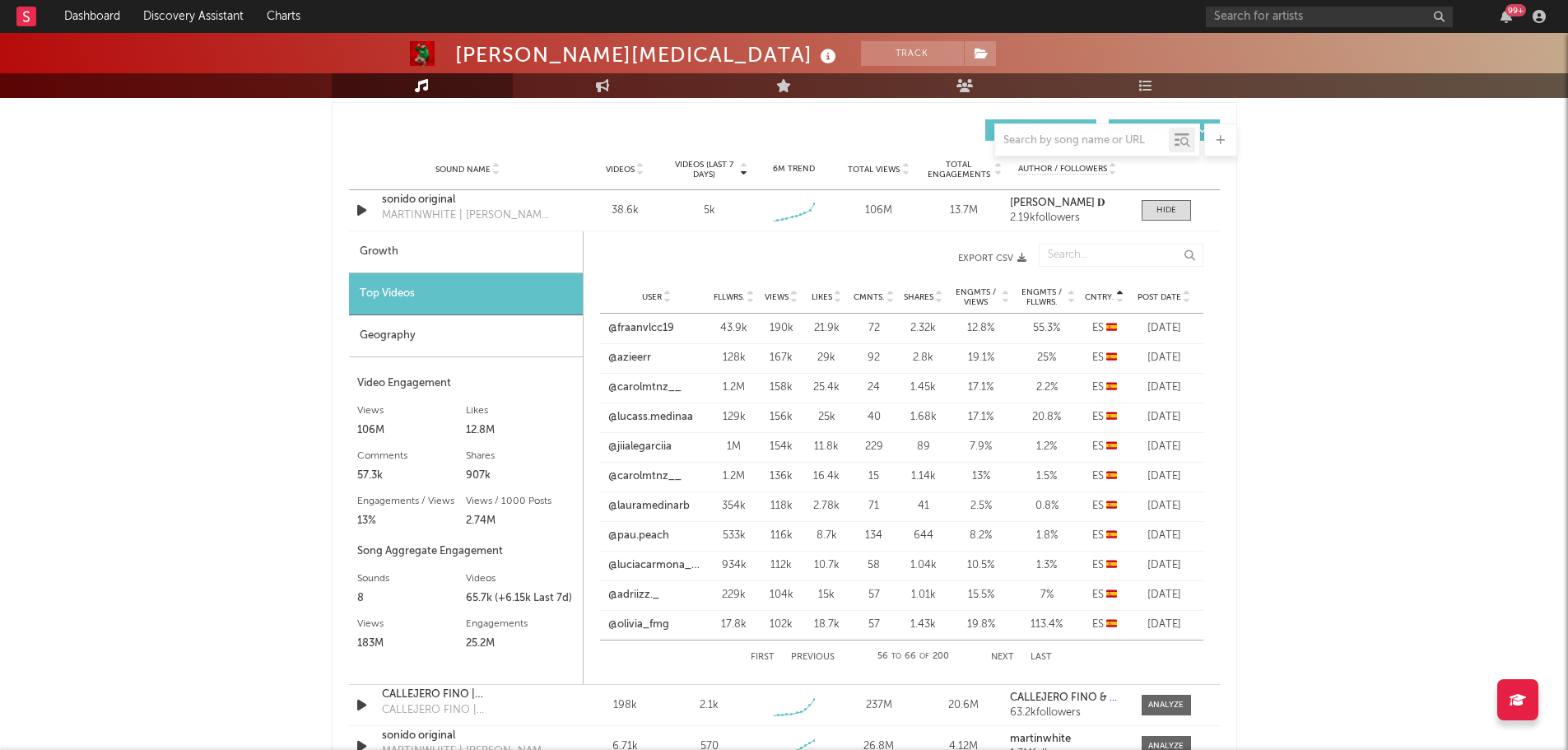
click at [1003, 658] on button "Next" at bounding box center [1002, 657] width 23 height 9
click at [673, 390] on link "@giorgia_mordenti" at bounding box center [656, 387] width 96 height 17
click at [658, 417] on link "@giuliaabizzarri" at bounding box center [647, 417] width 78 height 17
click at [683, 447] on link "@gretaadelmonte" at bounding box center [652, 447] width 89 height 17
click at [653, 474] on link "@ccambocci" at bounding box center [640, 477] width 64 height 17
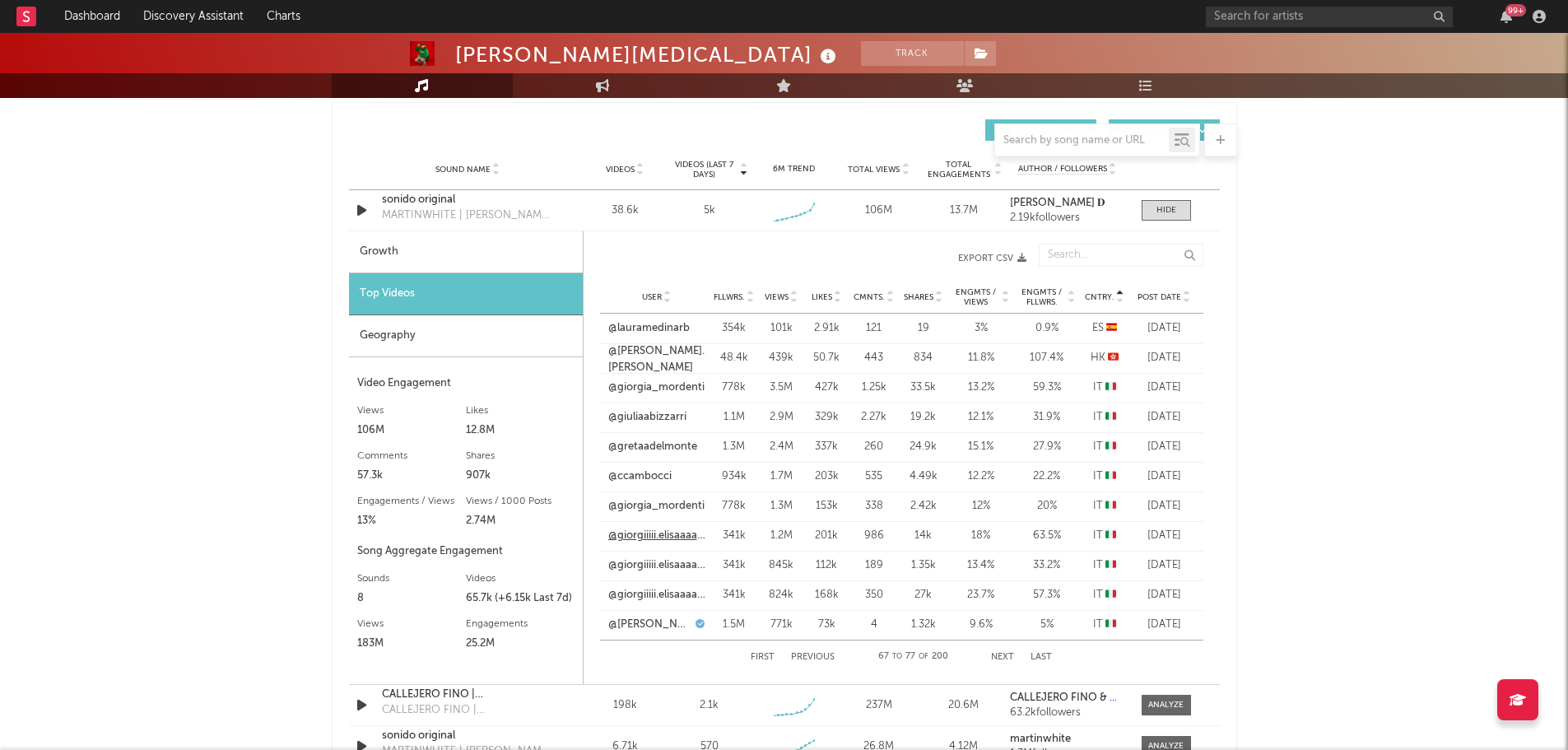
click at [669, 541] on link "@giorgiiiii.elisaaaaaa" at bounding box center [656, 536] width 97 height 17
click at [647, 625] on link "@[PERSON_NAME].mordenti_" at bounding box center [650, 625] width 84 height 17
click at [1005, 660] on button "Next" at bounding box center [1002, 657] width 23 height 9
click at [672, 328] on link "@pico.lamarinaa" at bounding box center [649, 329] width 81 height 17
click at [636, 387] on link "@letizia4ever" at bounding box center [641, 387] width 66 height 17
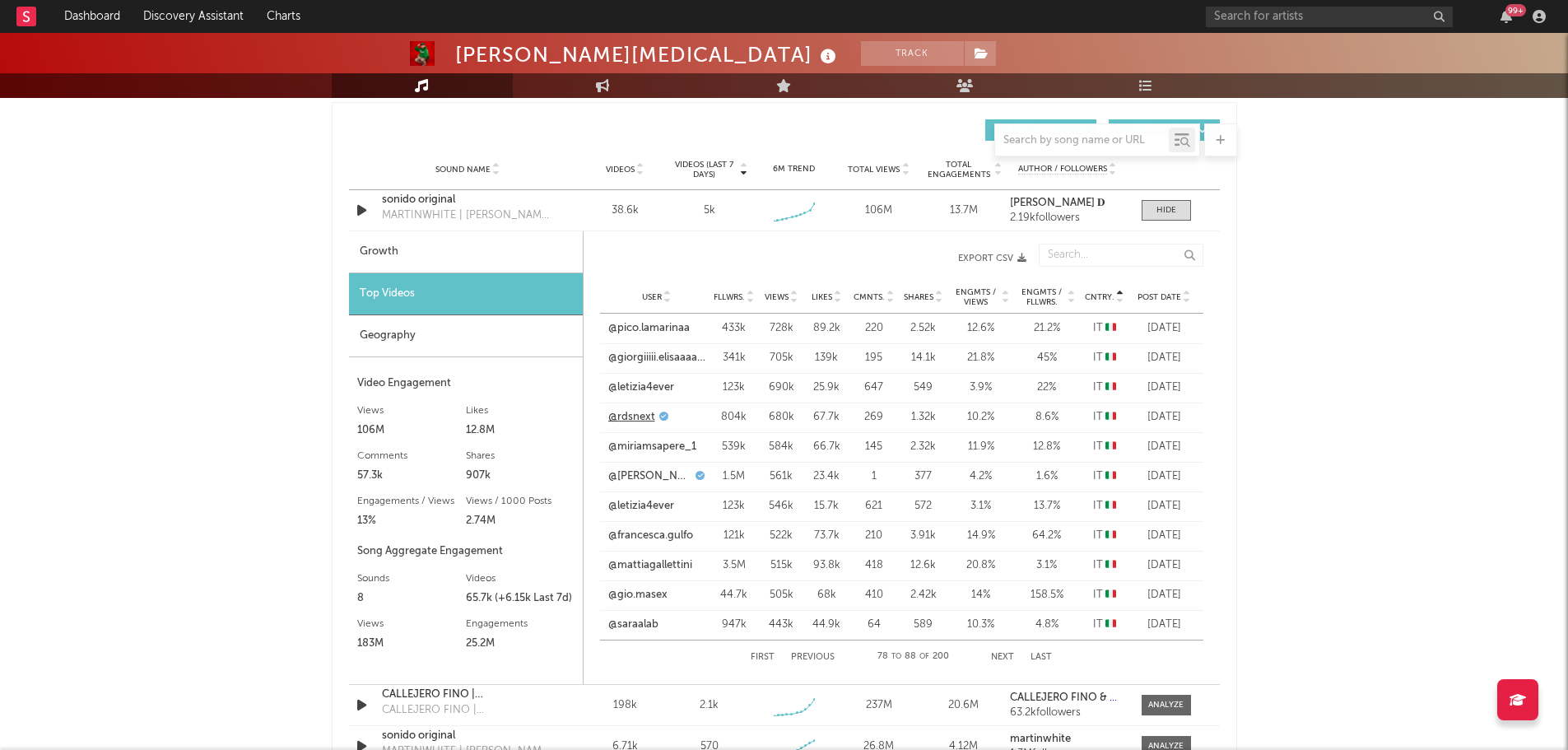
click at [636, 421] on link "@rdsnext" at bounding box center [631, 417] width 47 height 17
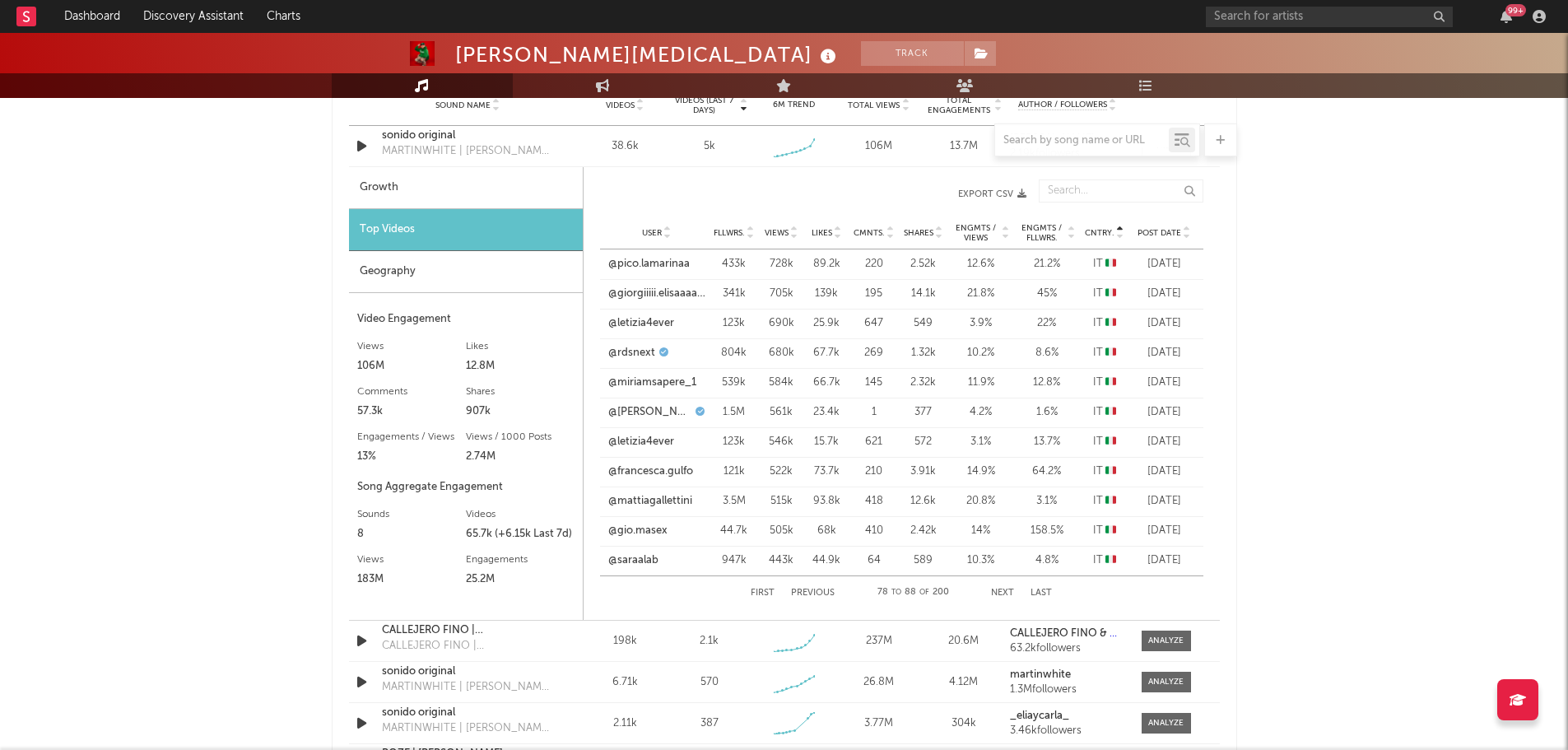
scroll to position [1235, 0]
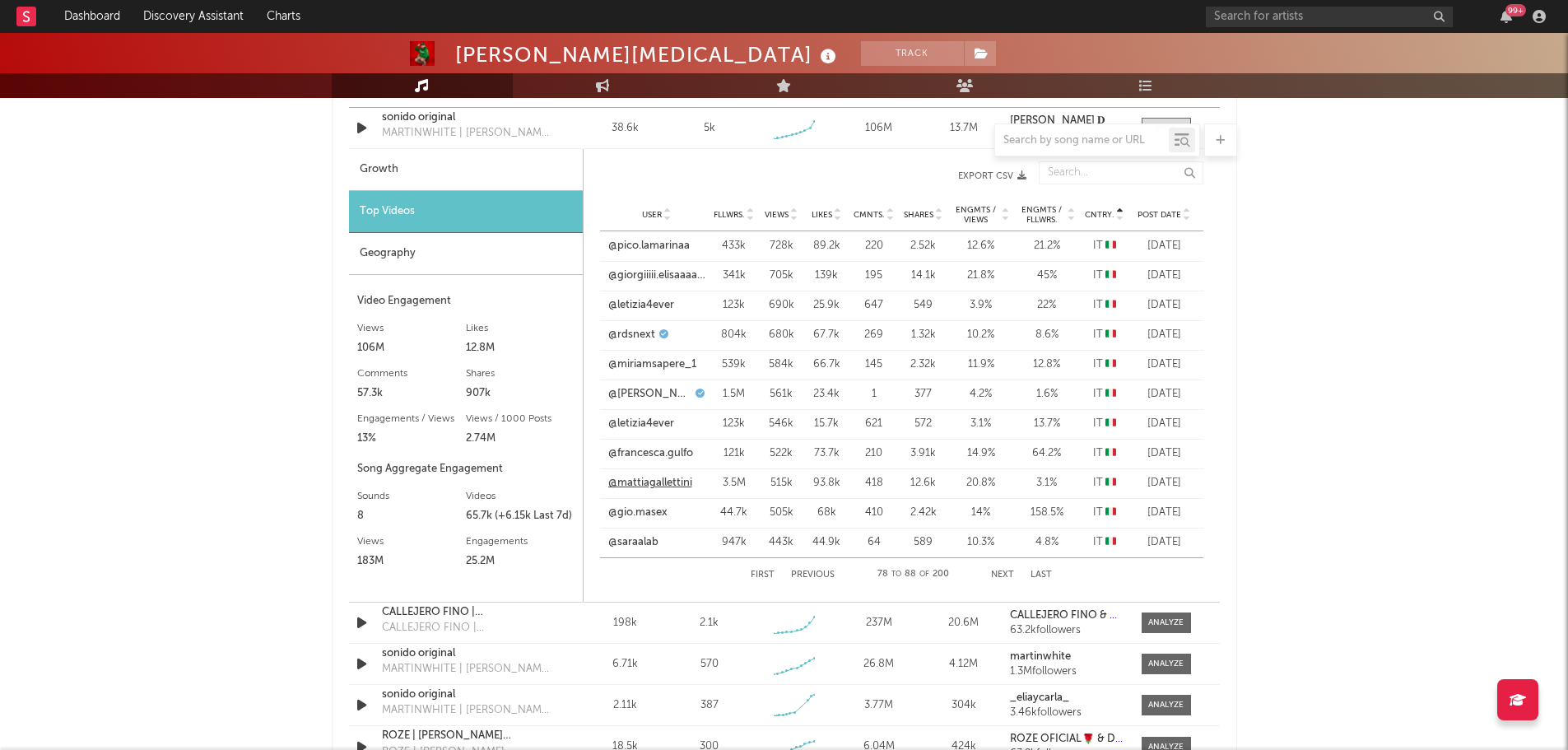
click at [665, 483] on link "@mattiagallettini" at bounding box center [650, 483] width 84 height 17
click at [1004, 575] on button "Next" at bounding box center [1002, 575] width 23 height 9
click at [814, 574] on button "Previous" at bounding box center [813, 575] width 44 height 9
click at [819, 574] on button "Previous" at bounding box center [813, 575] width 44 height 9
click at [664, 541] on link "@[PERSON_NAME].mordenti_" at bounding box center [650, 542] width 84 height 17
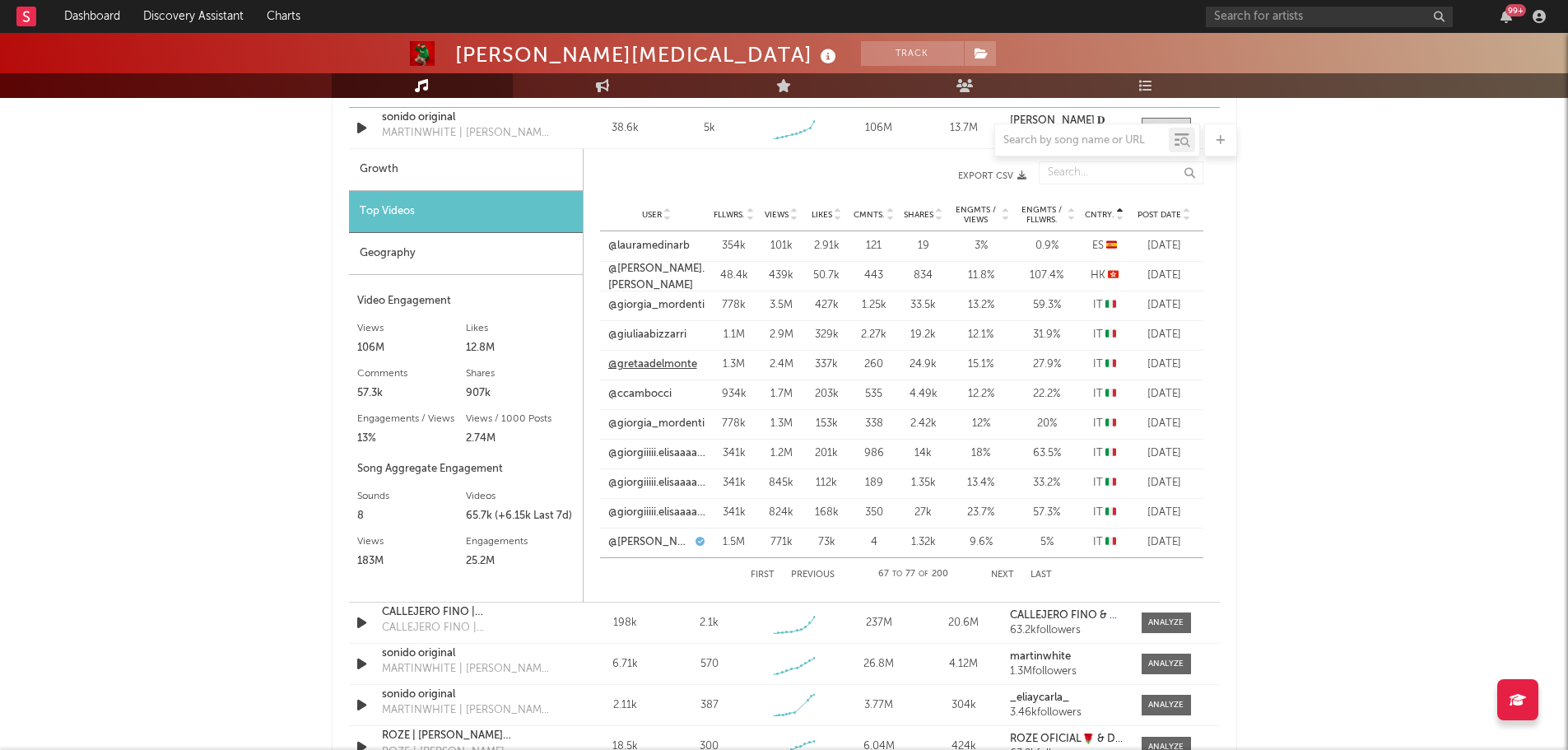
click at [667, 368] on link "@gretaadelmonte" at bounding box center [652, 365] width 89 height 17
click at [659, 544] on link "@[PERSON_NAME].mordenti_" at bounding box center [650, 542] width 84 height 17
